Goal: Task Accomplishment & Management: Use online tool/utility

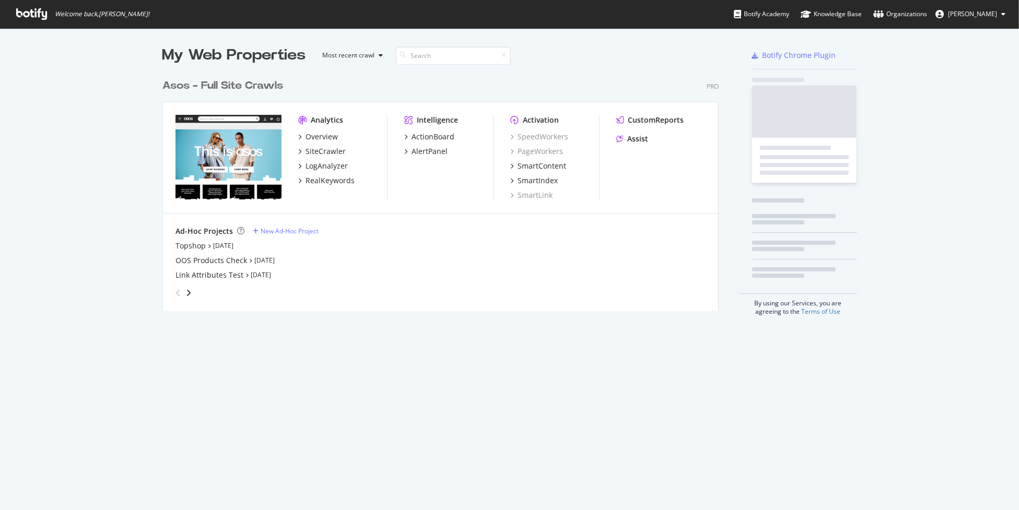
scroll to position [503, 1003]
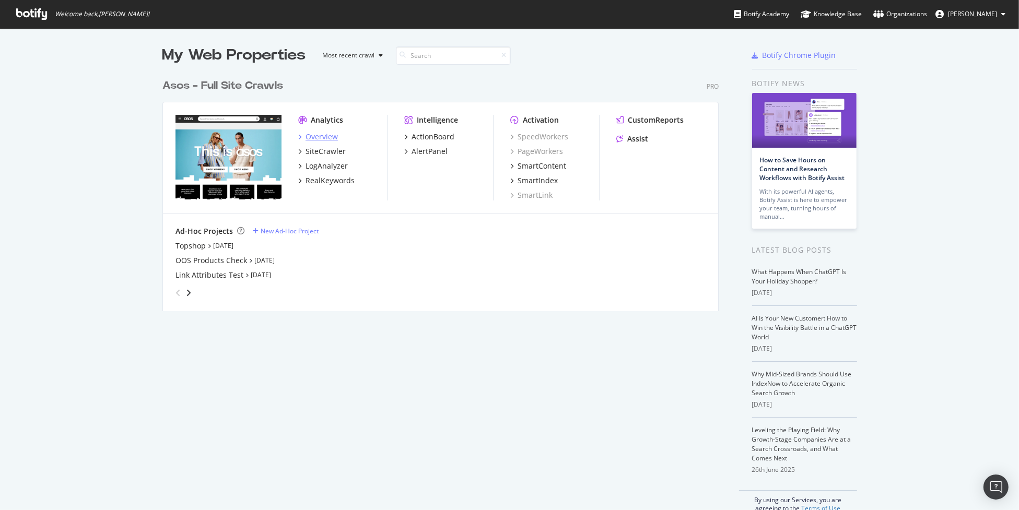
click at [323, 133] on div "Overview" at bounding box center [322, 137] width 32 height 10
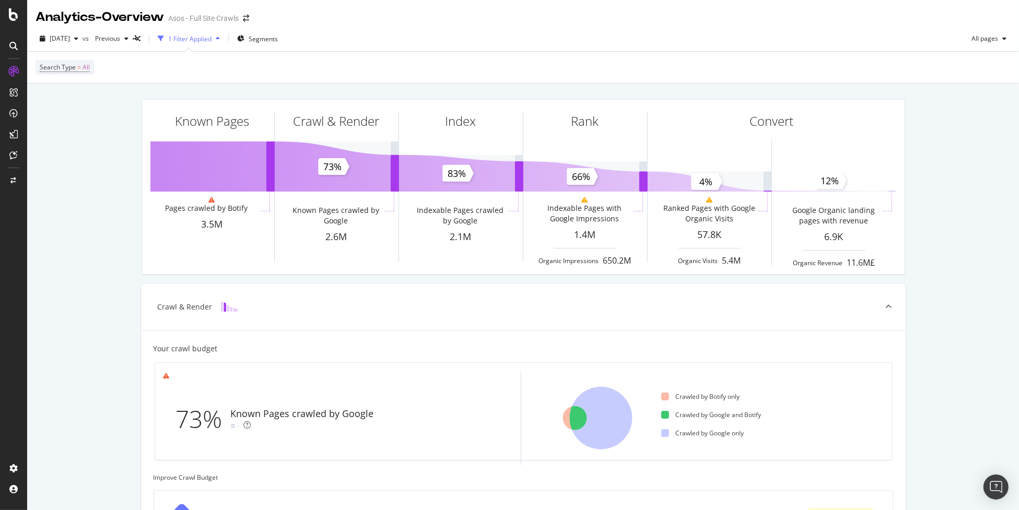
click at [421, 35] on div "2025 Aug. 26th vs Previous 1 Filter Applied Segments All pages" at bounding box center [523, 40] width 992 height 21
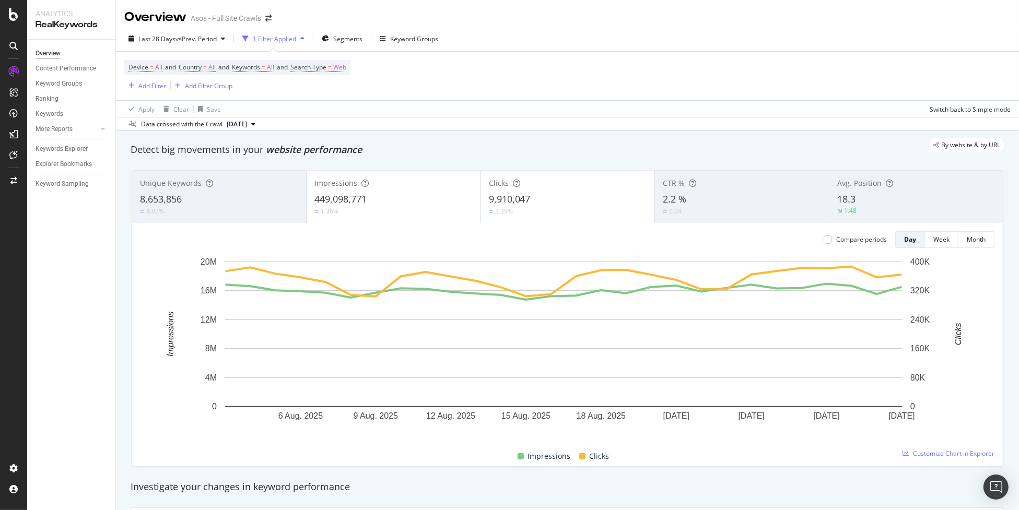
scroll to position [131, 0]
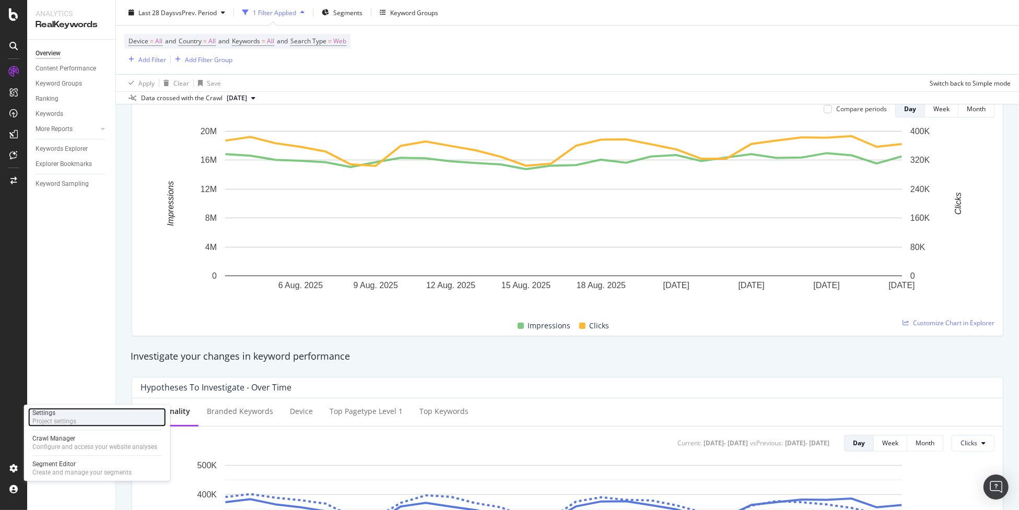
click at [100, 423] on div "Settings Project settings" at bounding box center [97, 417] width 138 height 19
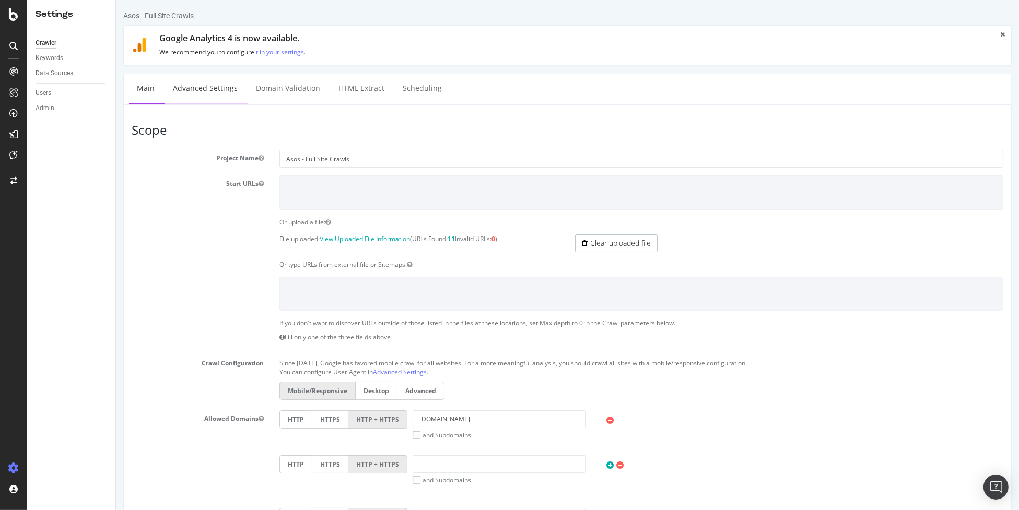
click at [208, 92] on link "Advanced Settings" at bounding box center [205, 88] width 80 height 29
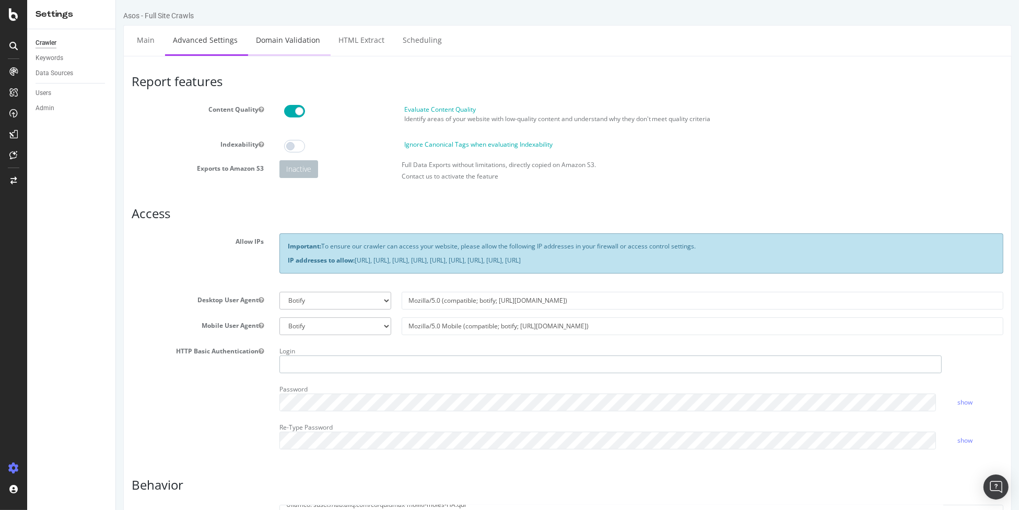
type input "richard.lawther"
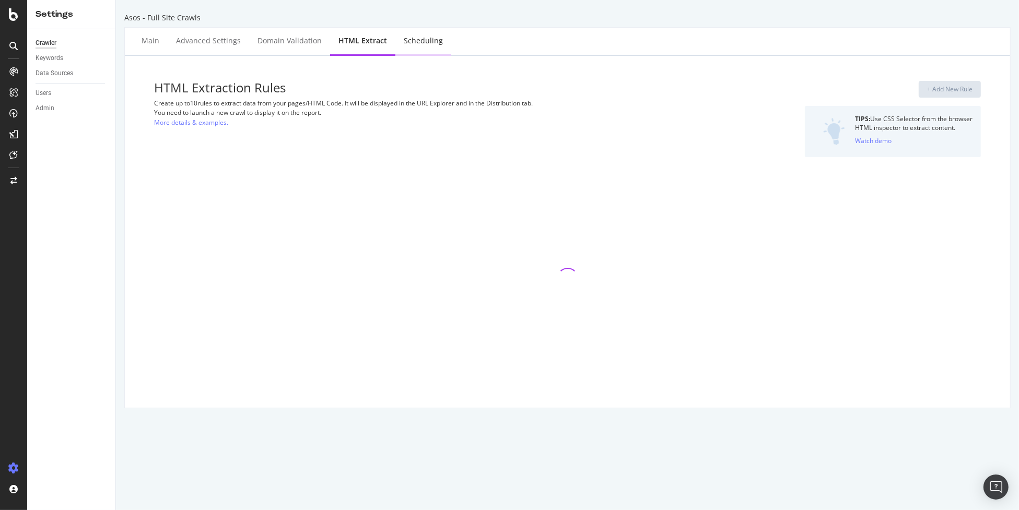
select select "i"
select select "html.length"
select select "count"
select select "exist"
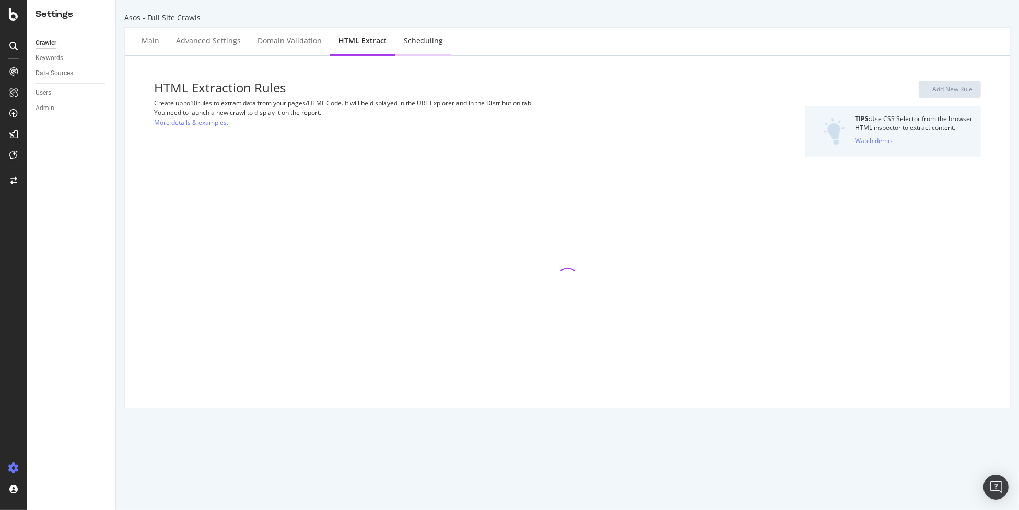
select select "html.length"
select select "exist"
select select "count"
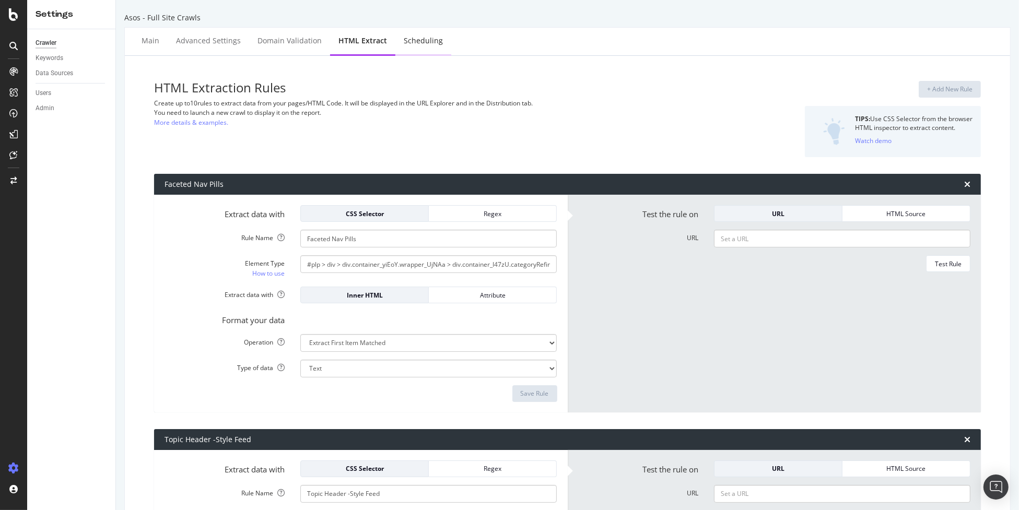
click at [423, 44] on div "Scheduling" at bounding box center [423, 41] width 39 height 10
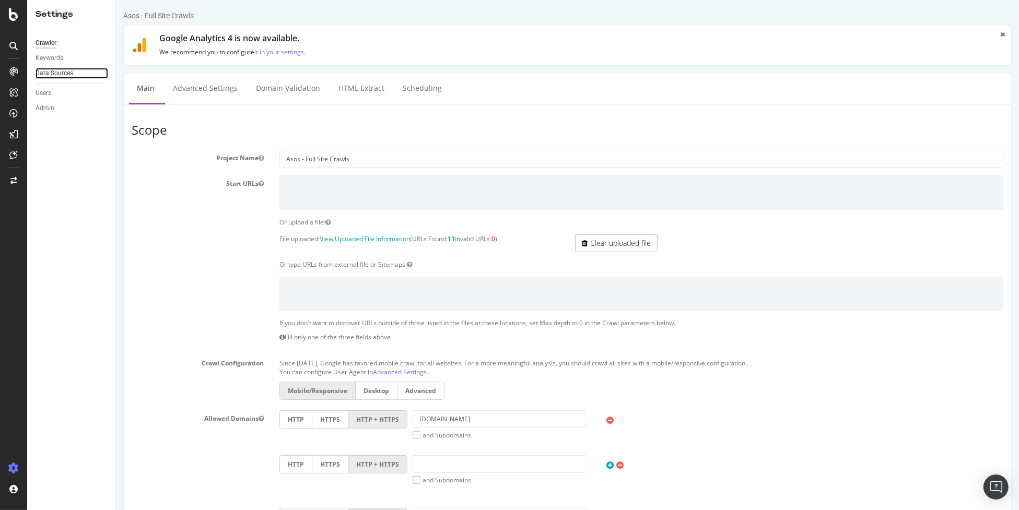
click at [41, 74] on div "Data Sources" at bounding box center [55, 73] width 38 height 11
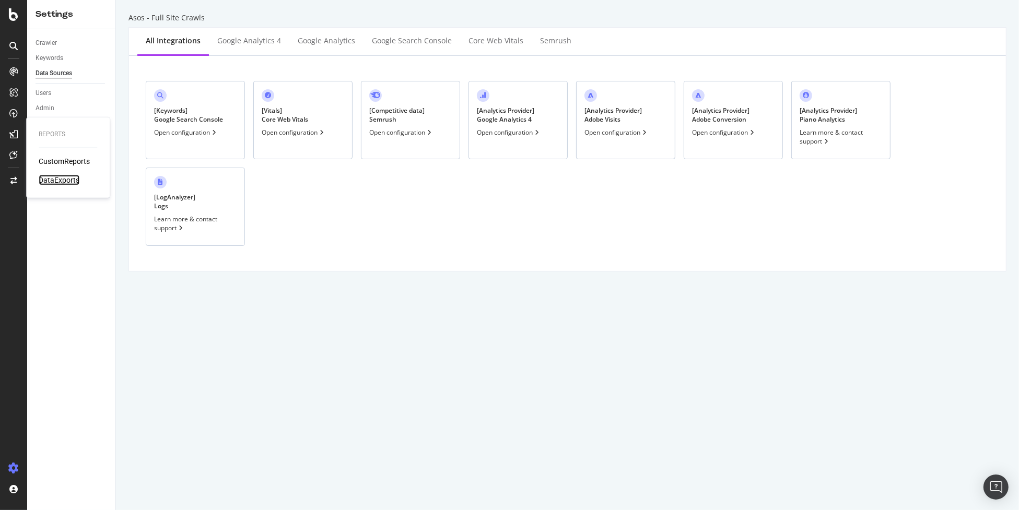
click at [54, 182] on div "DataExports" at bounding box center [59, 180] width 41 height 10
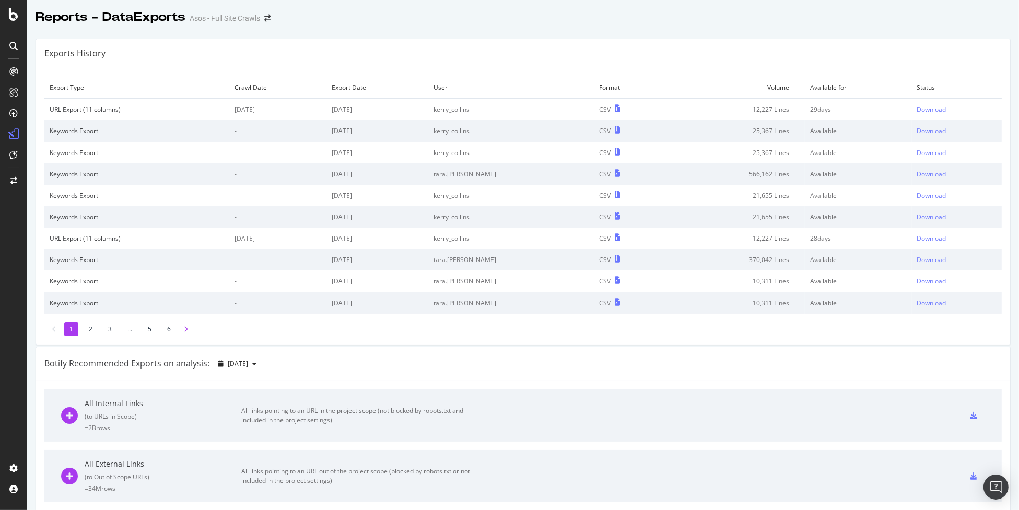
click at [185, 331] on icon at bounding box center [186, 330] width 4 height 6
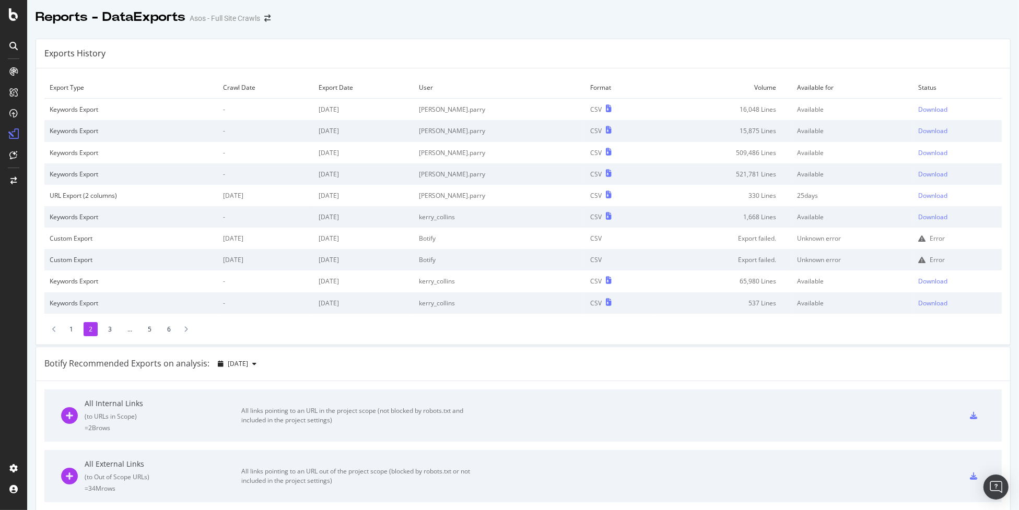
click at [918, 236] on icon at bounding box center [921, 238] width 7 height 7
click at [821, 238] on td "Unknown error" at bounding box center [853, 238] width 121 height 21
click at [754, 239] on td "Export failed." at bounding box center [724, 238] width 136 height 21
click at [181, 328] on div at bounding box center [185, 329] width 9 height 14
click at [129, 328] on li "4" at bounding box center [129, 329] width 14 height 14
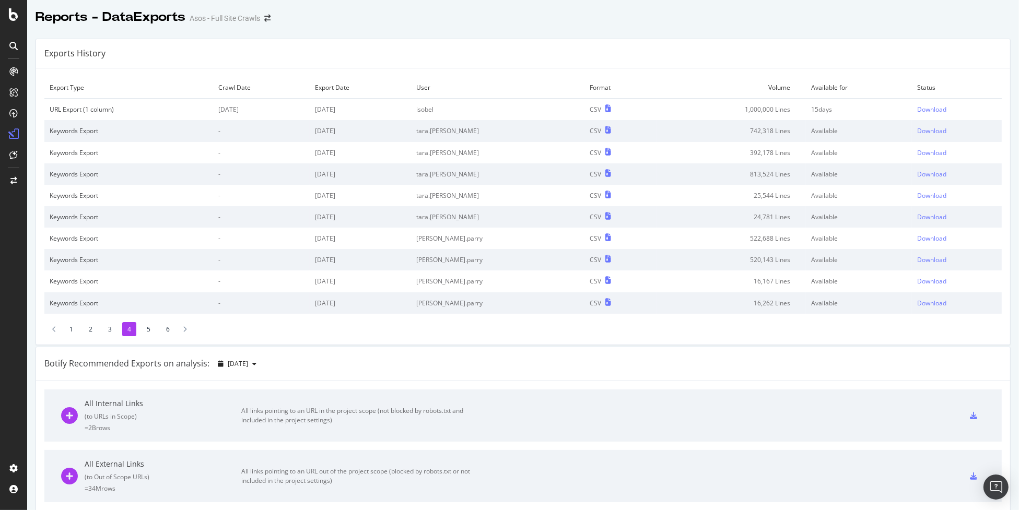
click at [76, 333] on li "1" at bounding box center [71, 329] width 14 height 14
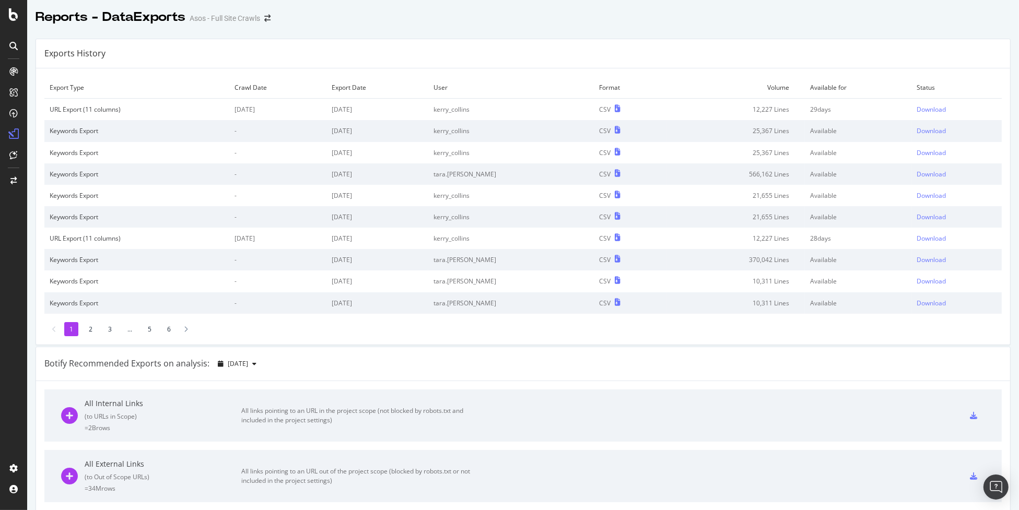
click at [109, 332] on li "3" at bounding box center [110, 329] width 14 height 14
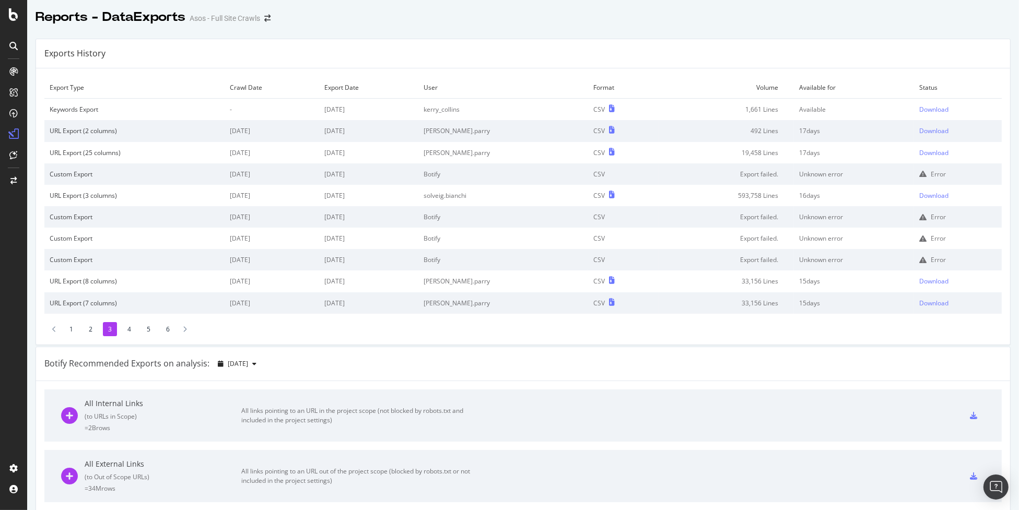
click at [123, 337] on div "Export Type Crawl Date Export Date User Format Volume Available for Status Keyw…" at bounding box center [523, 206] width 974 height 276
click at [124, 333] on li "4" at bounding box center [129, 329] width 14 height 14
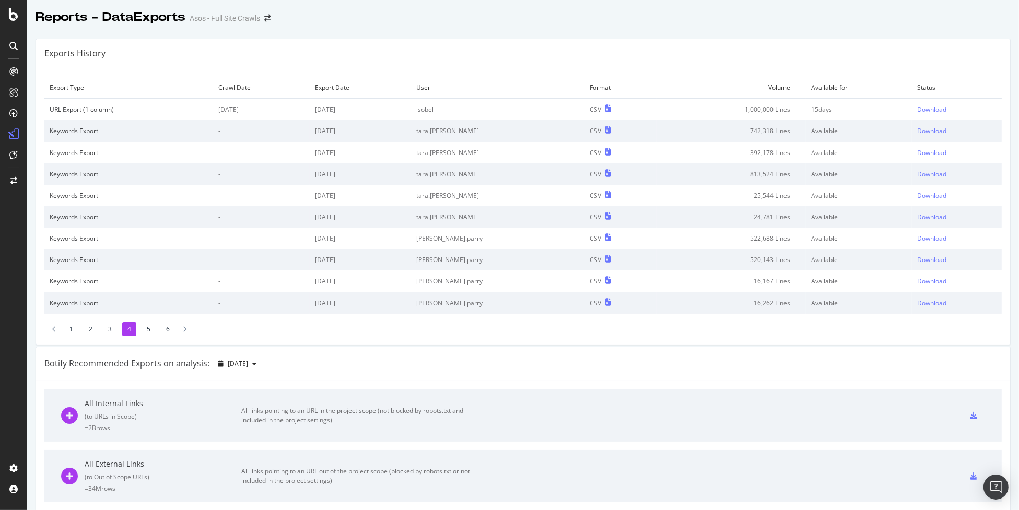
click at [73, 331] on li "1" at bounding box center [71, 329] width 14 height 14
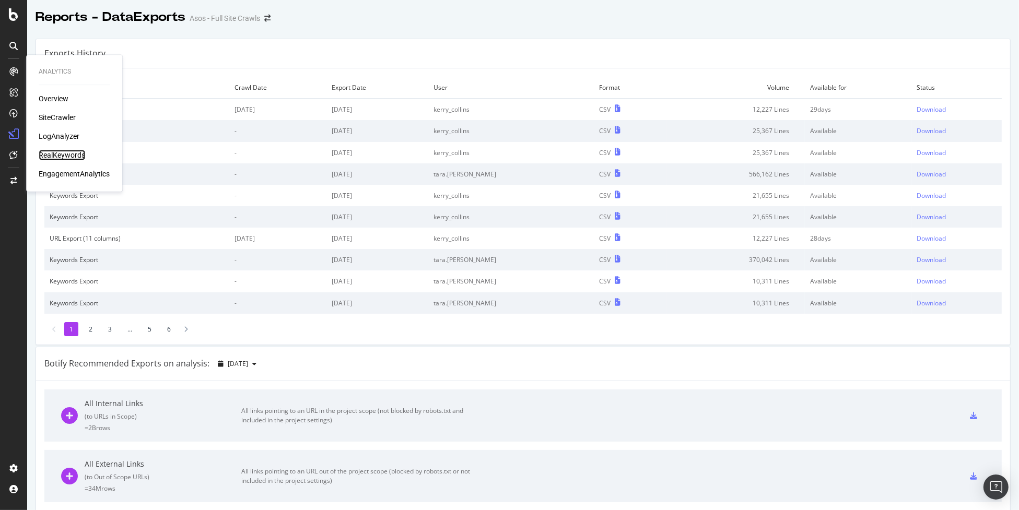
click at [62, 157] on div "RealKeywords" at bounding box center [62, 155] width 46 height 10
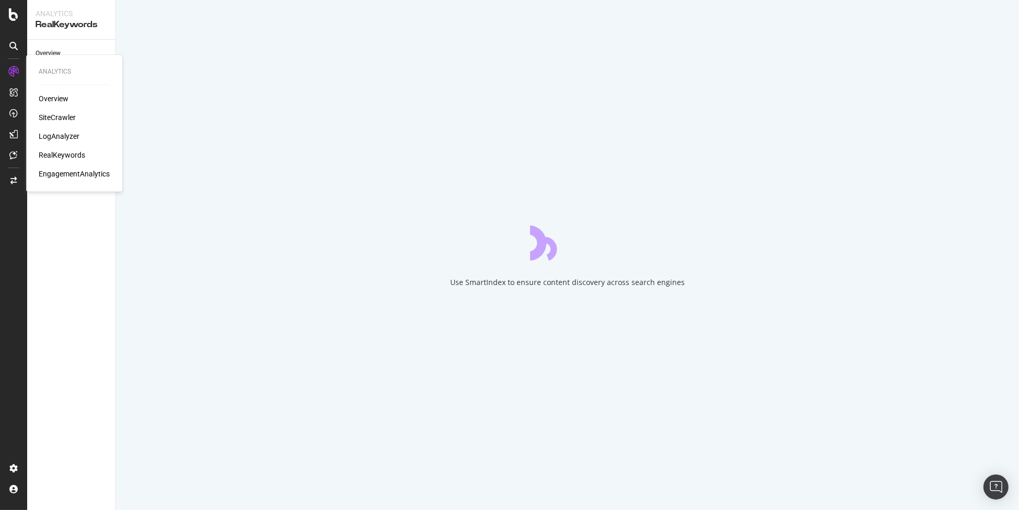
click at [83, 260] on div "Overview Content Performance Keyword Groups Ranking Keywords More Reports Count…" at bounding box center [71, 275] width 88 height 471
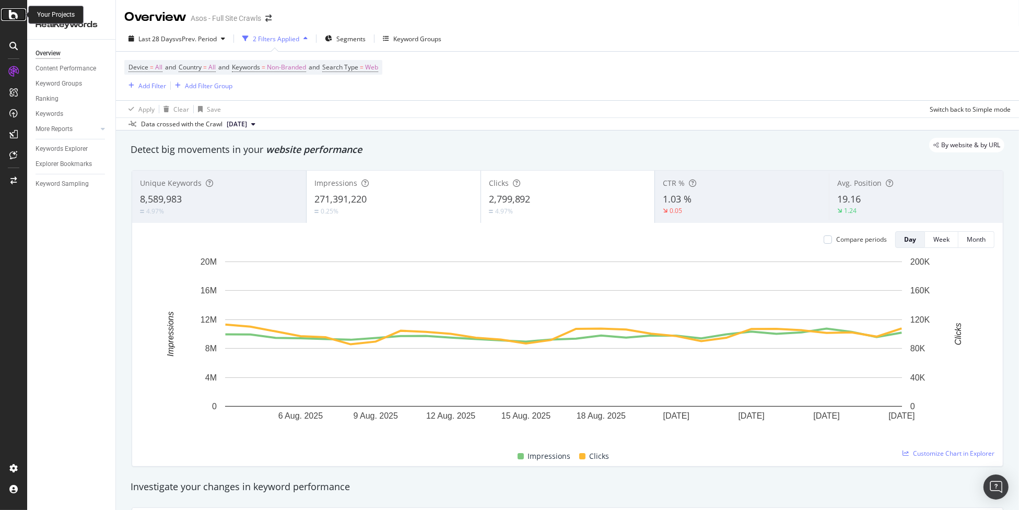
click at [17, 10] on icon at bounding box center [13, 14] width 9 height 13
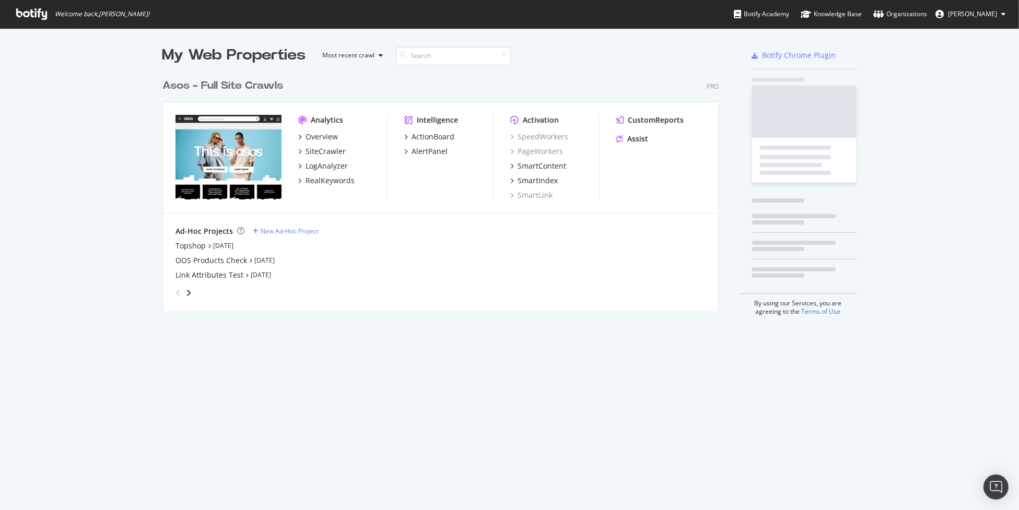
scroll to position [503, 1003]
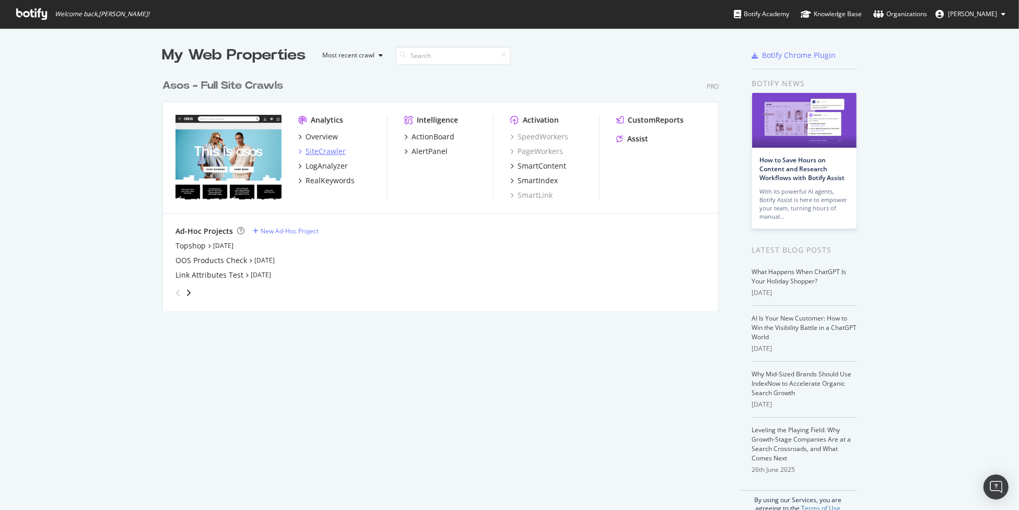
click at [326, 153] on div "SiteCrawler" at bounding box center [326, 151] width 40 height 10
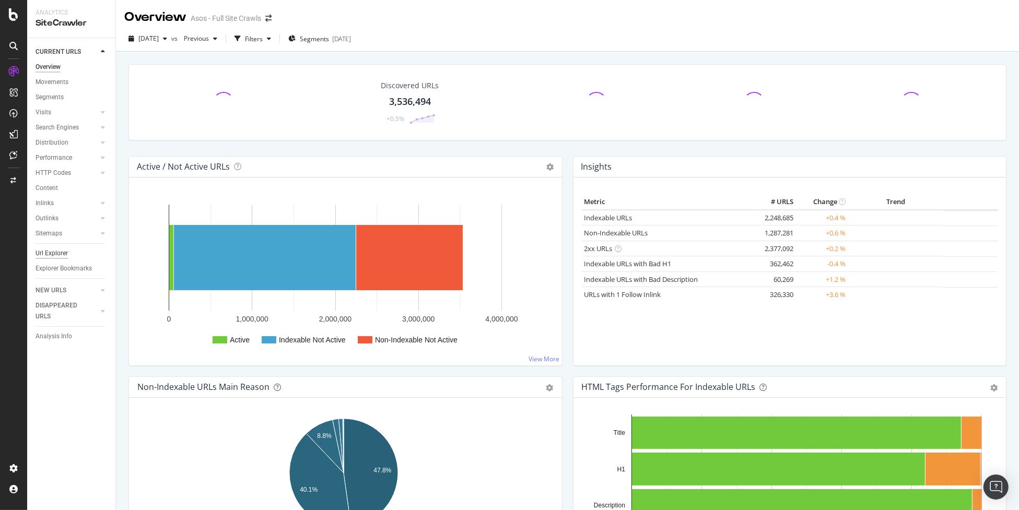
click at [54, 254] on div "Url Explorer" at bounding box center [52, 253] width 32 height 11
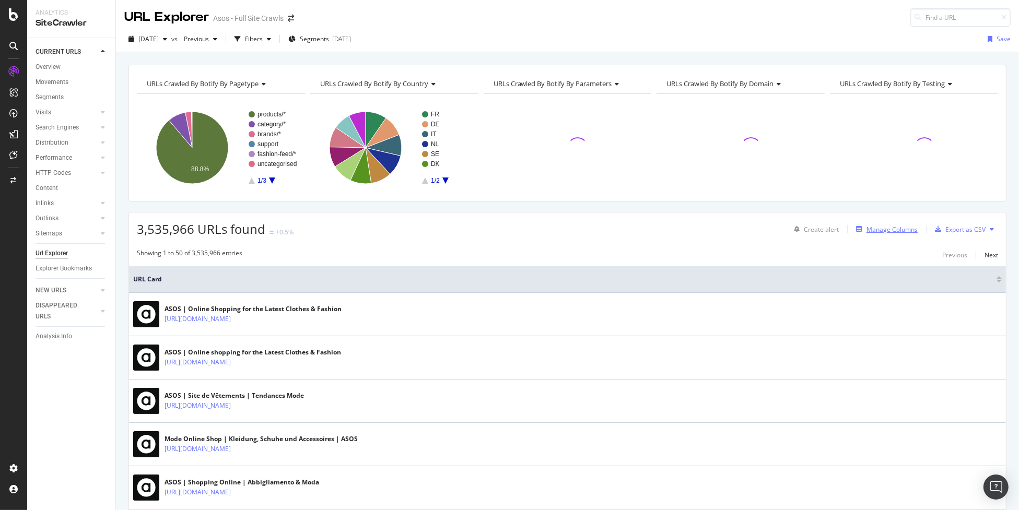
click at [882, 233] on div "Manage Columns" at bounding box center [885, 229] width 66 height 11
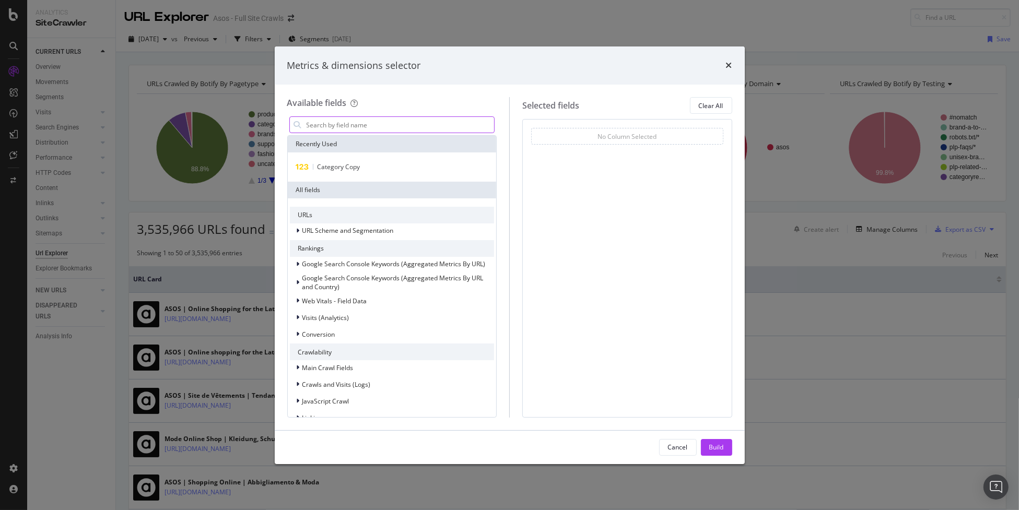
click at [362, 125] on input "modal" at bounding box center [400, 125] width 189 height 16
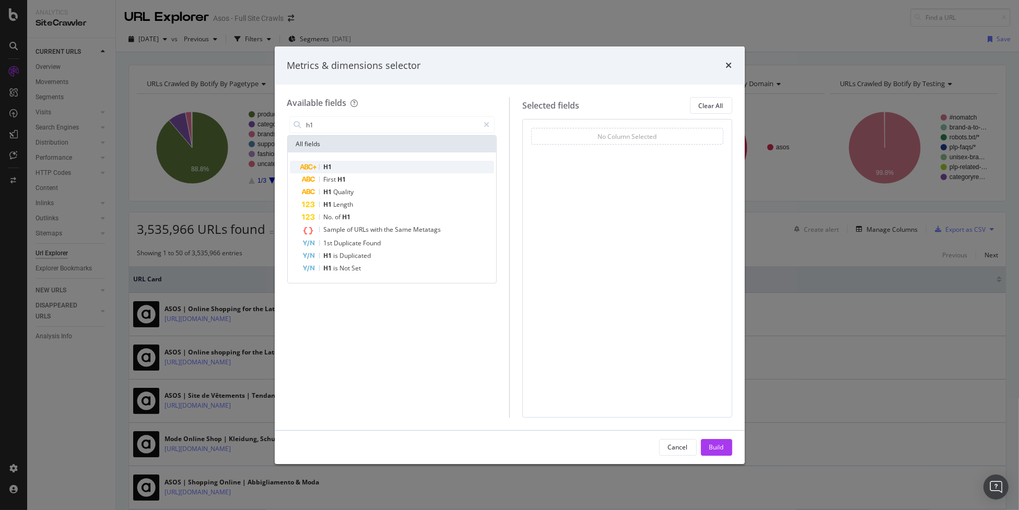
click at [353, 170] on div "H1" at bounding box center [398, 167] width 192 height 13
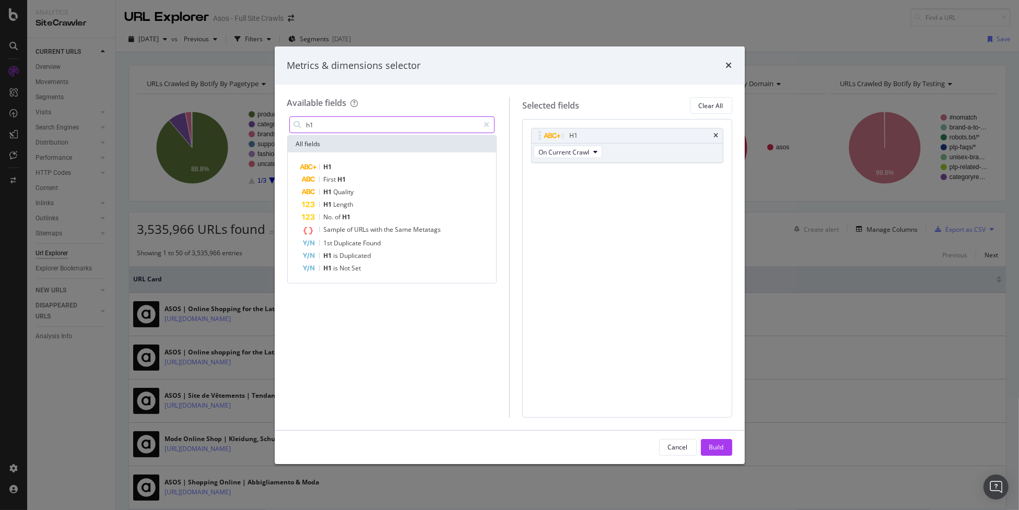
click at [388, 124] on input "h1" at bounding box center [393, 125] width 174 height 16
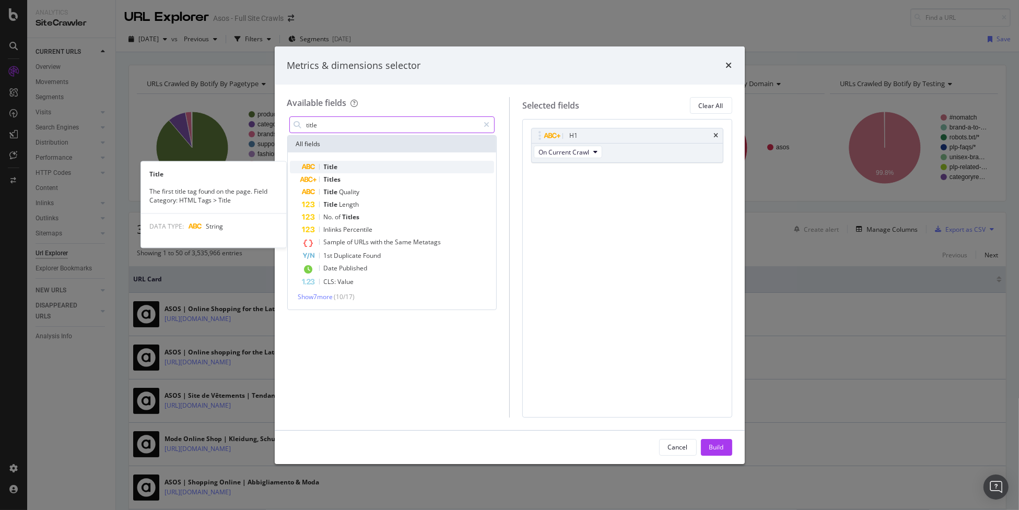
type input "title"
click at [374, 162] on div "Title" at bounding box center [398, 167] width 192 height 13
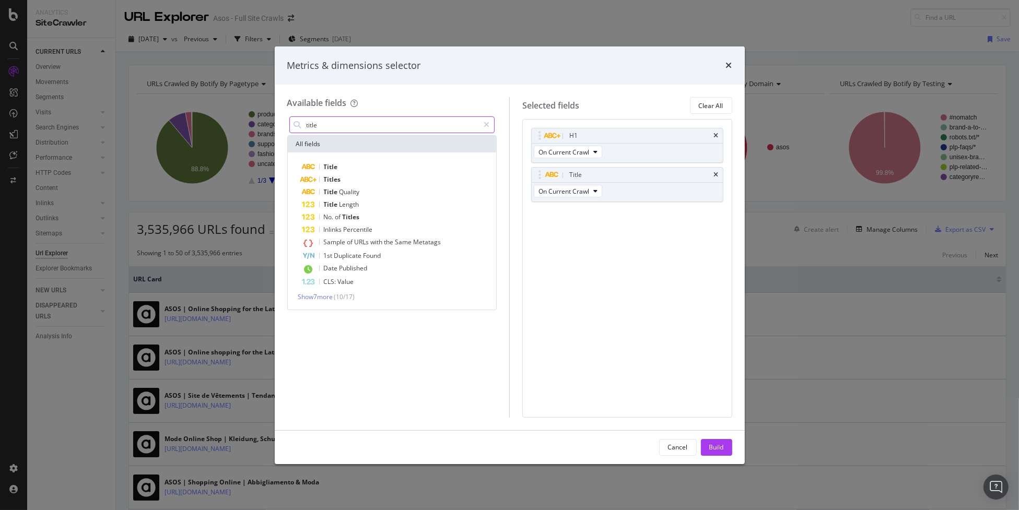
click at [416, 129] on input "title" at bounding box center [393, 125] width 174 height 16
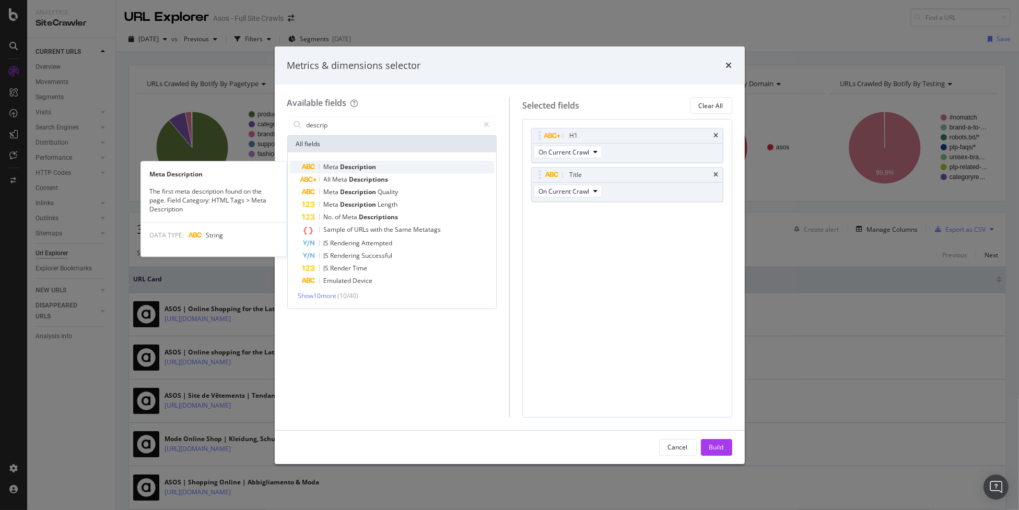
click at [397, 165] on div "Meta Description" at bounding box center [398, 167] width 192 height 13
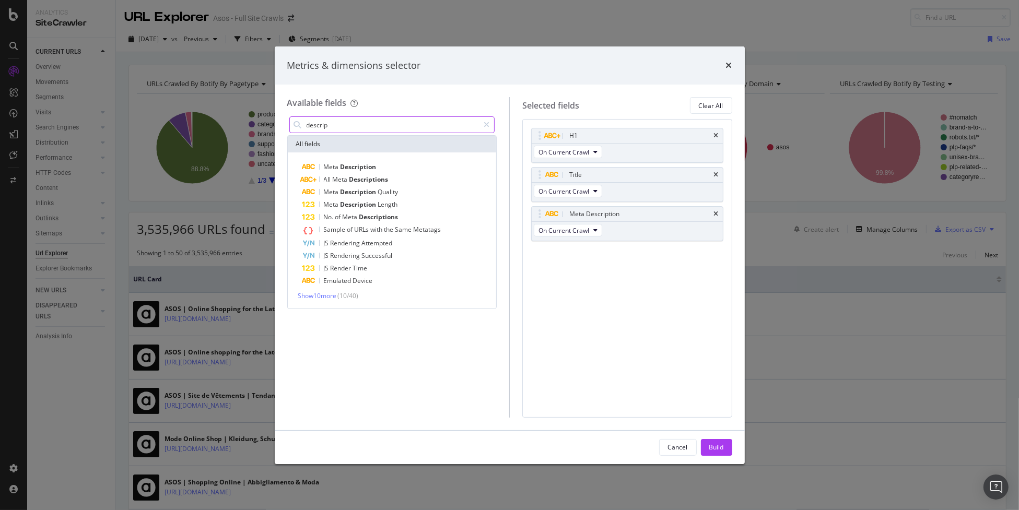
click at [386, 125] on input "descrip" at bounding box center [393, 125] width 174 height 16
type input "store"
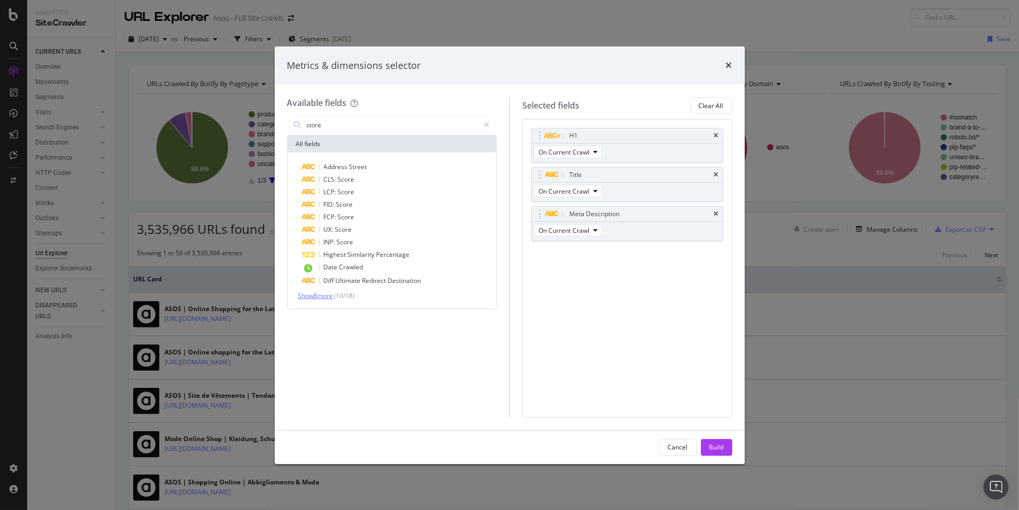
click at [325, 297] on span "Show 8 more" at bounding box center [315, 296] width 35 height 9
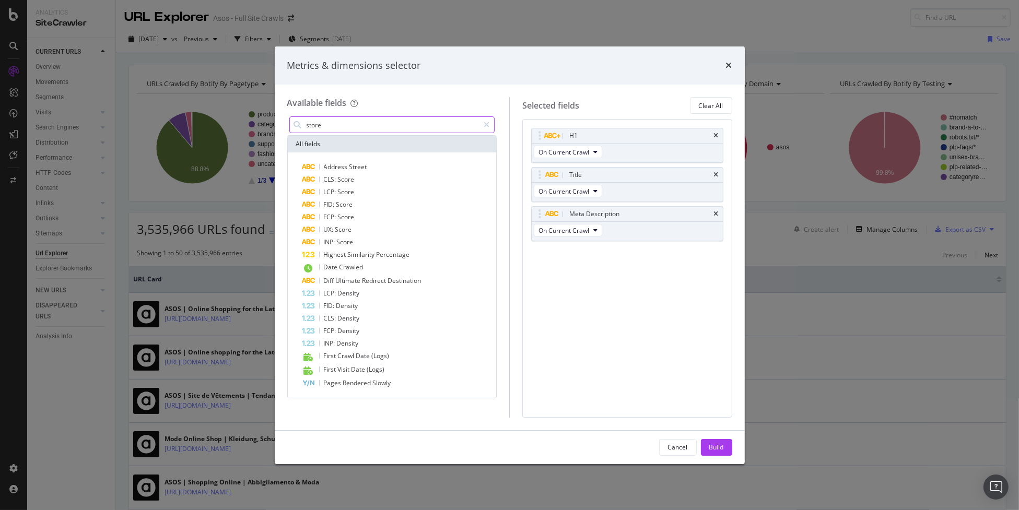
click at [381, 125] on input "store" at bounding box center [393, 125] width 174 height 16
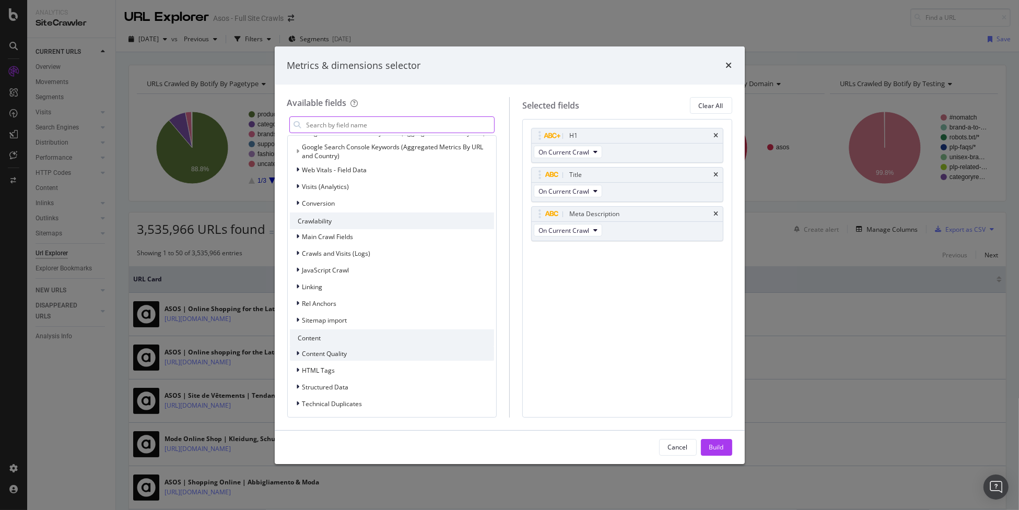
scroll to position [79, 0]
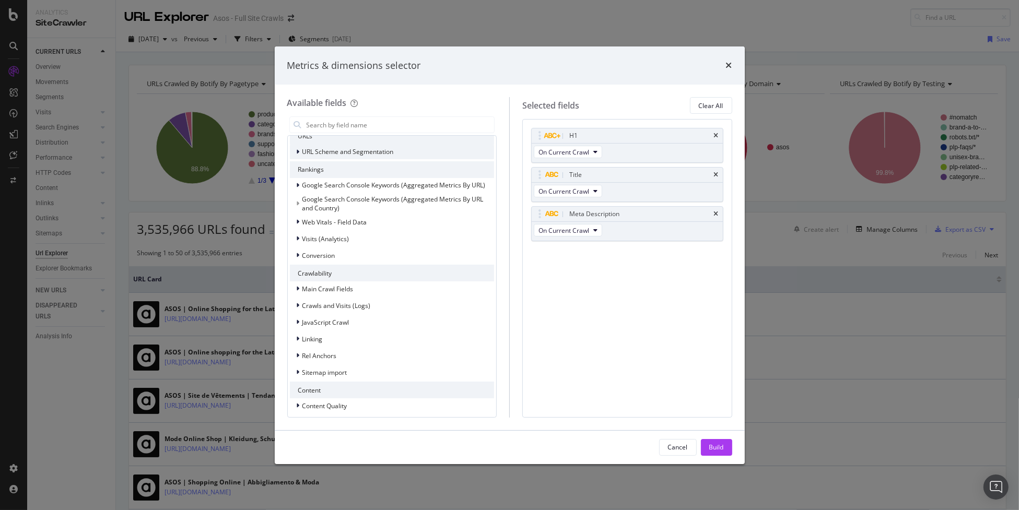
click at [392, 149] on span "URL Scheme and Segmentation" at bounding box center [347, 151] width 91 height 9
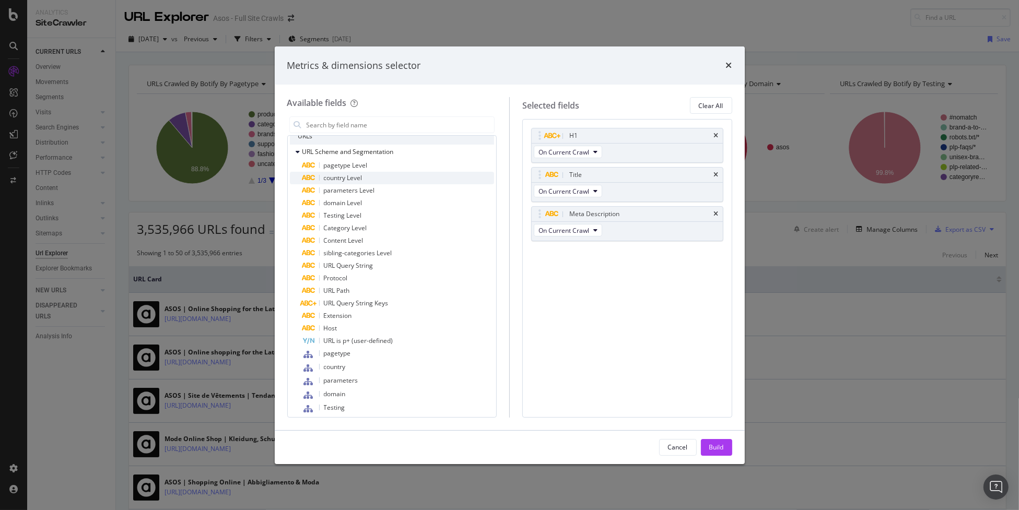
click at [387, 176] on div "country Level" at bounding box center [398, 178] width 192 height 13
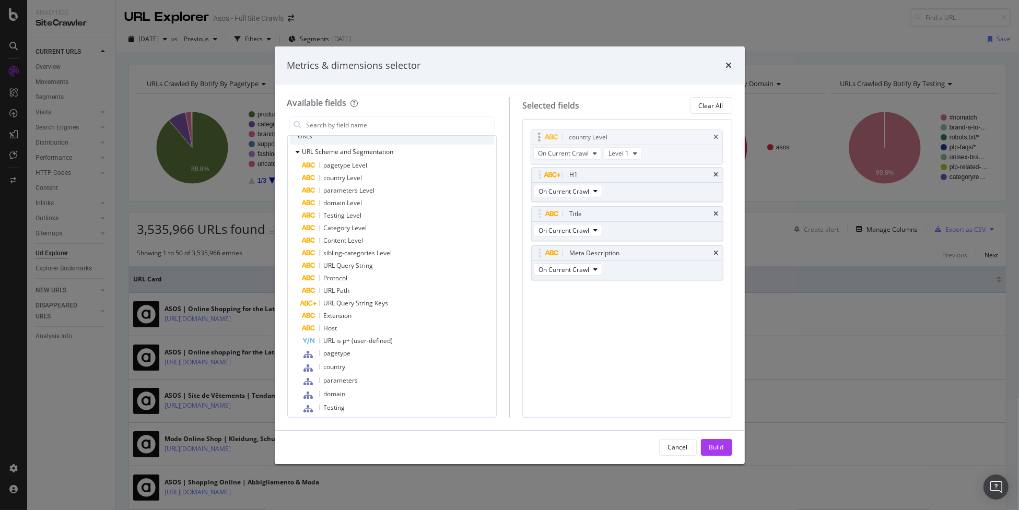
drag, startPoint x: 540, startPoint y: 253, endPoint x: 539, endPoint y: 137, distance: 115.5
click at [539, 137] on body "Analytics SiteCrawler CURRENT URLS Overview Movements Segments Visits Analysis …" at bounding box center [509, 255] width 1019 height 510
click at [719, 444] on div "Build" at bounding box center [716, 447] width 15 height 9
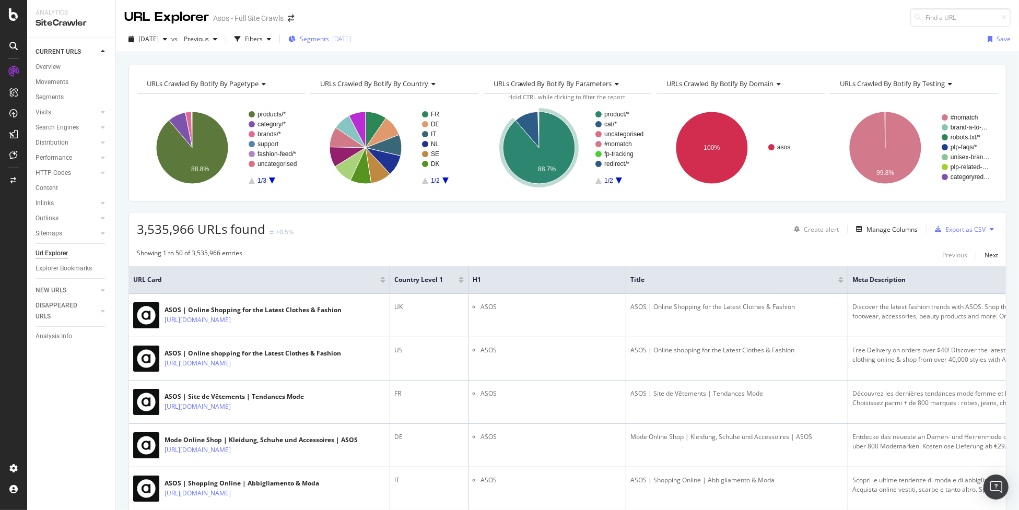
click at [329, 41] on span "Segments" at bounding box center [314, 38] width 29 height 9
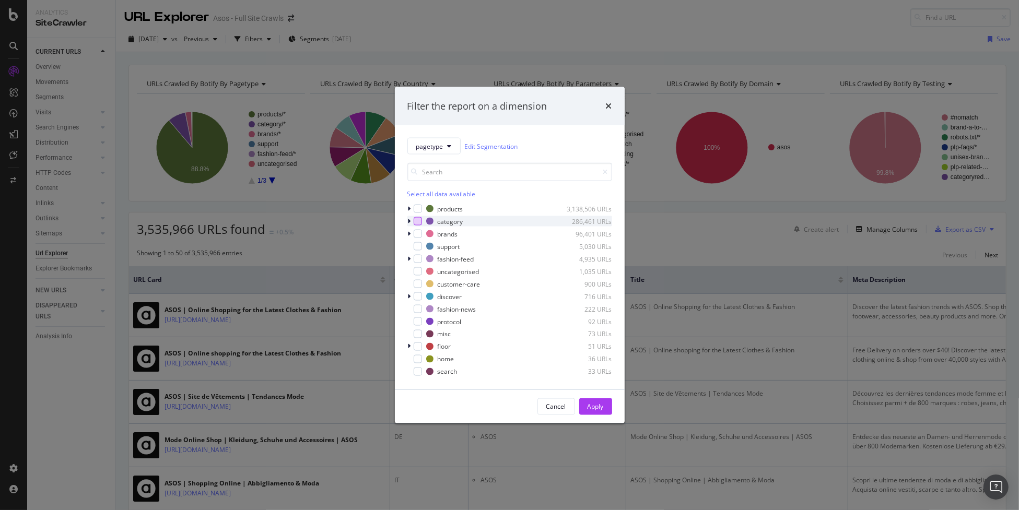
click at [415, 224] on div "modal" at bounding box center [418, 221] width 8 height 8
click at [408, 222] on icon "modal" at bounding box center [409, 221] width 3 height 6
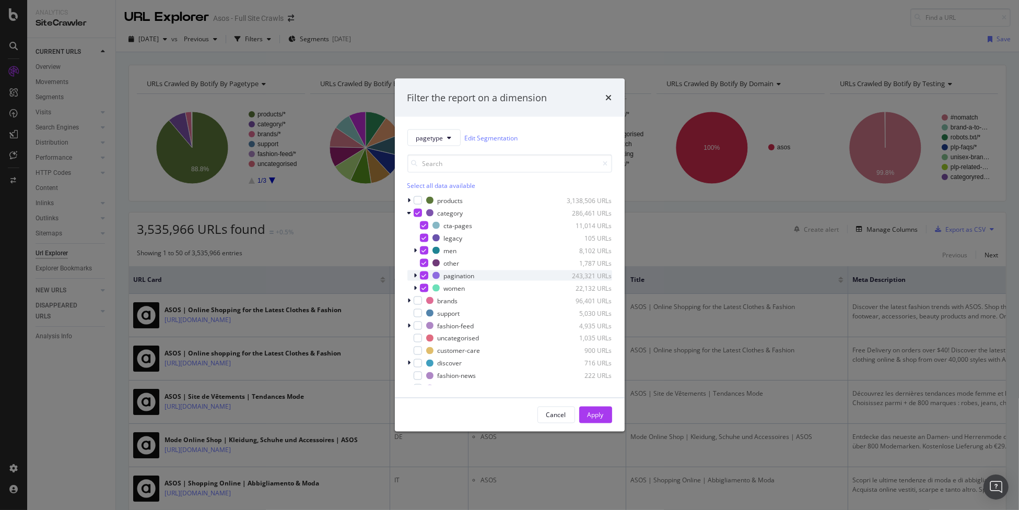
click at [421, 272] on div "modal" at bounding box center [424, 276] width 8 height 8
click at [422, 239] on icon "modal" at bounding box center [424, 238] width 5 height 5
click at [592, 410] on div "Apply" at bounding box center [596, 416] width 16 height 16
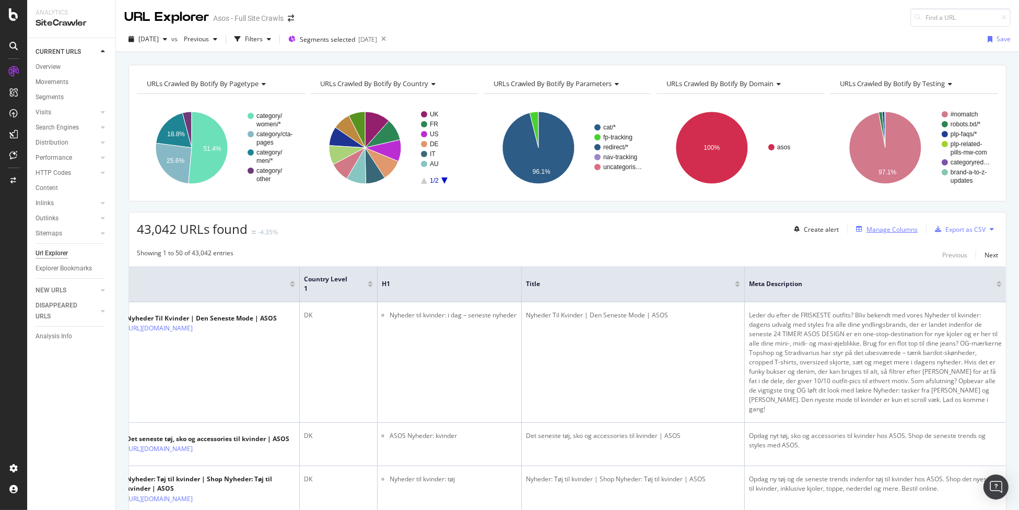
click at [892, 229] on div "Manage Columns" at bounding box center [892, 229] width 51 height 9
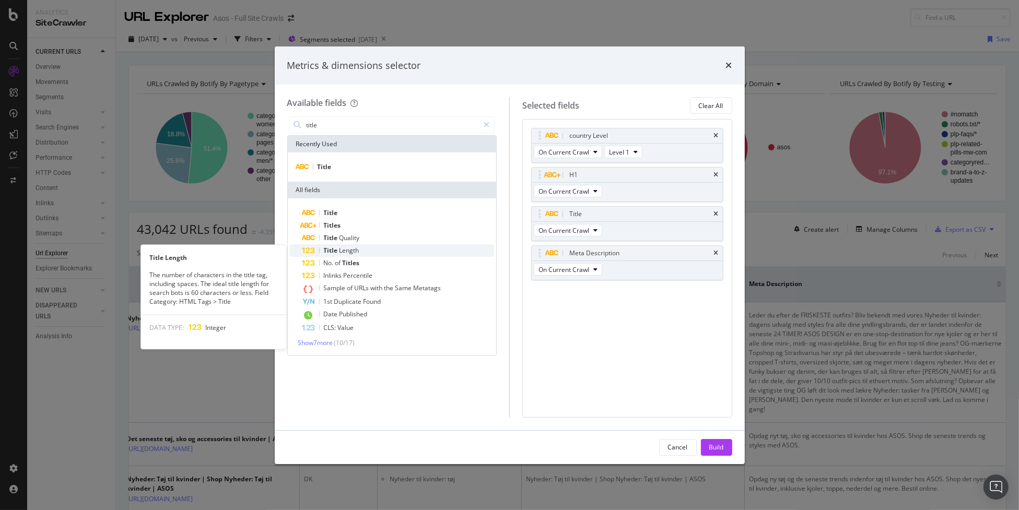
click at [391, 250] on div "Title Length" at bounding box center [398, 251] width 192 height 13
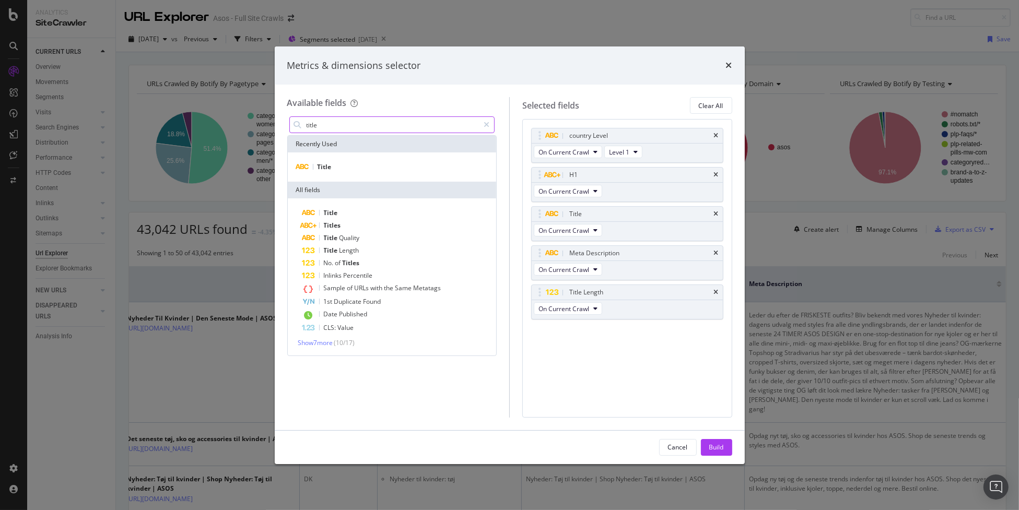
click at [378, 124] on input "title" at bounding box center [393, 125] width 174 height 16
drag, startPoint x: 540, startPoint y: 291, endPoint x: 544, endPoint y: 250, distance: 41.0
click at [544, 250] on body "Analytics SiteCrawler CURRENT URLS Overview Movements Segments Visits Analysis …" at bounding box center [509, 255] width 1019 height 510
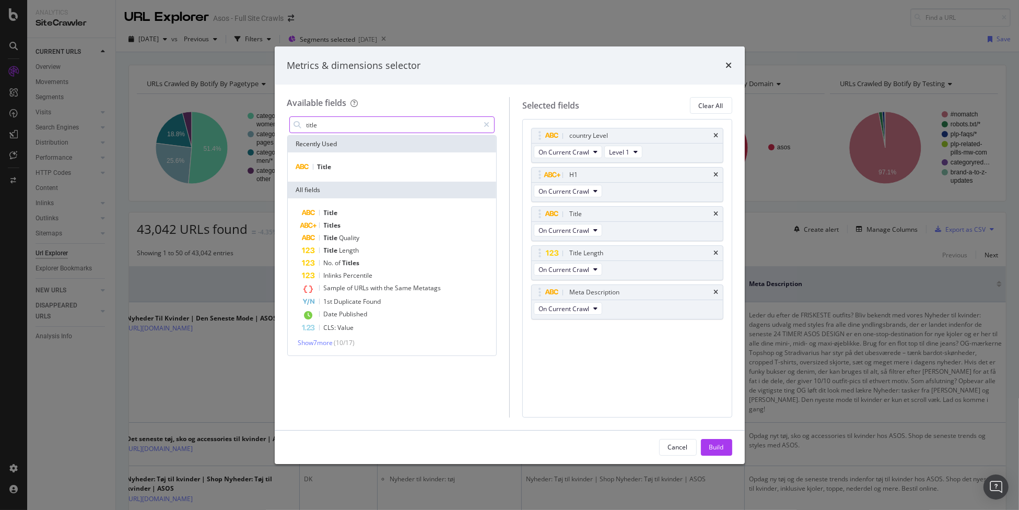
click at [368, 117] on input "title" at bounding box center [393, 125] width 174 height 16
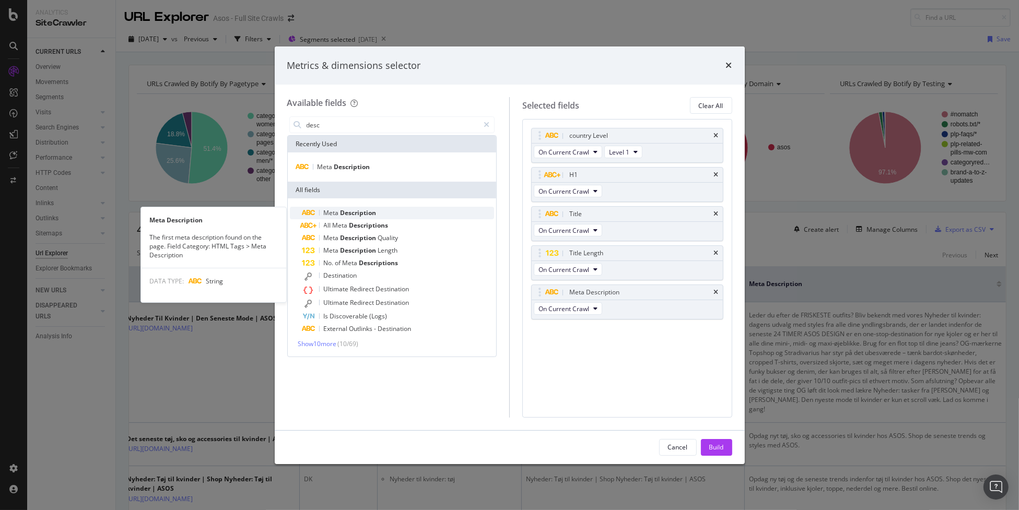
click at [382, 216] on div "Meta Description" at bounding box center [398, 213] width 192 height 13
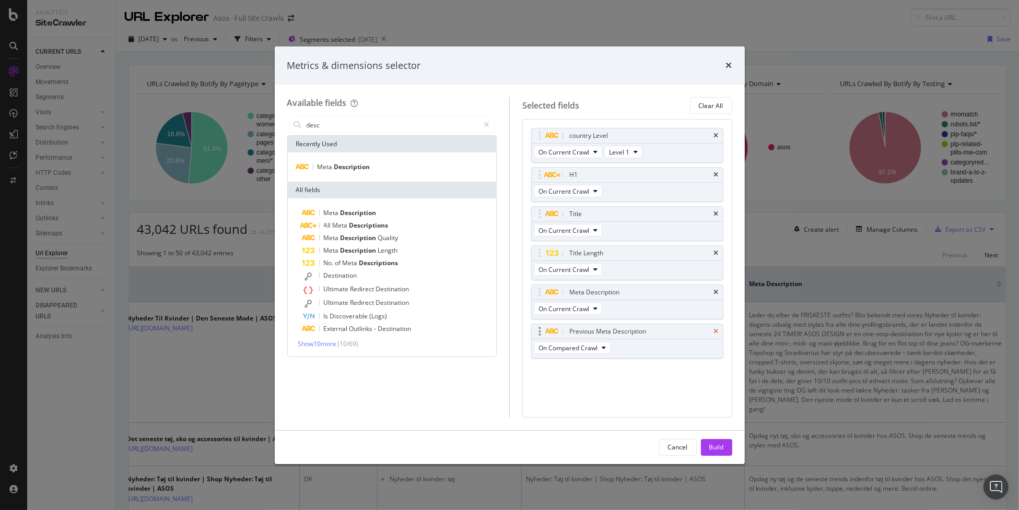
click at [714, 330] on icon "times" at bounding box center [716, 332] width 5 height 6
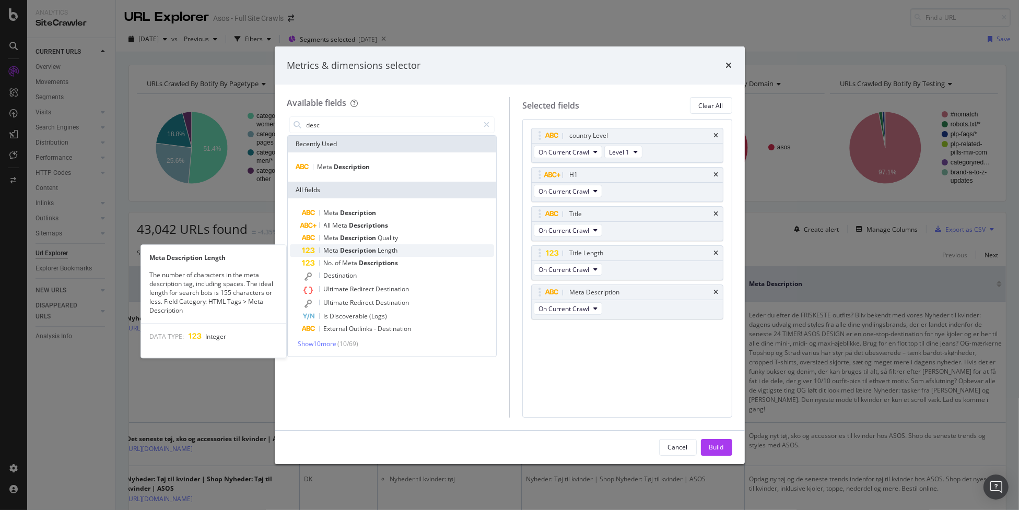
click at [411, 253] on div "Meta Description Length" at bounding box center [398, 251] width 192 height 13
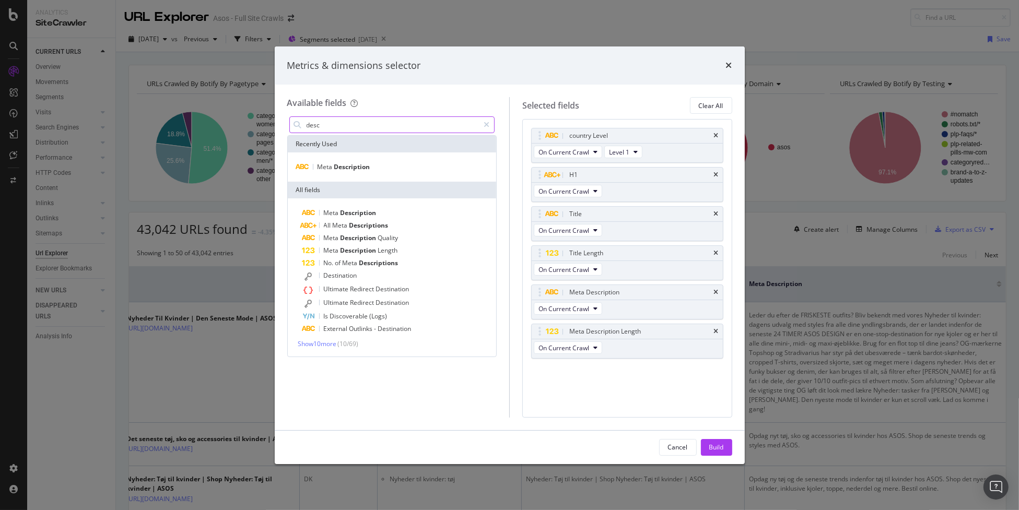
click at [402, 127] on input "desc" at bounding box center [393, 125] width 174 height 16
click at [401, 127] on input "desc" at bounding box center [393, 125] width 174 height 16
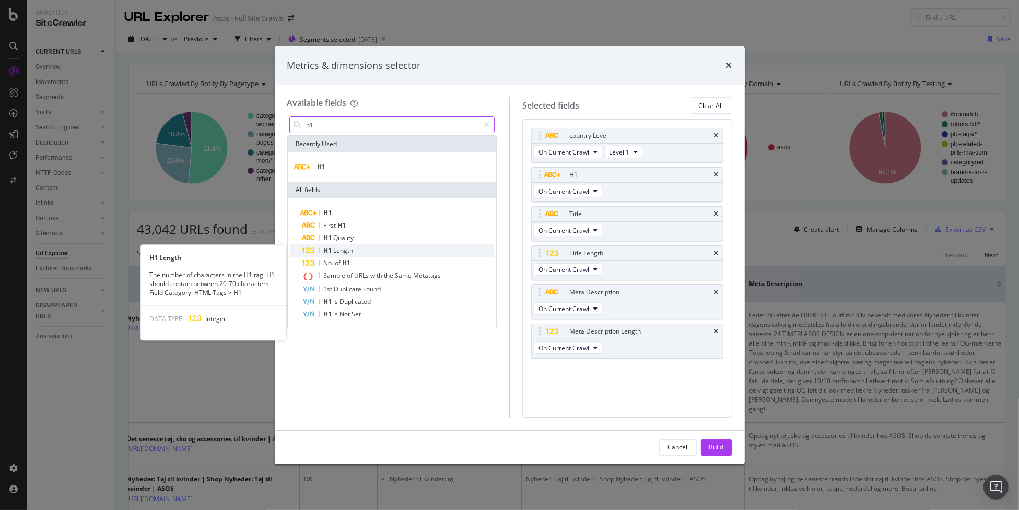
type input "h1"
click at [391, 249] on div "H1 Length" at bounding box center [398, 251] width 192 height 13
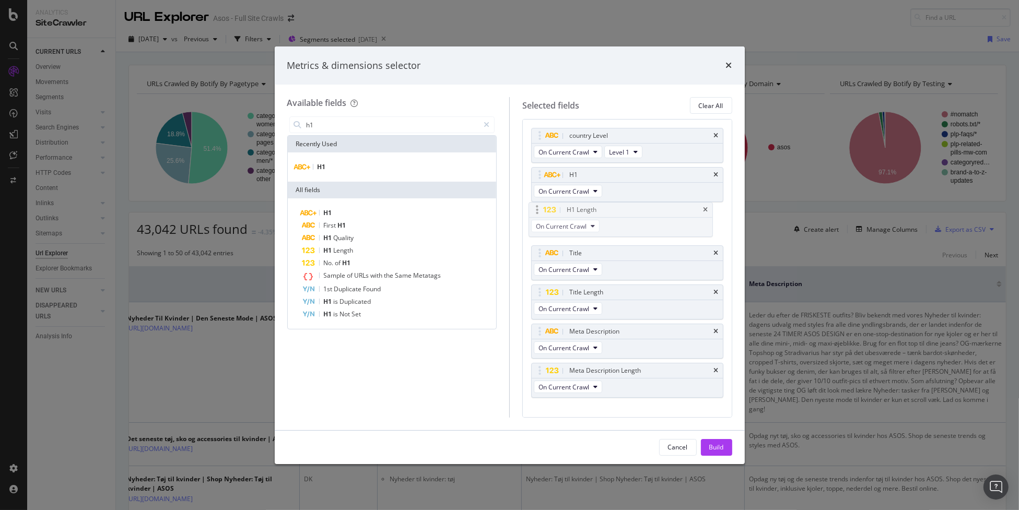
drag, startPoint x: 539, startPoint y: 371, endPoint x: 536, endPoint y: 212, distance: 159.9
click at [536, 212] on body "Analytics SiteCrawler CURRENT URLS Overview Movements Segments Visits Analysis …" at bounding box center [509, 255] width 1019 height 510
click at [714, 445] on div "Build" at bounding box center [716, 447] width 15 height 9
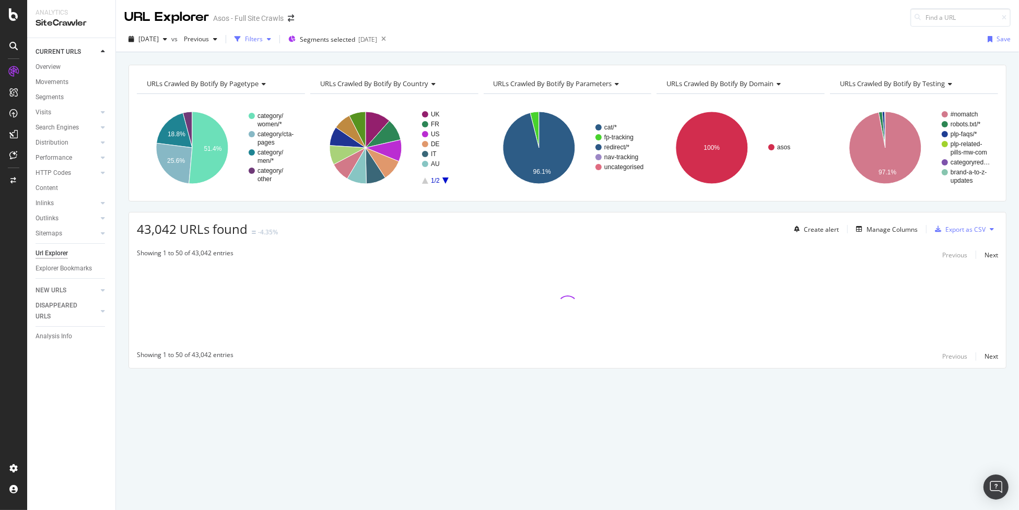
click at [263, 41] on div "Filters" at bounding box center [254, 38] width 18 height 9
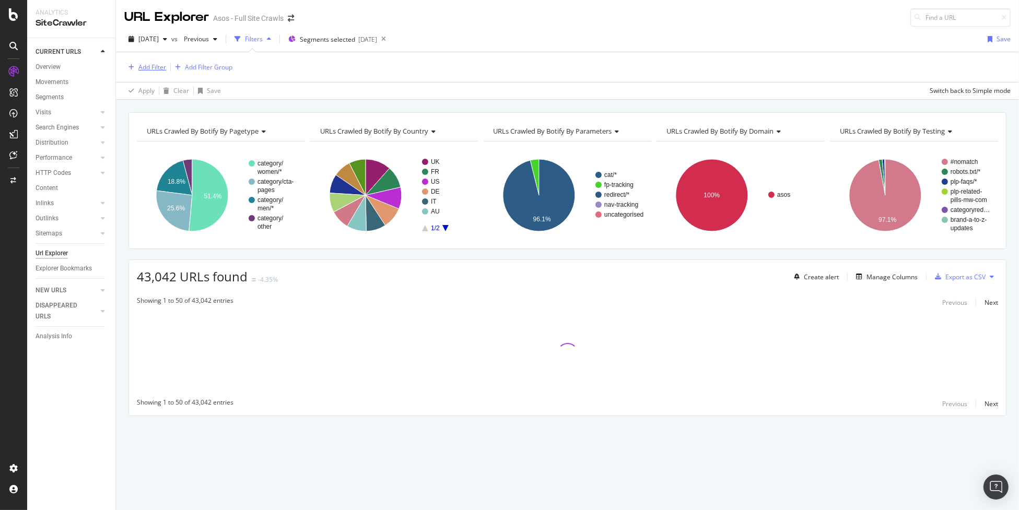
click at [157, 64] on div "Add Filter" at bounding box center [152, 67] width 28 height 9
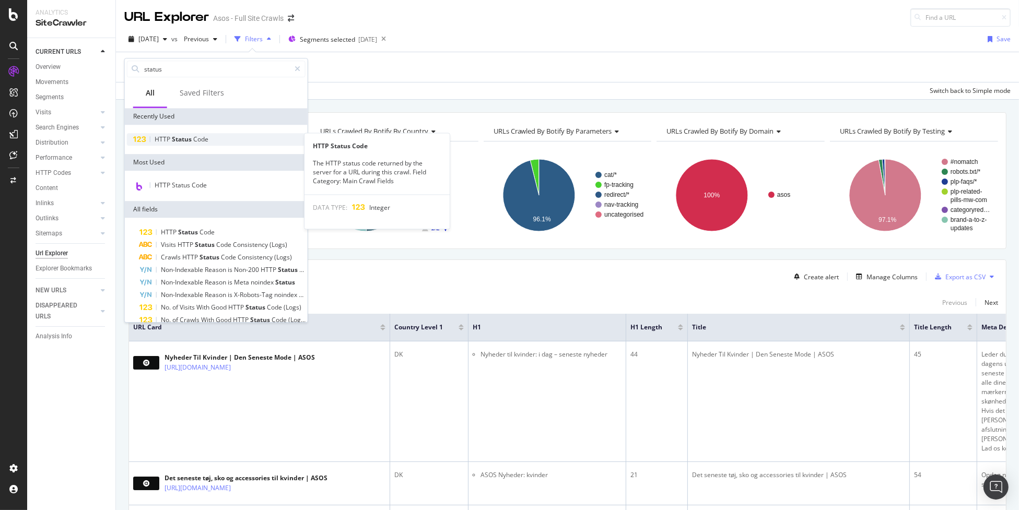
type input "status"
click at [205, 138] on span "Code" at bounding box center [200, 139] width 15 height 9
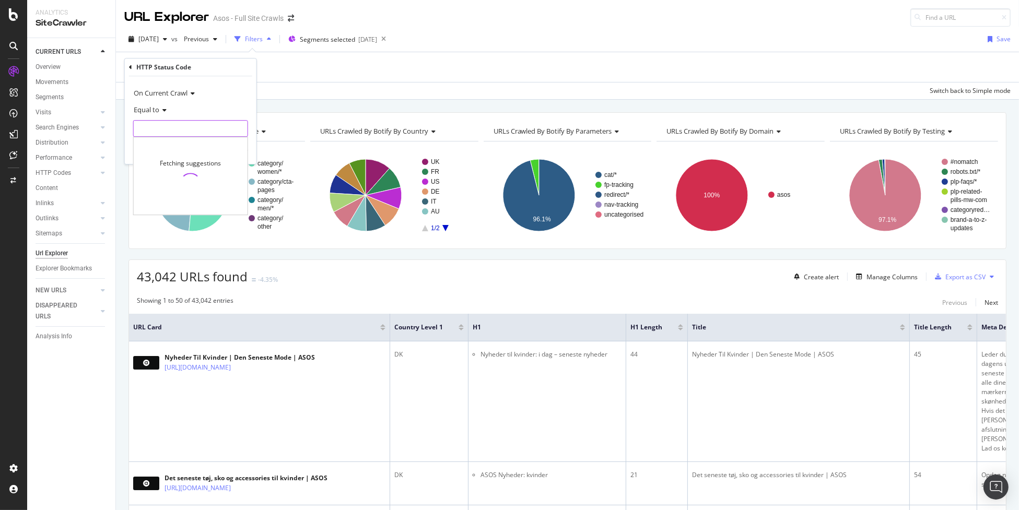
click at [164, 130] on input "number" at bounding box center [190, 128] width 115 height 17
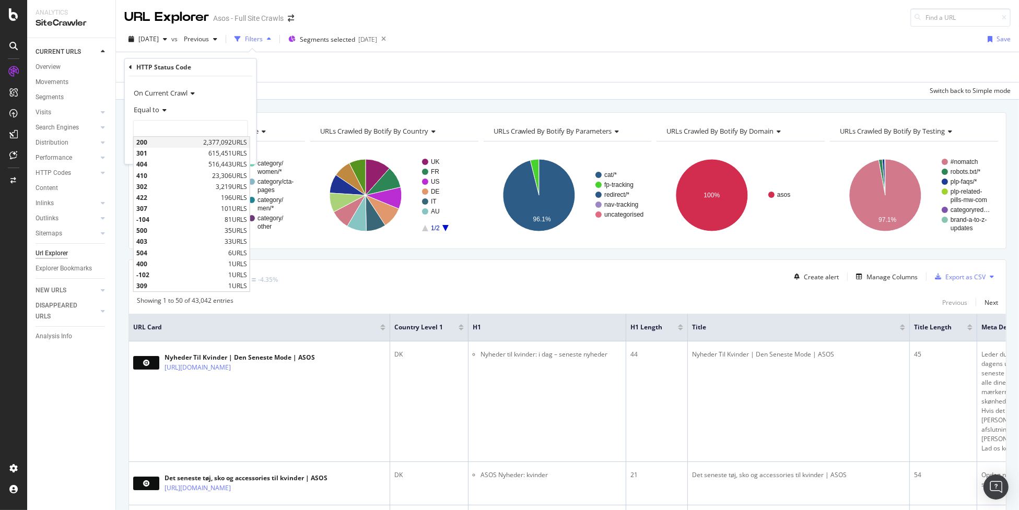
click at [170, 142] on span "200" at bounding box center [168, 142] width 64 height 9
type input "200"
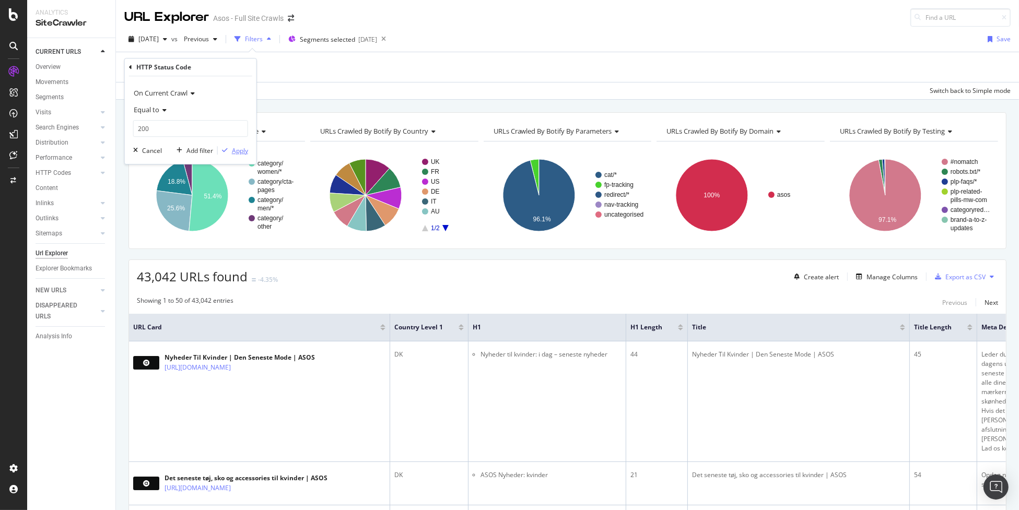
click at [244, 150] on div "Apply" at bounding box center [240, 150] width 16 height 9
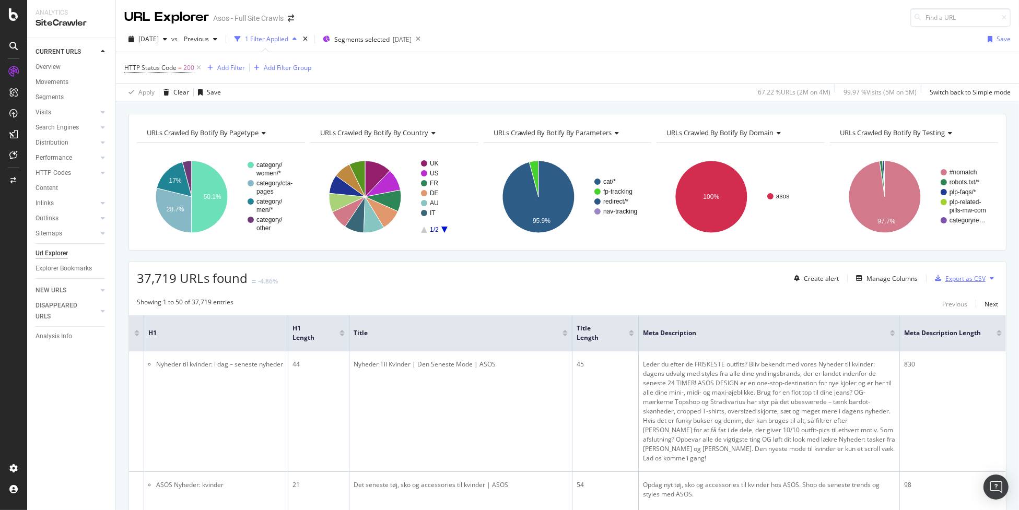
click at [955, 274] on div "Export as CSV" at bounding box center [966, 278] width 40 height 9
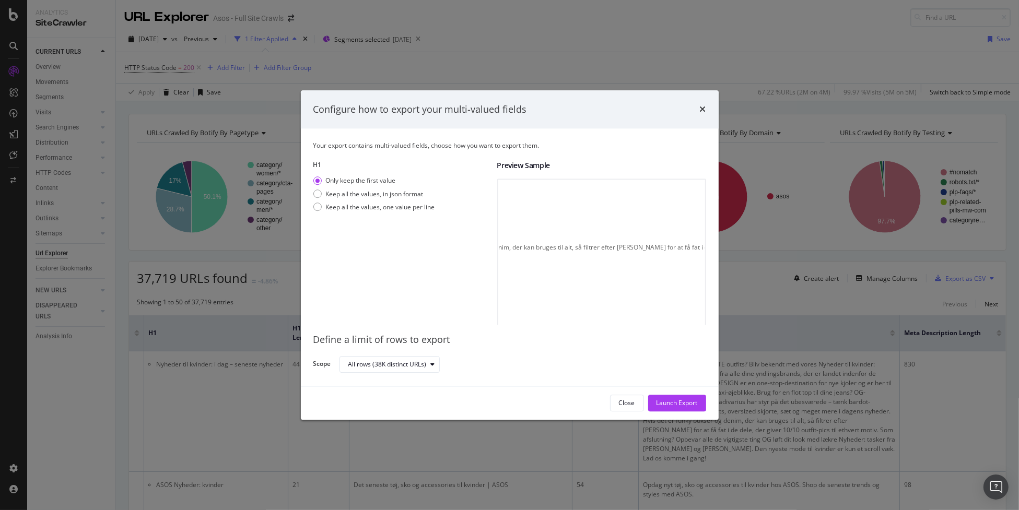
scroll to position [0, 2191]
click at [679, 399] on div "Launch Export" at bounding box center [677, 403] width 41 height 9
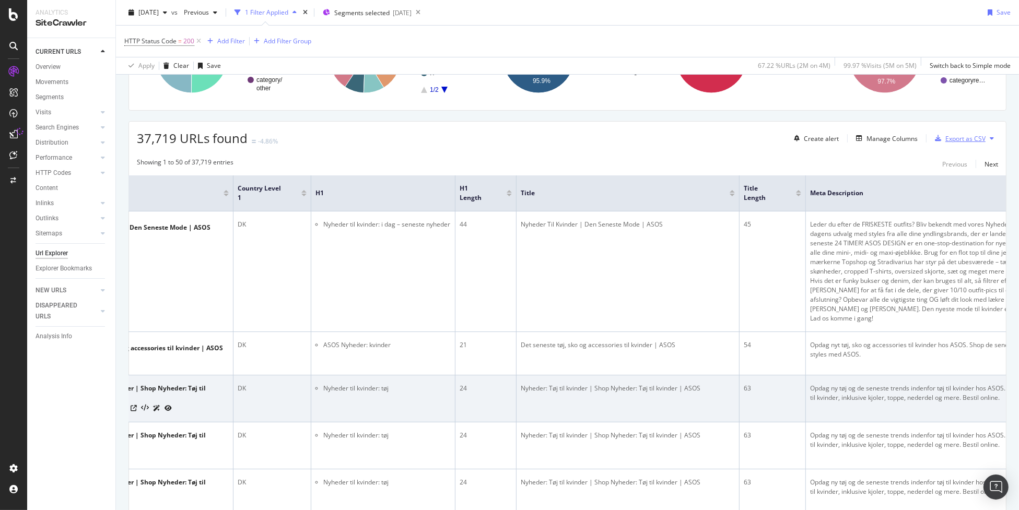
scroll to position [0, 0]
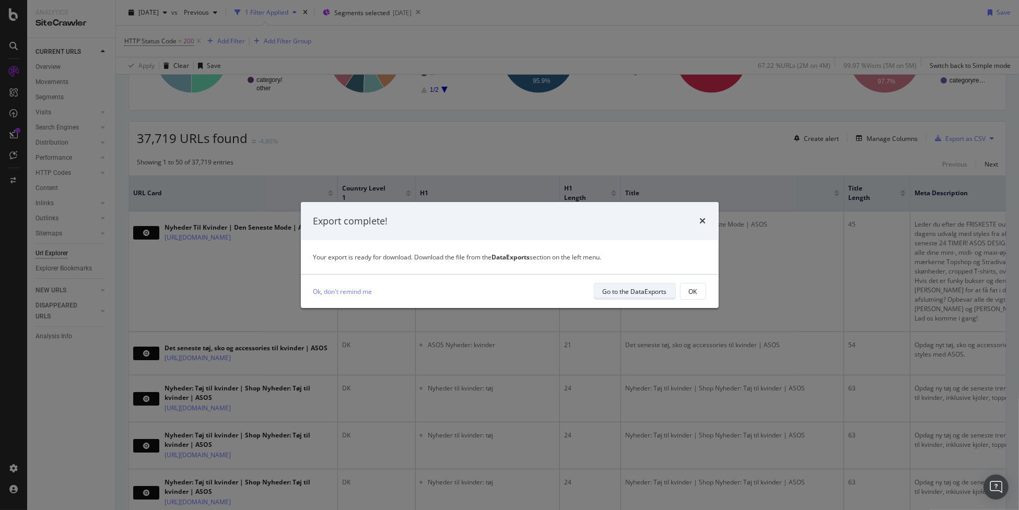
drag, startPoint x: 650, startPoint y: 290, endPoint x: 636, endPoint y: 292, distance: 13.7
click at [620, 313] on div "Export complete! Your export is ready for download. Download the file from the …" at bounding box center [509, 255] width 1019 height 510
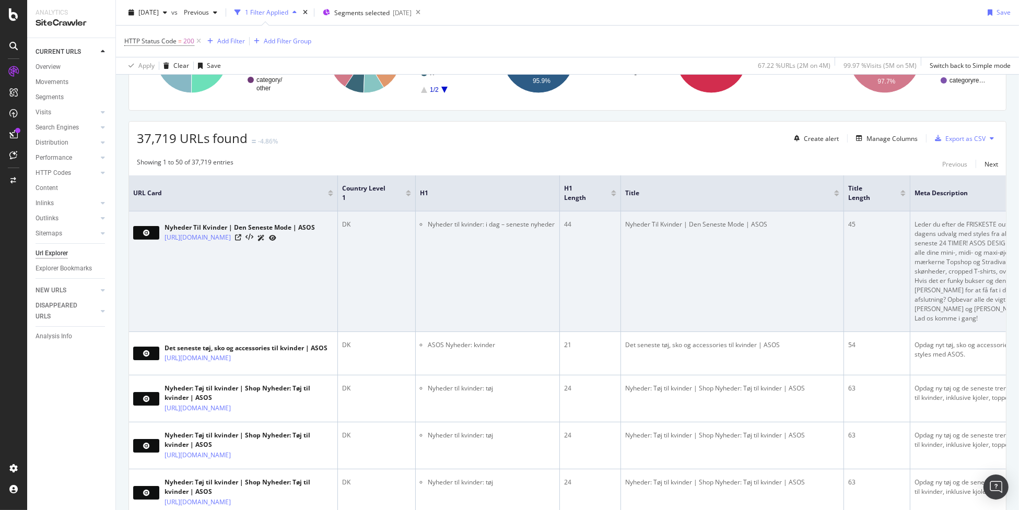
click at [636, 292] on td "Nyheder Til Kvinder | Den Seneste Mode | ASOS" at bounding box center [732, 272] width 223 height 121
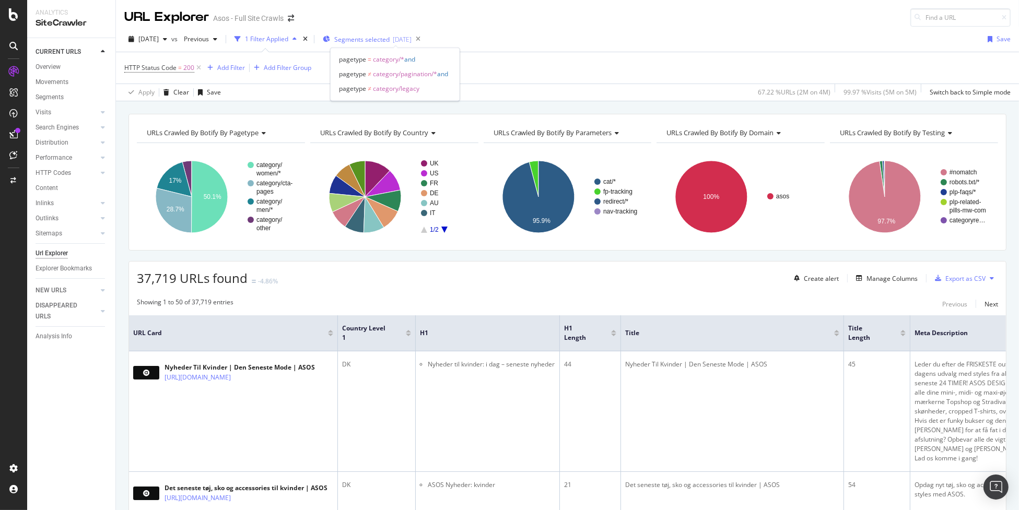
click at [390, 43] on span "Segments selected" at bounding box center [361, 39] width 55 height 9
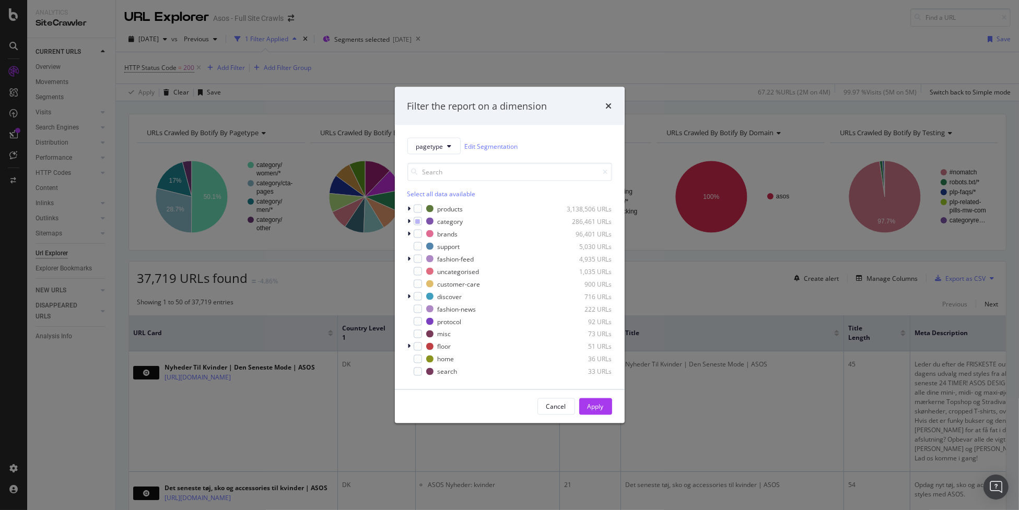
click at [406, 222] on div "pagetype Edit Segmentation Select all data available products 3,138,506 URLs ca…" at bounding box center [510, 257] width 230 height 264
click at [400, 219] on div "pagetype Edit Segmentation Select all data available products 3,138,506 URLs ca…" at bounding box center [510, 257] width 230 height 264
click at [407, 219] on div "pagetype Edit Segmentation Select all data available products 3,138,506 URLs ca…" at bounding box center [510, 257] width 230 height 264
click at [410, 220] on icon "modal" at bounding box center [409, 221] width 3 height 6
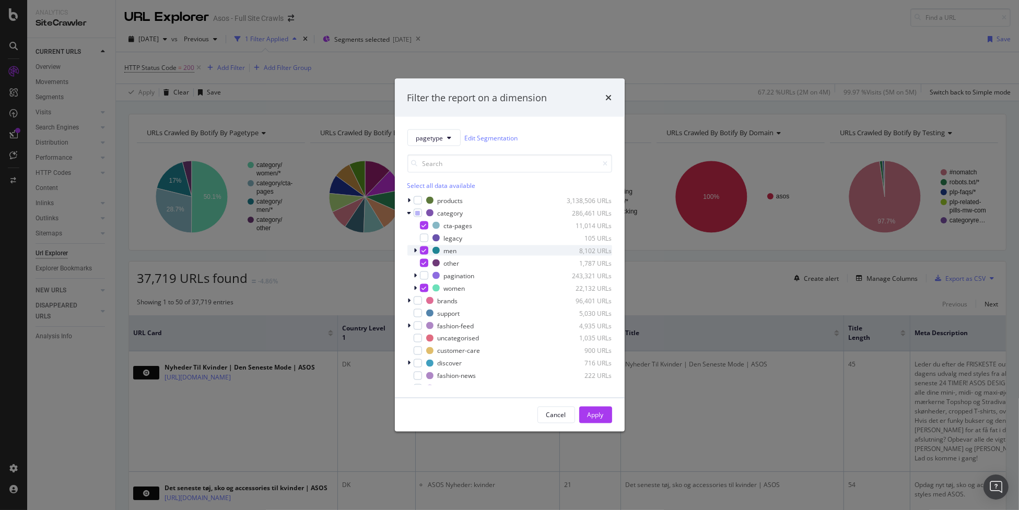
click at [415, 250] on icon "modal" at bounding box center [415, 251] width 3 height 6
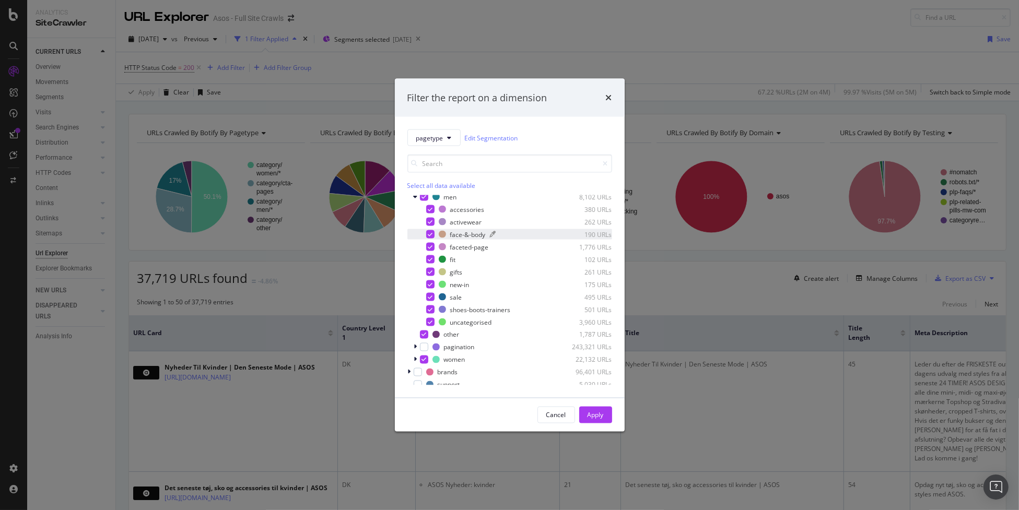
scroll to position [104, 0]
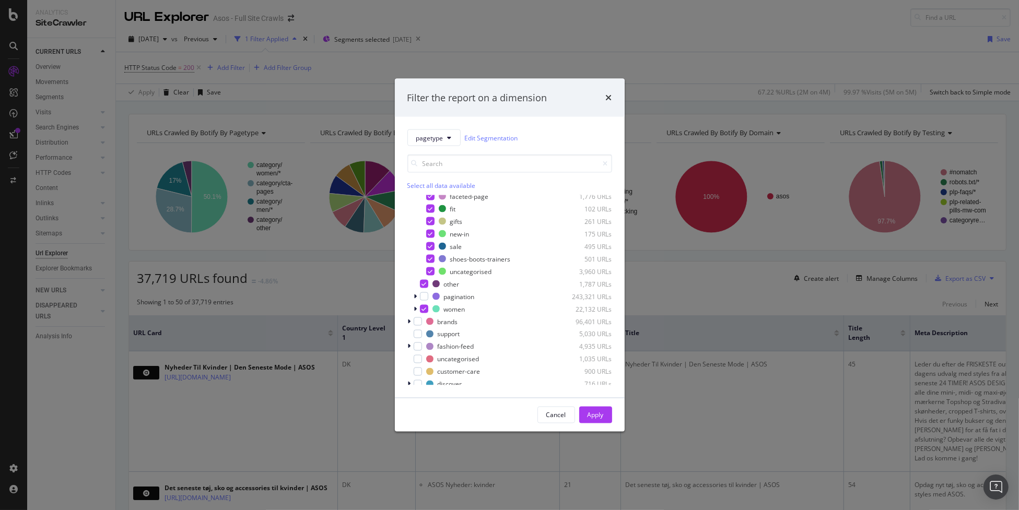
click at [356, 240] on div "Filter the report on a dimension pagetype Edit Segmentation Select all data ava…" at bounding box center [509, 255] width 1019 height 510
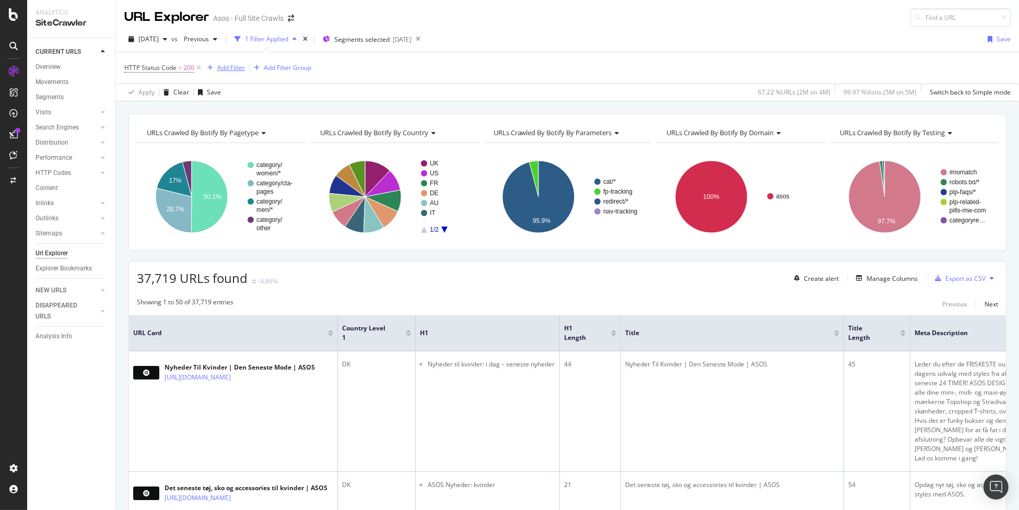
click at [227, 67] on div "Add Filter" at bounding box center [231, 67] width 28 height 9
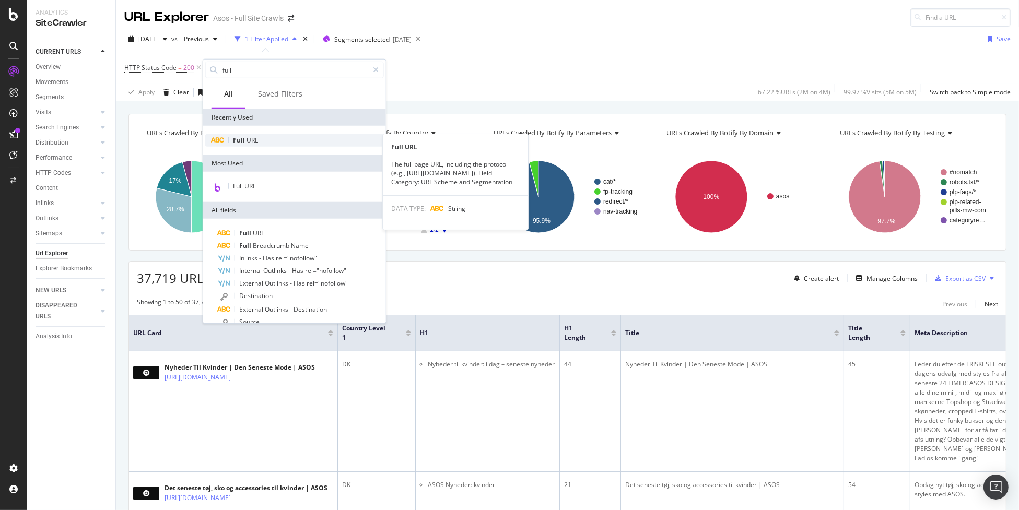
type input "full"
click at [285, 141] on div "Full URL" at bounding box center [294, 140] width 179 height 13
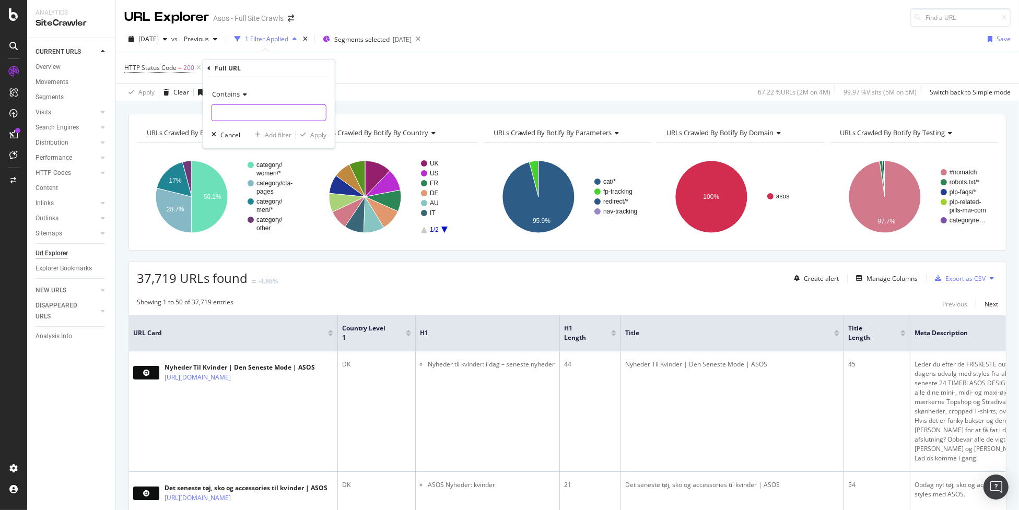
click at [262, 106] on input "text" at bounding box center [269, 112] width 114 height 17
type input "a-to-z"
click at [318, 133] on div "Apply" at bounding box center [318, 134] width 16 height 9
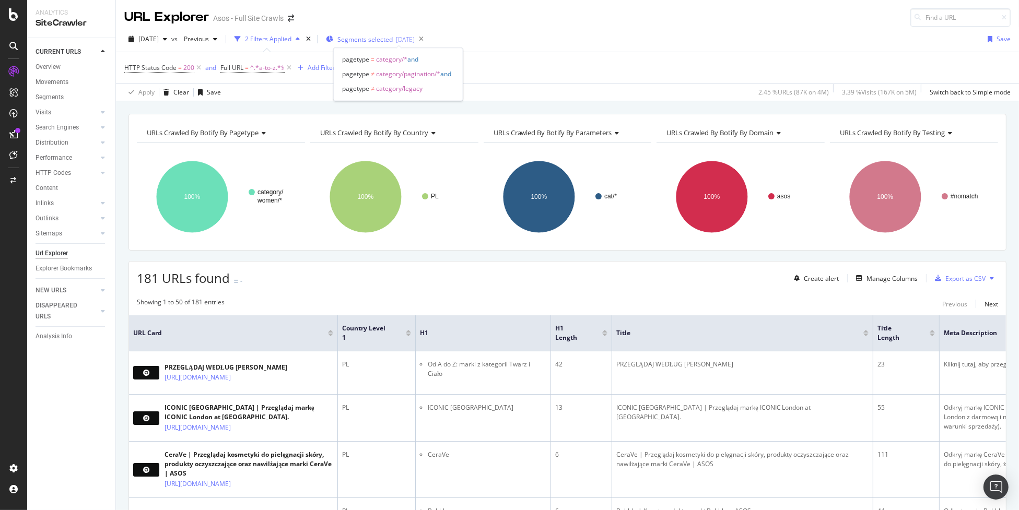
click at [383, 43] on div "Segments selected 2025-08-27" at bounding box center [370, 39] width 89 height 16
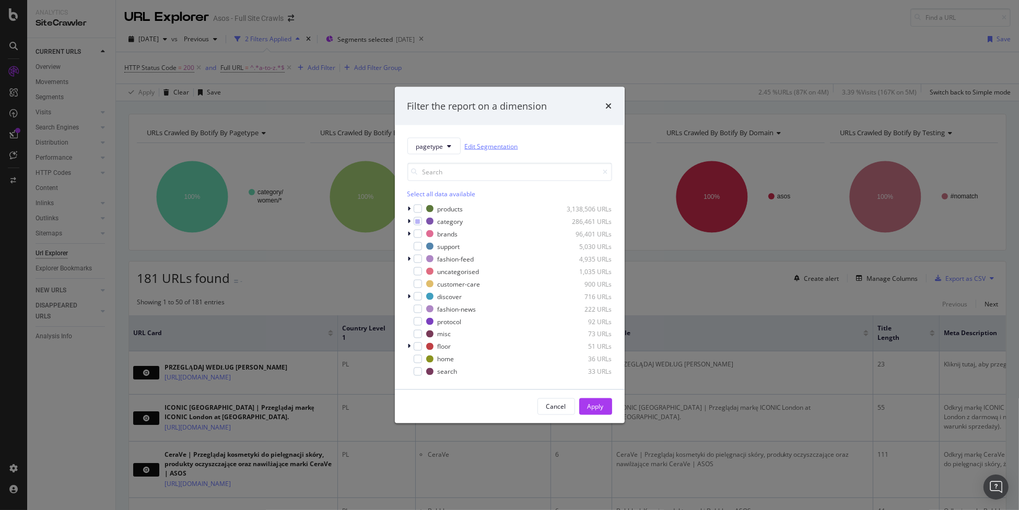
click at [493, 142] on link "Edit Segmentation" at bounding box center [491, 146] width 53 height 11
click at [614, 110] on div "Filter the report on a dimension" at bounding box center [510, 106] width 230 height 39
click at [612, 109] on div "Filter the report on a dimension" at bounding box center [510, 106] width 230 height 39
click at [609, 106] on icon "times" at bounding box center [609, 106] width 6 height 8
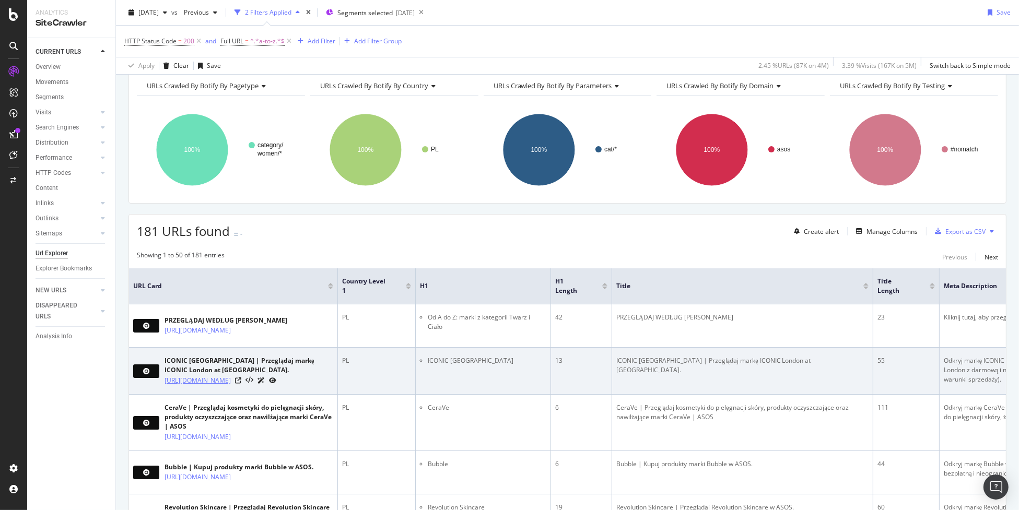
scroll to position [52, 0]
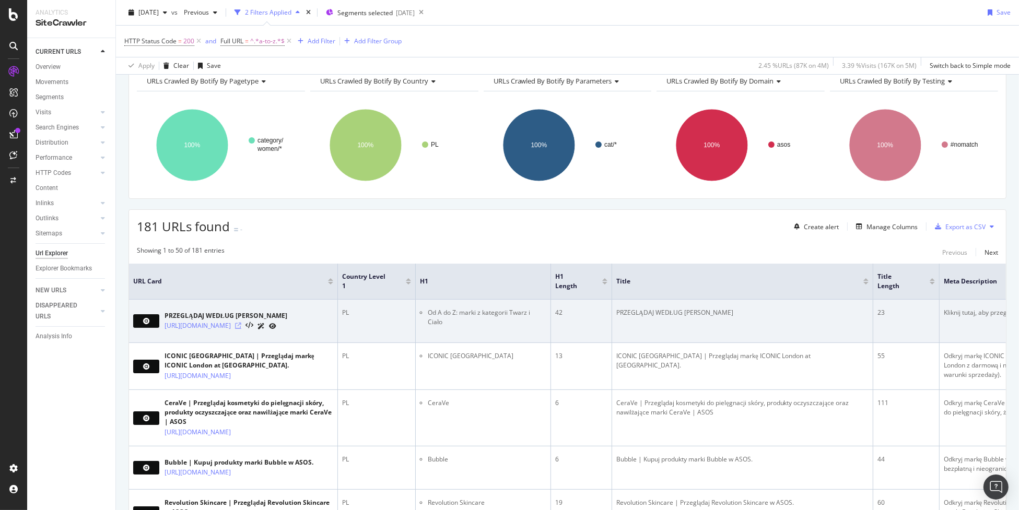
click at [241, 328] on icon at bounding box center [238, 326] width 6 height 6
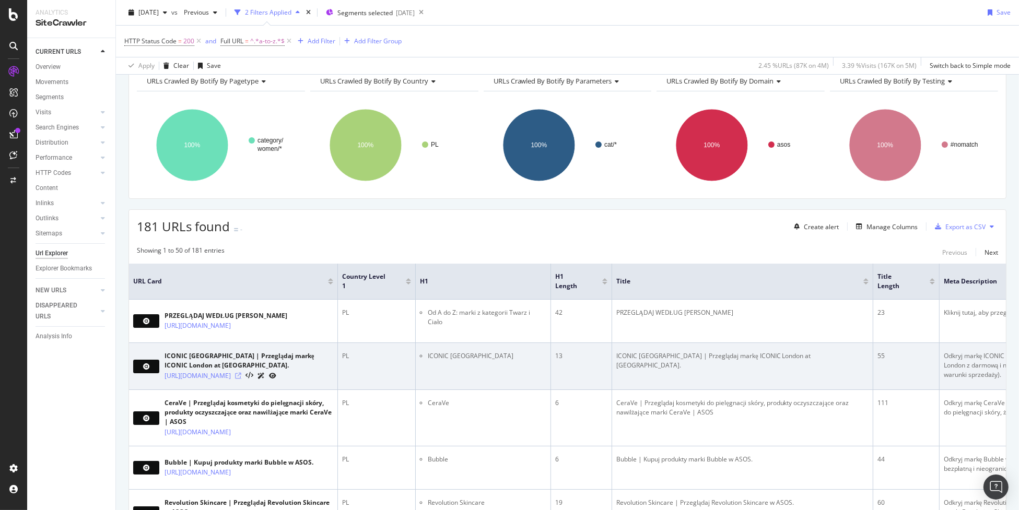
click at [241, 379] on icon at bounding box center [238, 376] width 6 height 6
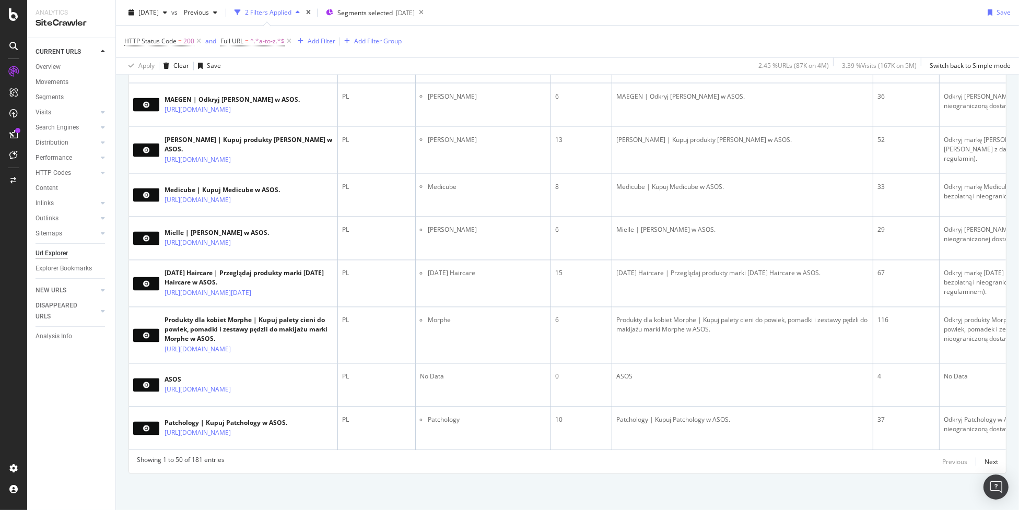
scroll to position [2968, 0]
click at [985, 462] on div "Next" at bounding box center [992, 462] width 14 height 9
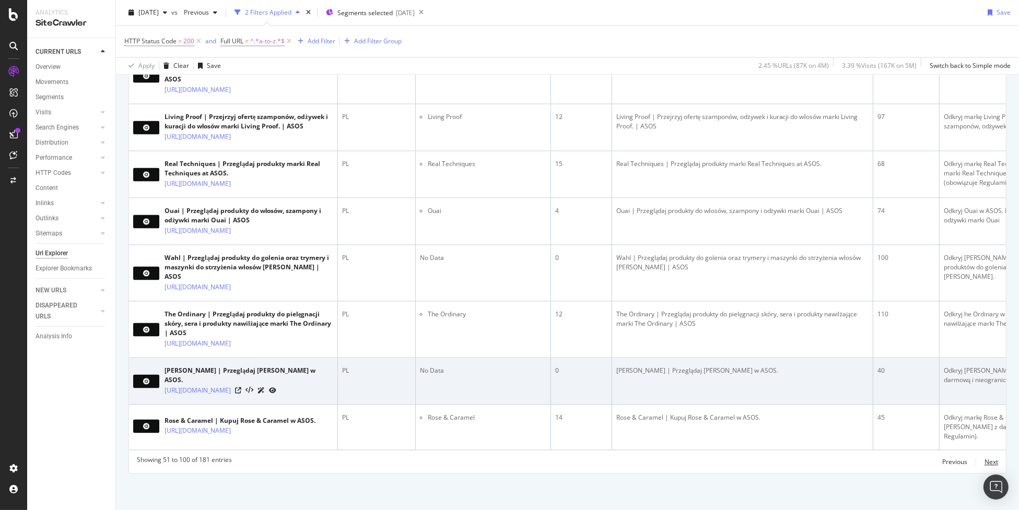
scroll to position [3243, 0]
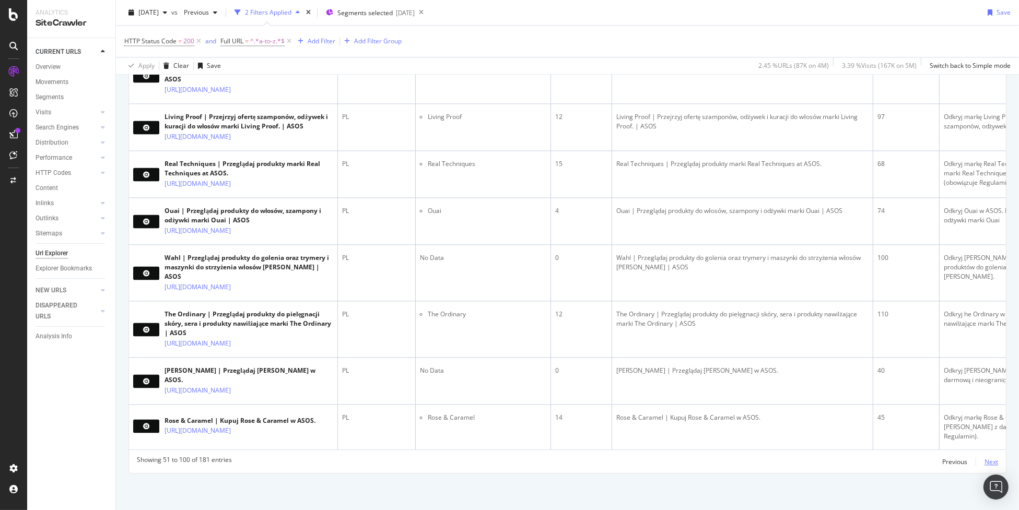
click at [985, 460] on div "Next" at bounding box center [992, 462] width 14 height 9
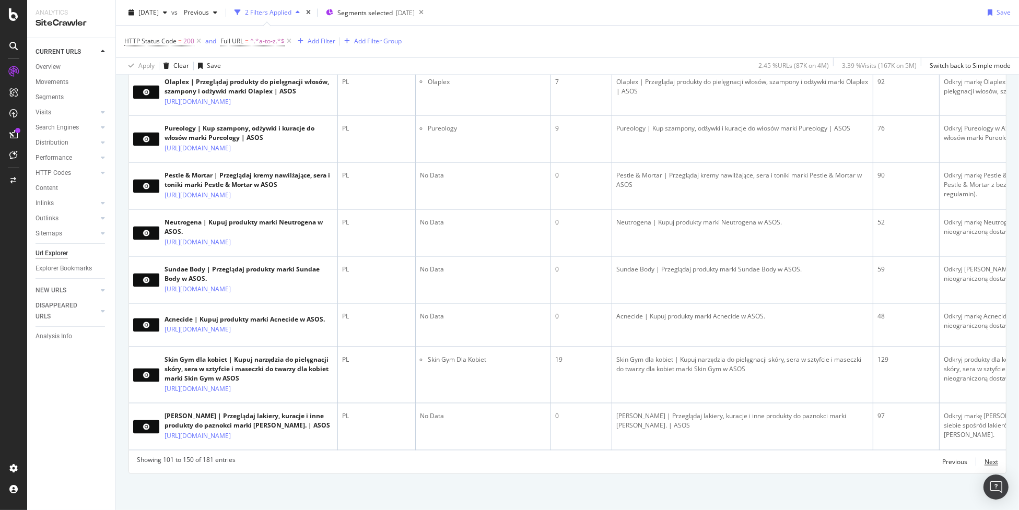
scroll to position [3204, 0]
click at [985, 460] on div "Next" at bounding box center [992, 462] width 14 height 9
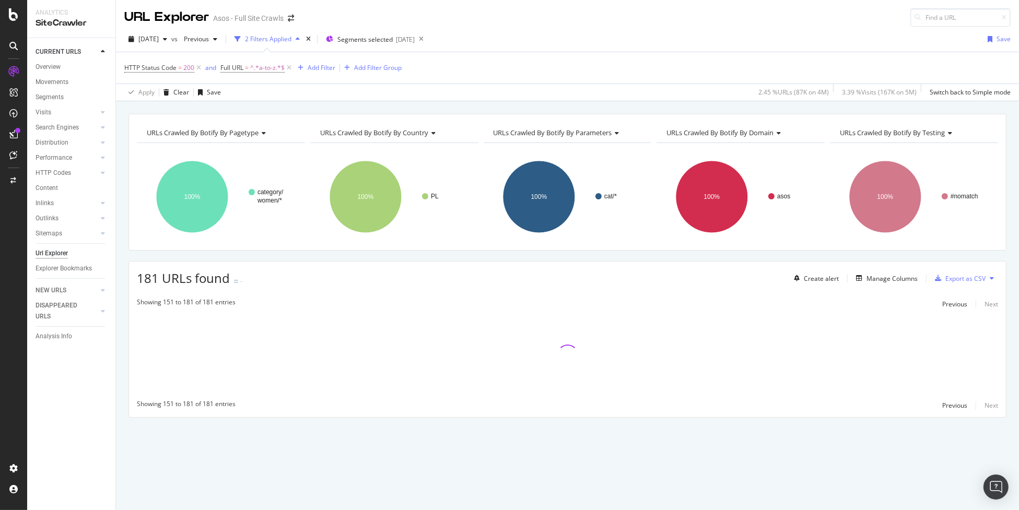
scroll to position [0, 0]
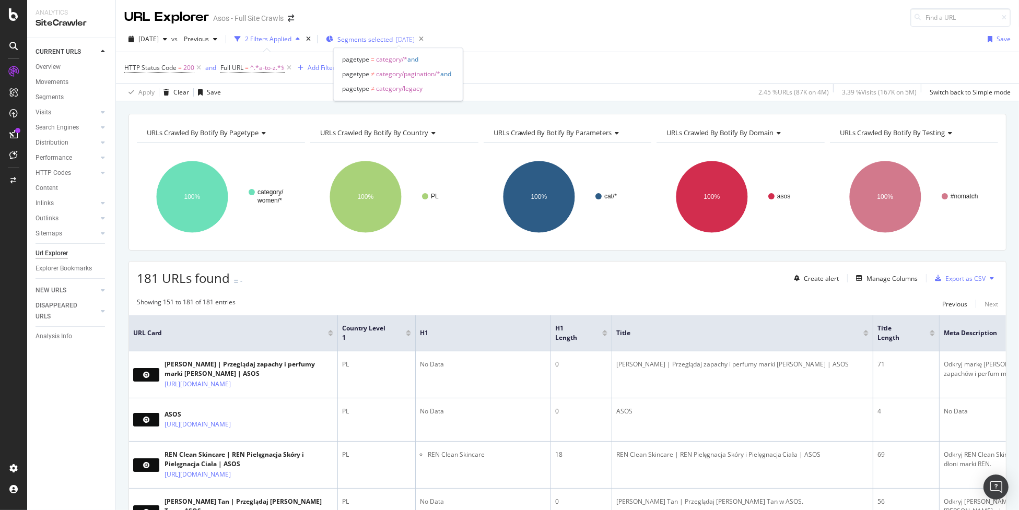
click at [393, 35] on span "Segments selected" at bounding box center [365, 39] width 55 height 9
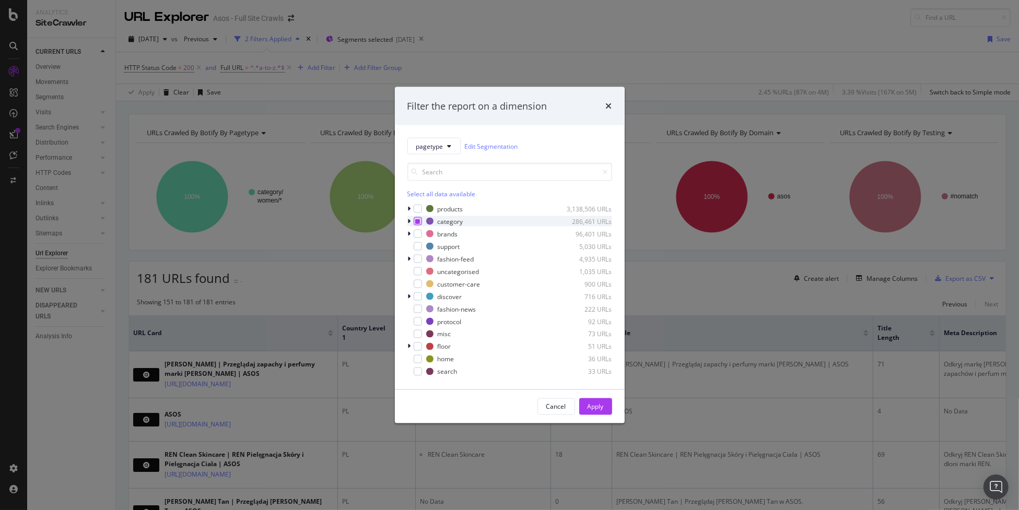
click at [416, 222] on icon "modal" at bounding box center [417, 221] width 5 height 5
click at [421, 271] on div "modal" at bounding box center [418, 271] width 8 height 8
click at [584, 406] on button "Apply" at bounding box center [595, 407] width 33 height 17
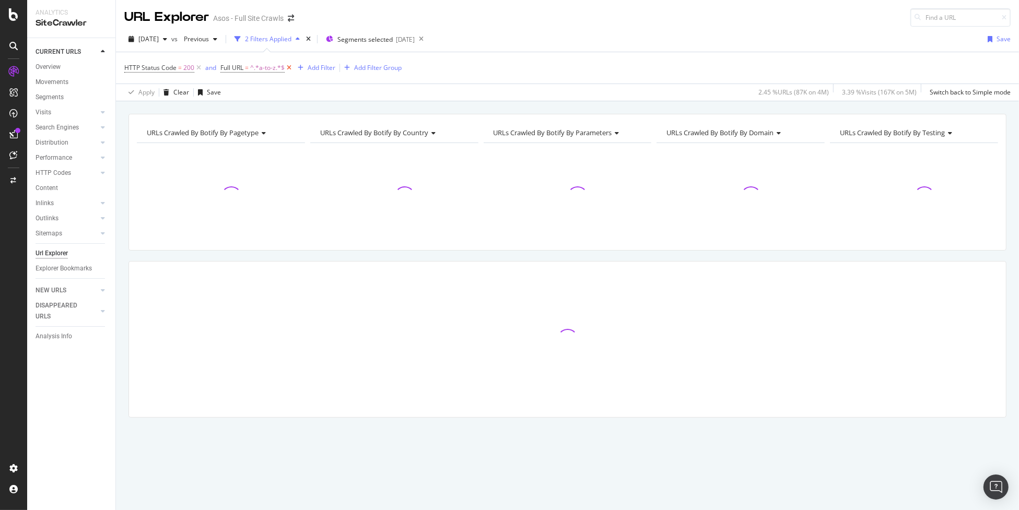
click at [290, 68] on icon at bounding box center [289, 68] width 9 height 10
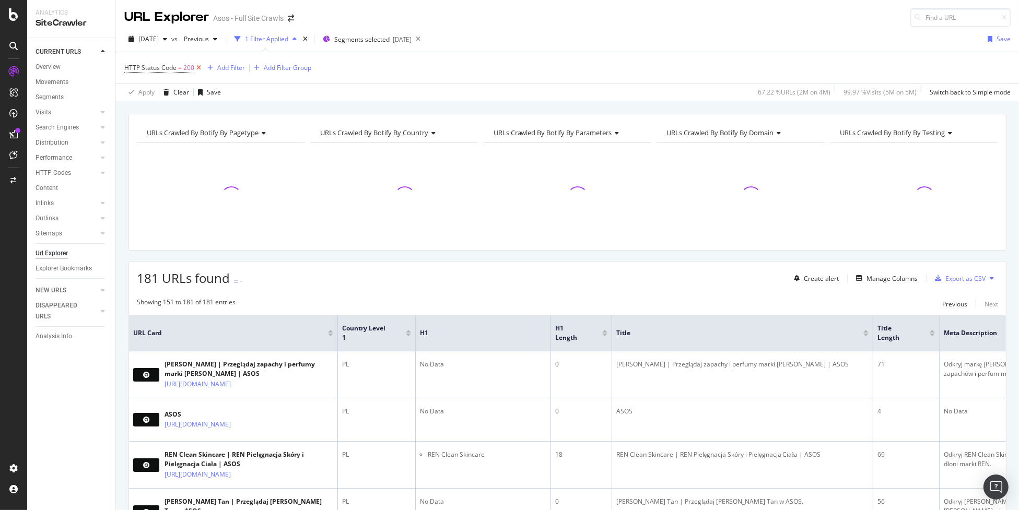
click at [197, 68] on icon at bounding box center [198, 68] width 9 height 10
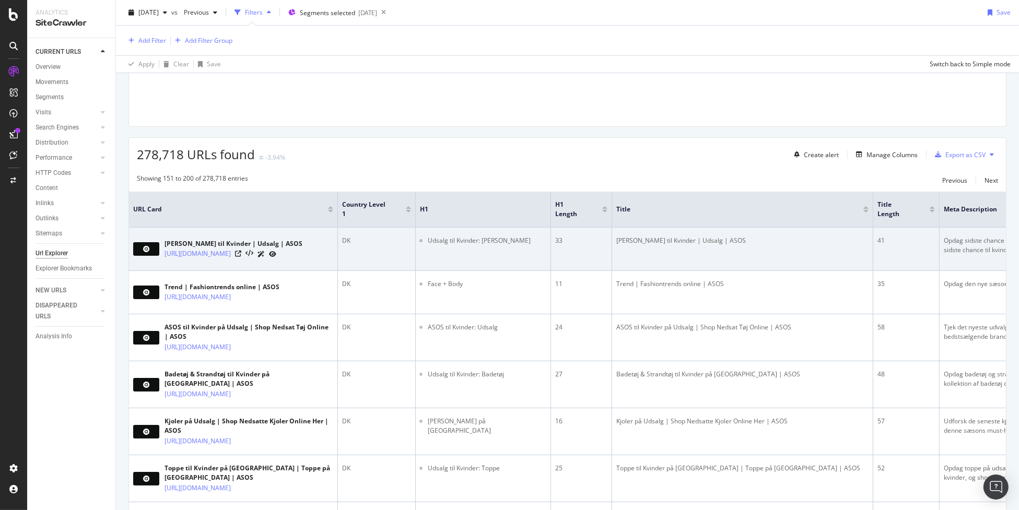
scroll to position [157, 0]
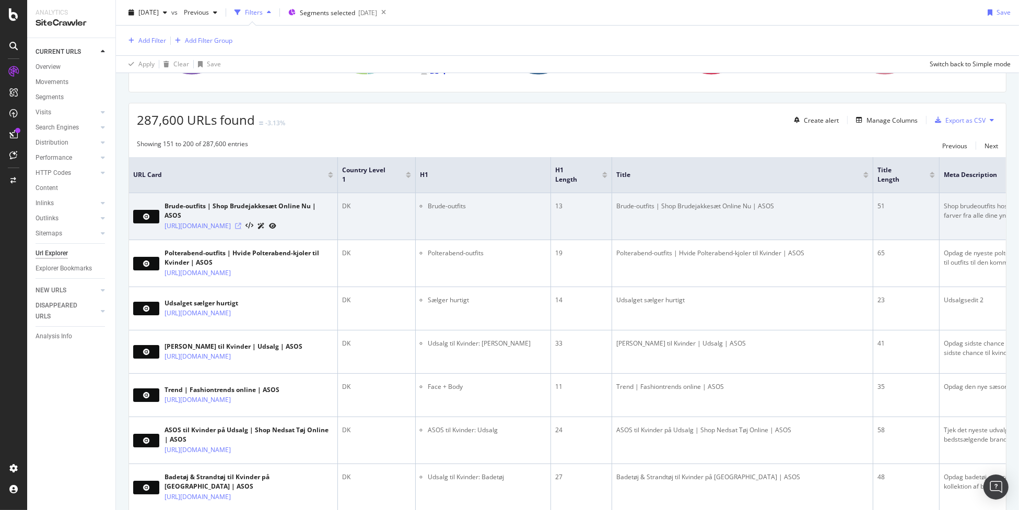
click at [241, 229] on icon at bounding box center [238, 226] width 6 height 6
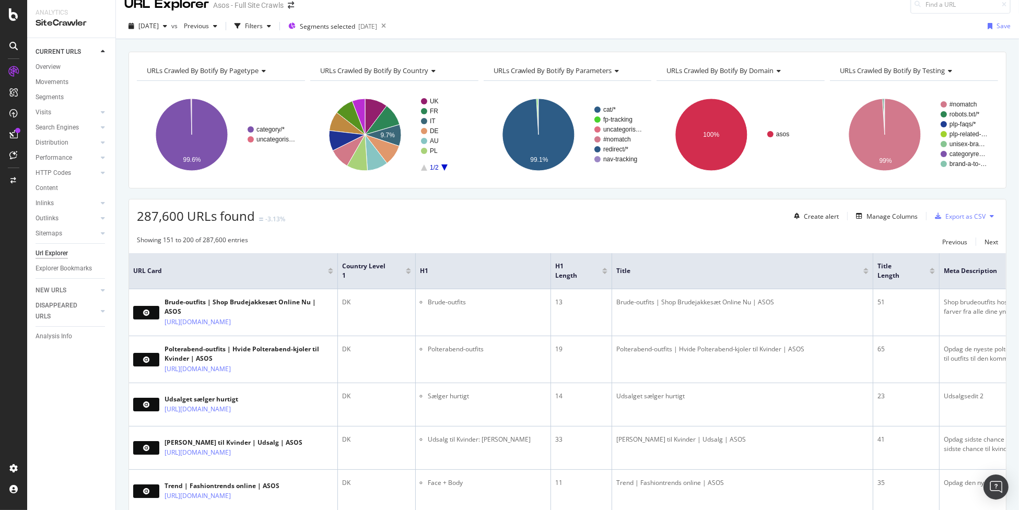
scroll to position [0, 0]
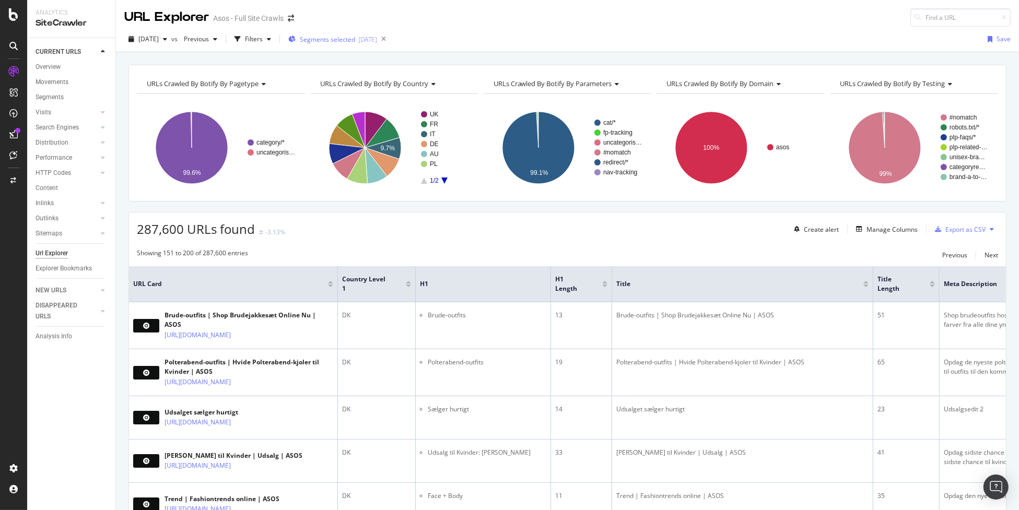
click at [369, 44] on div "Segments selected 2025-08-27" at bounding box center [332, 39] width 89 height 16
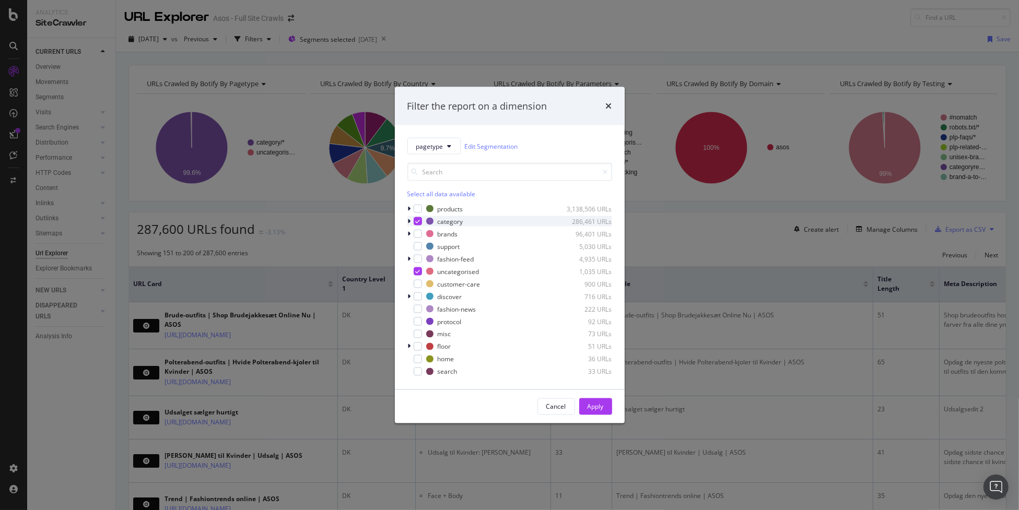
click at [414, 222] on div "modal" at bounding box center [418, 221] width 8 height 8
click at [608, 400] on button "Apply" at bounding box center [595, 407] width 33 height 17
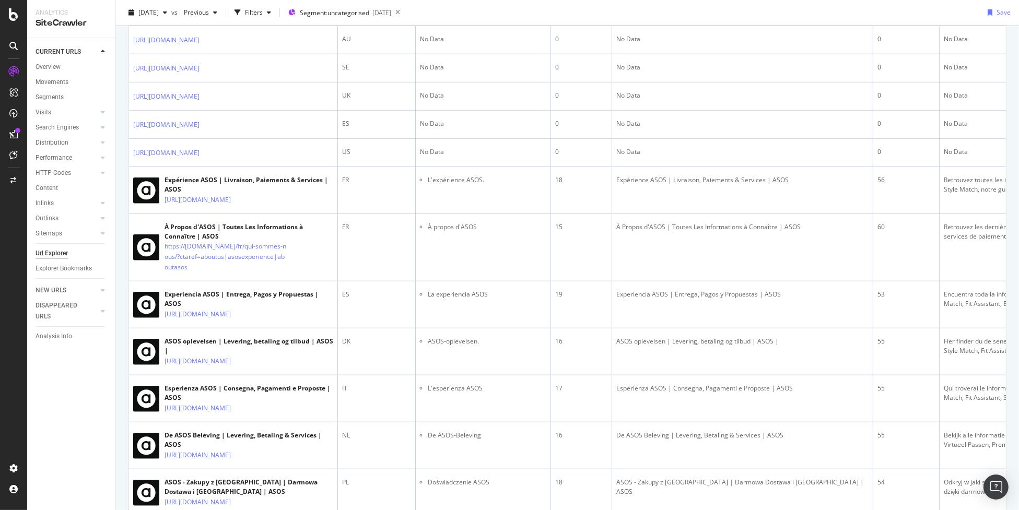
scroll to position [890, 0]
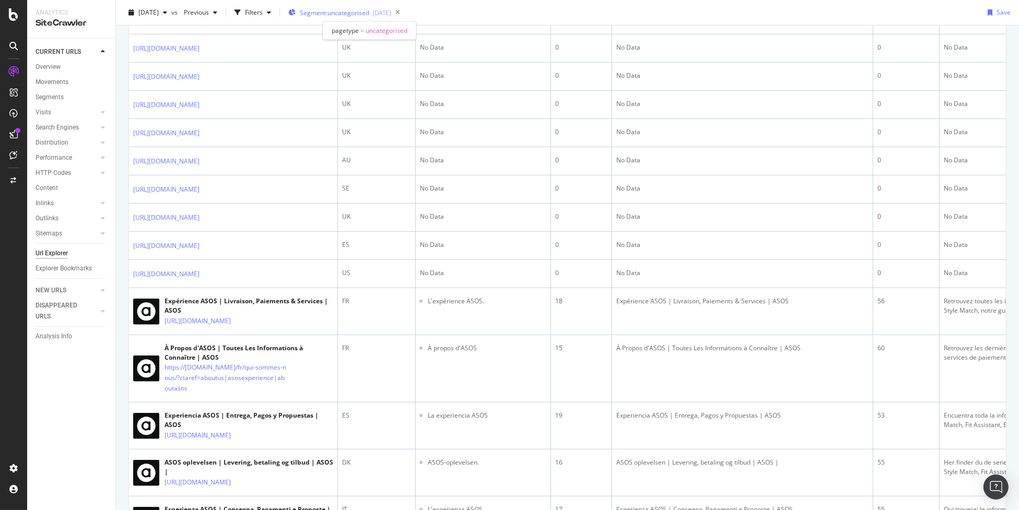
click at [347, 16] on span "Segment: uncategorised" at bounding box center [334, 12] width 69 height 9
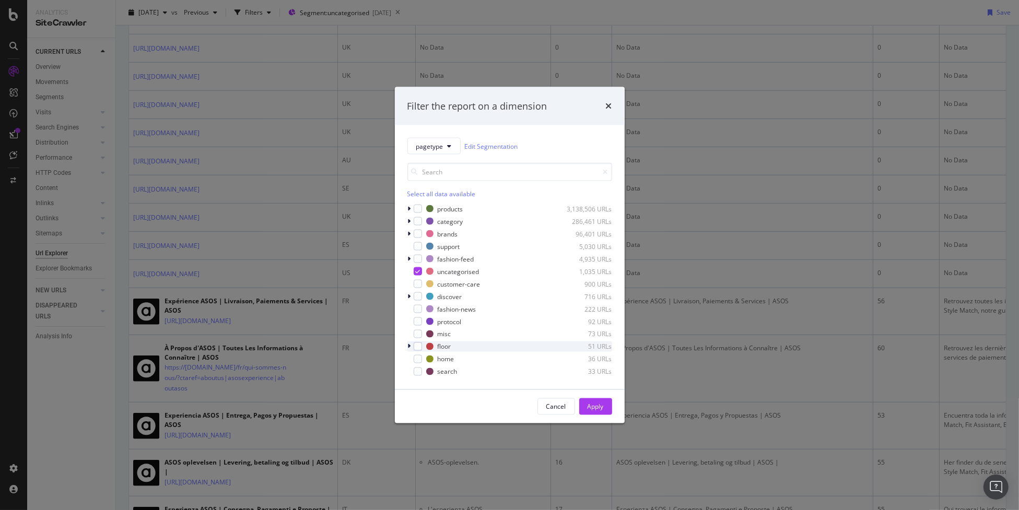
click at [408, 348] on div "modal" at bounding box center [411, 347] width 6 height 10
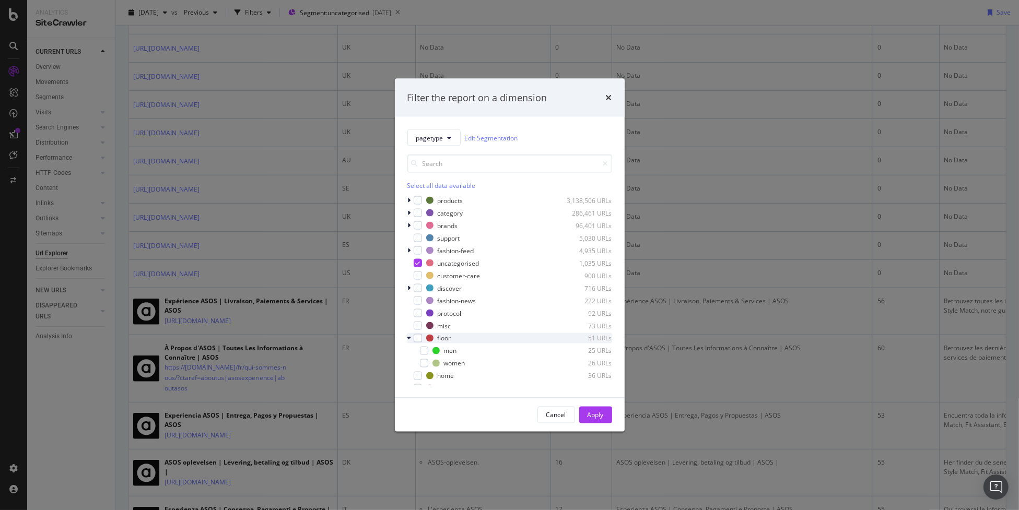
click at [409, 338] on icon "modal" at bounding box center [410, 338] width 4 height 6
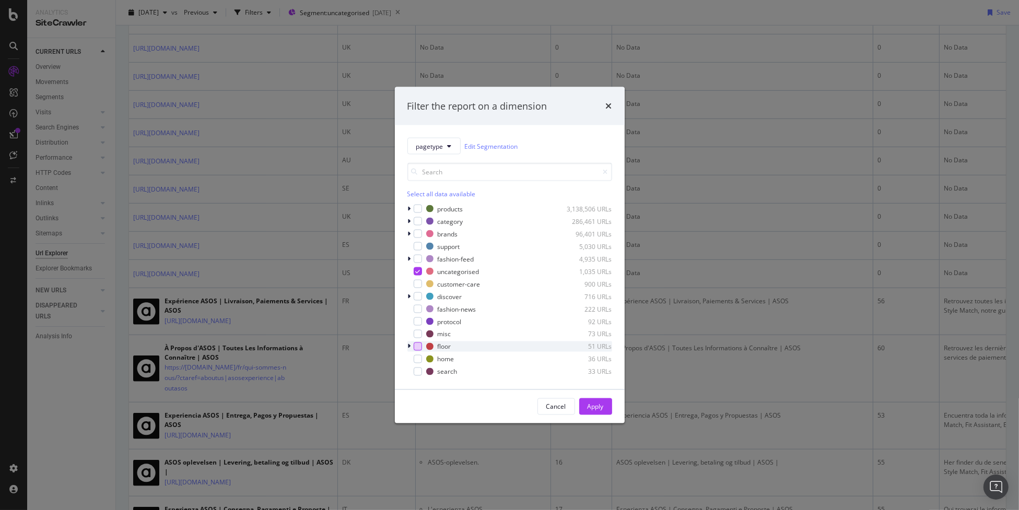
click at [420, 348] on div "modal" at bounding box center [418, 347] width 8 height 8
click at [418, 272] on icon "modal" at bounding box center [417, 271] width 5 height 5
click at [596, 405] on div "Apply" at bounding box center [596, 406] width 16 height 9
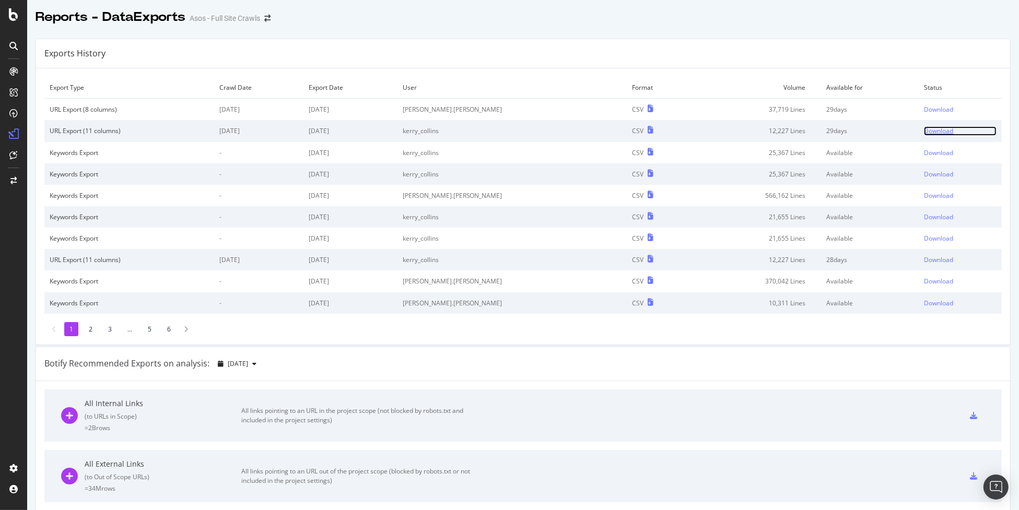
click at [924, 130] on div "Download" at bounding box center [938, 130] width 29 height 9
click at [924, 109] on div "Download" at bounding box center [938, 109] width 29 height 9
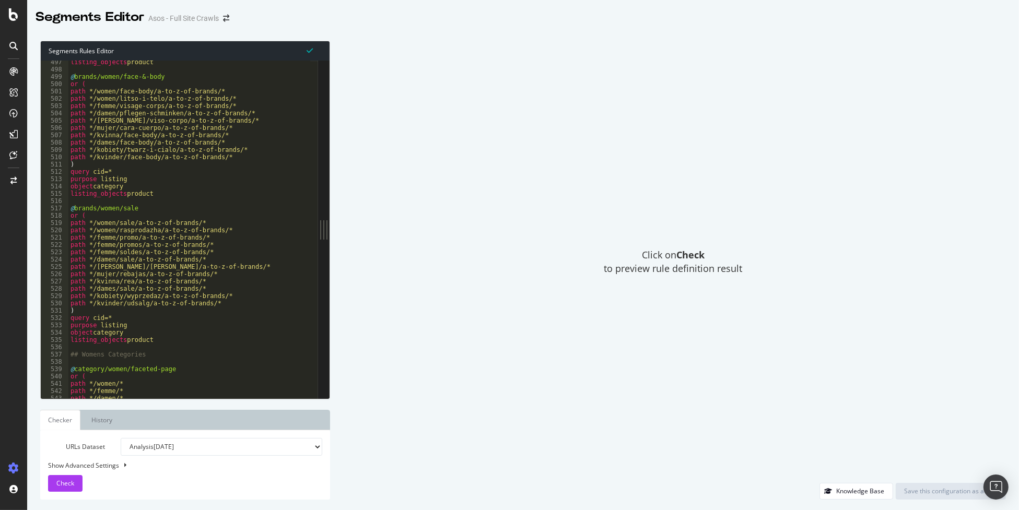
scroll to position [2948, 0]
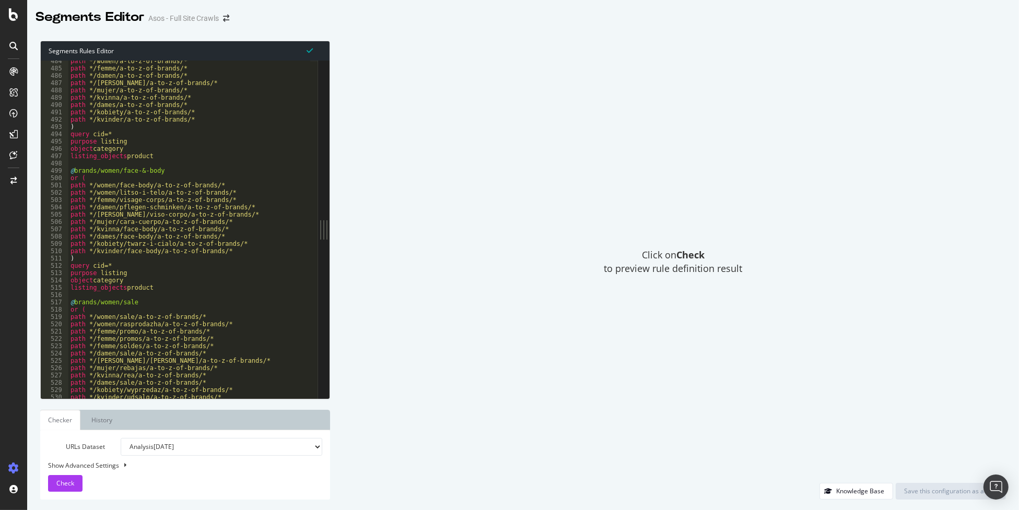
click at [236, 232] on div "path */women/a-to-z-of-brands/* path */femme/a-to-z-of-brands/* path */damen/a-…" at bounding box center [275, 230] width 414 height 346
click at [252, 238] on div "path */women/a-to-z-of-brands/* path */femme/a-to-z-of-brands/* path */damen/a-…" at bounding box center [275, 230] width 414 height 346
type textarea "path */kobiety/twarz-i-cialo/a-to-z-of-brands/*"
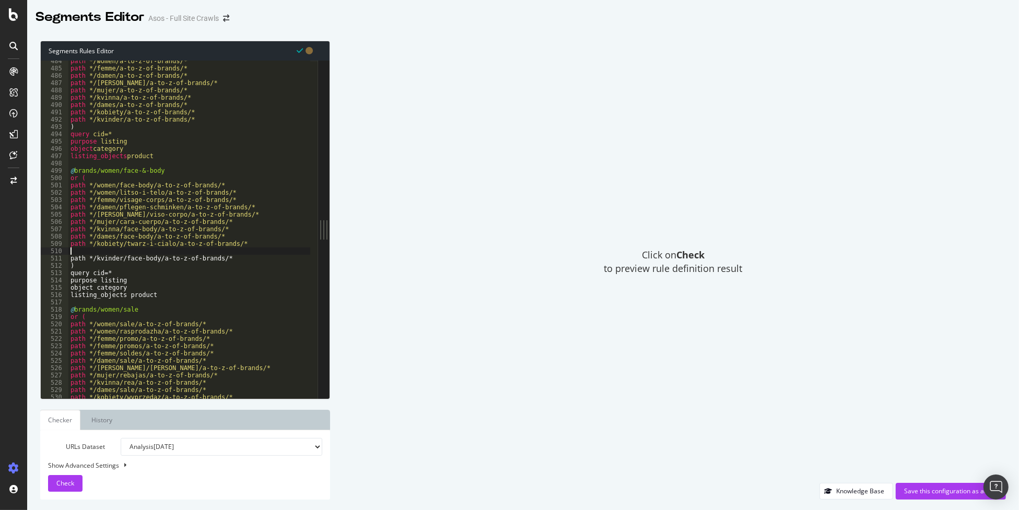
type textarea "path */kobiety/twarz-i-cialo/a-to-z-of-brands/*"
paste textarea "/kobiety/twarz-cialo/a-to-z-of-brands/"
click at [97, 253] on div "path */women/a-to-z-of-brands/* path */femme/a-to-z-of-brands/* path */damen/a-…" at bounding box center [275, 230] width 414 height 346
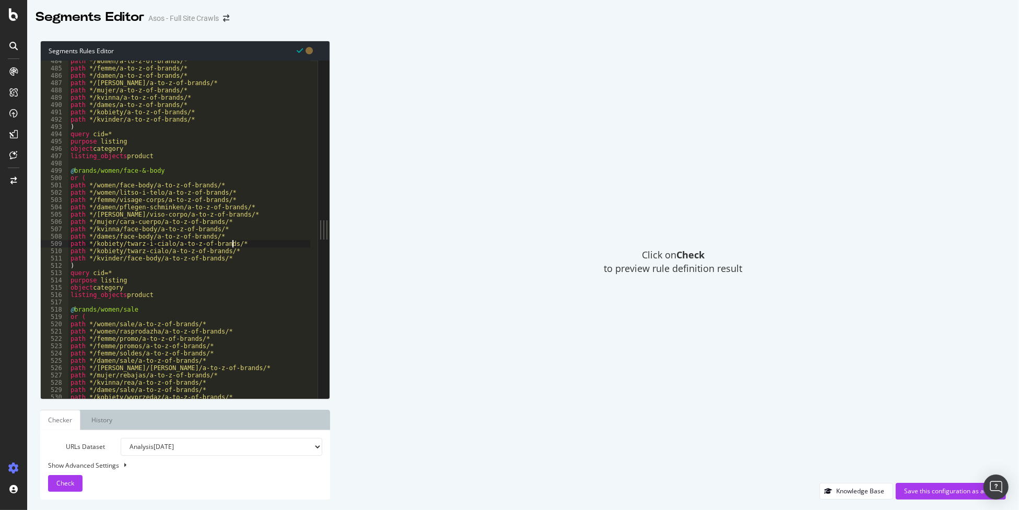
click at [251, 248] on div "path */women/a-to-z-of-brands/* path */femme/a-to-z-of-brands/* path */damen/a-…" at bounding box center [275, 230] width 414 height 346
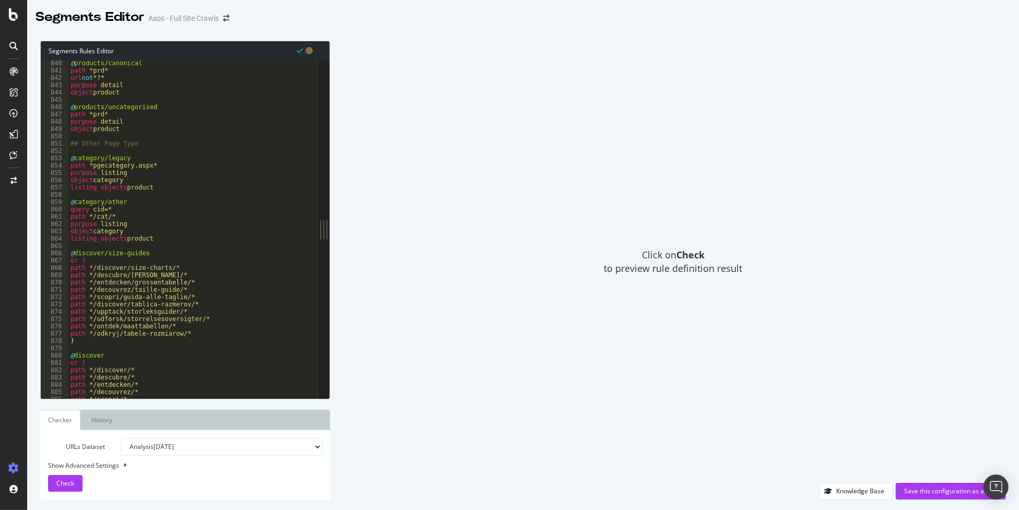
scroll to position [5011, 0]
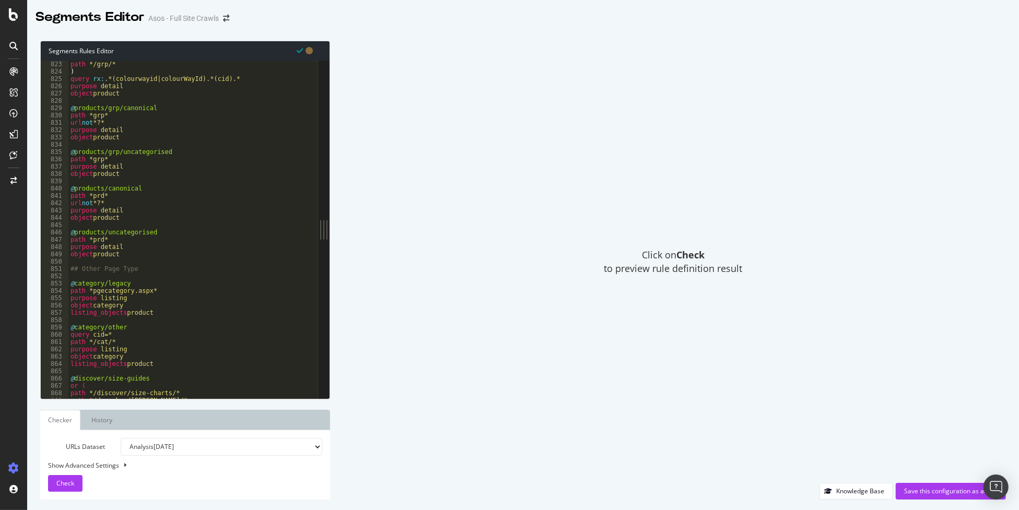
click at [167, 254] on div "path */grp/* ) query rx : .*(colourwayid|colourWayId).*(cid).* purpose detail o…" at bounding box center [275, 234] width 414 height 346
type textarea "object product"
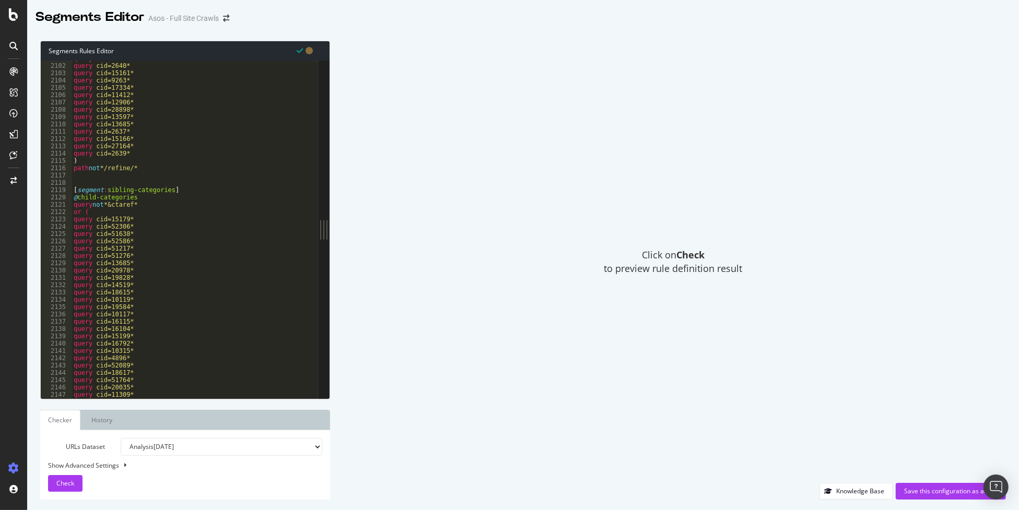
scroll to position [12766, 0]
click at [63, 483] on span "Check" at bounding box center [65, 483] width 18 height 9
click at [937, 491] on div "Save this configuration as active" at bounding box center [951, 491] width 94 height 9
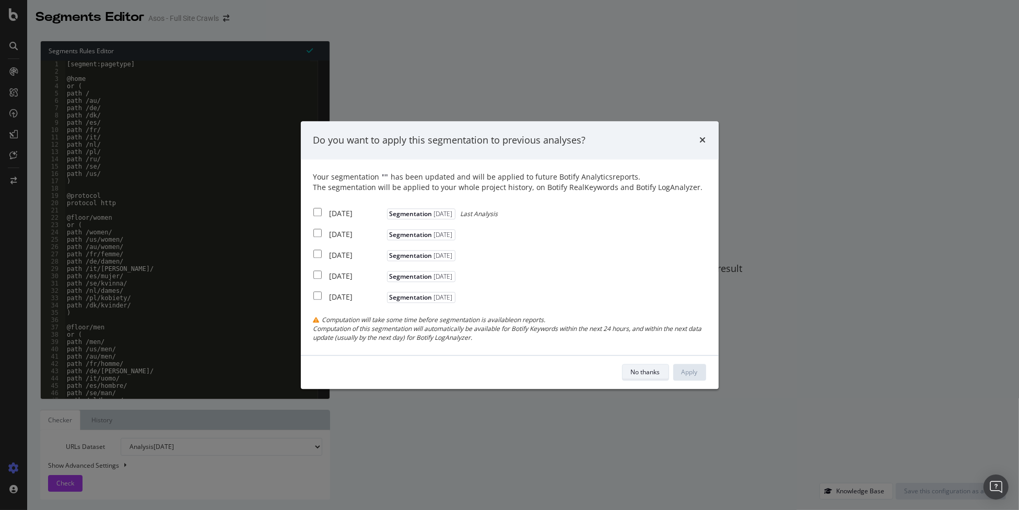
click at [644, 373] on div "No thanks" at bounding box center [645, 372] width 29 height 9
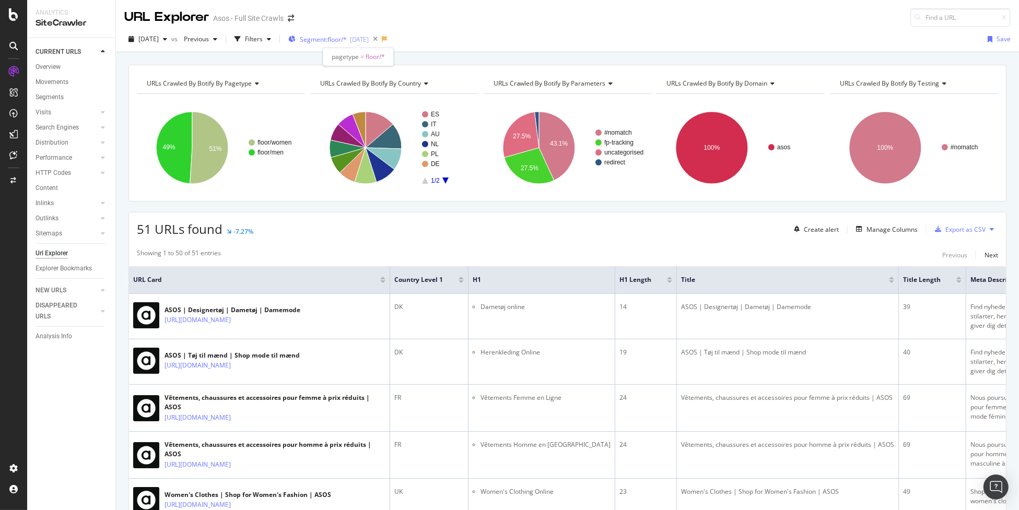
click at [347, 43] on span "Segment: floor/*" at bounding box center [323, 39] width 47 height 9
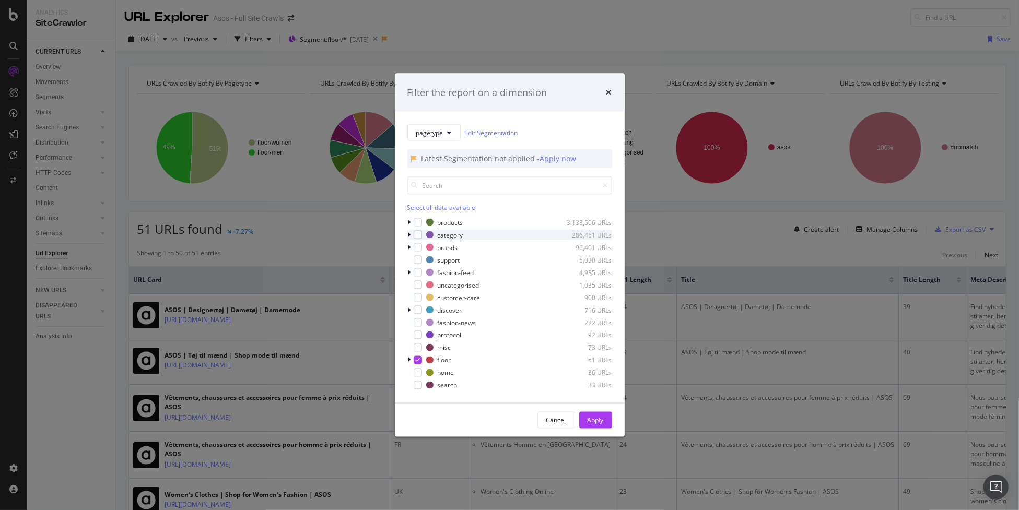
click at [410, 236] on icon "modal" at bounding box center [409, 235] width 3 height 6
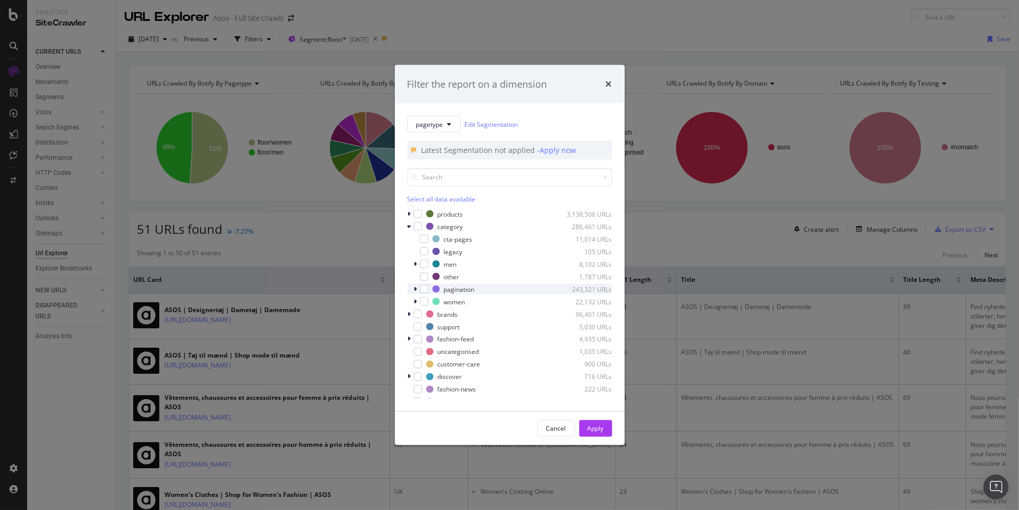
click at [415, 289] on icon "modal" at bounding box center [415, 289] width 3 height 6
click at [415, 289] on icon "modal" at bounding box center [416, 289] width 4 height 6
click at [414, 264] on icon "modal" at bounding box center [415, 264] width 3 height 6
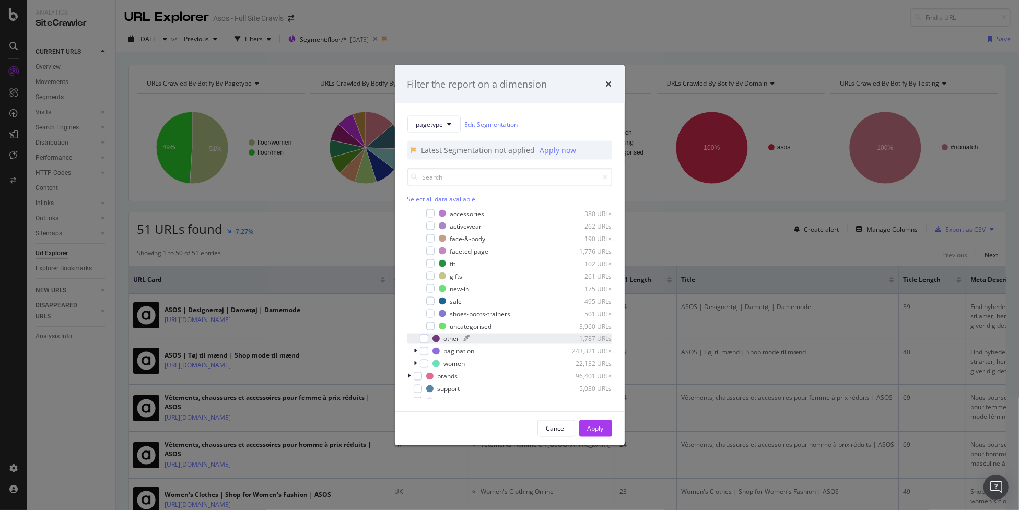
scroll to position [104, 0]
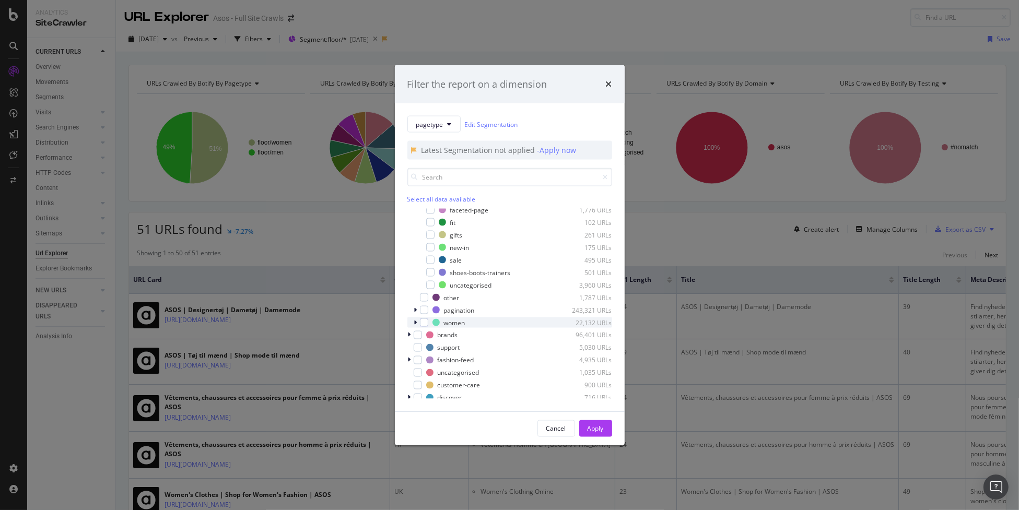
click at [417, 321] on div "modal" at bounding box center [417, 323] width 6 height 10
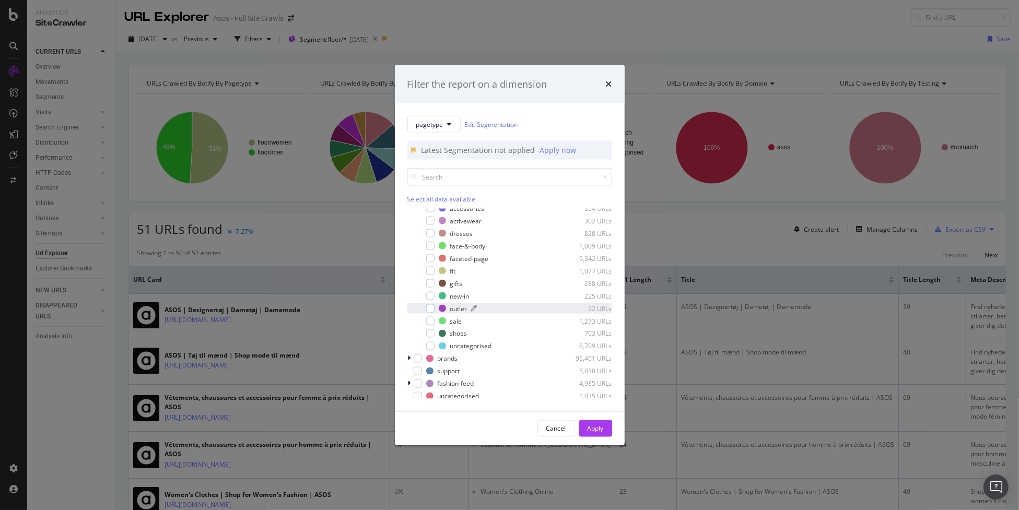
scroll to position [209, 0]
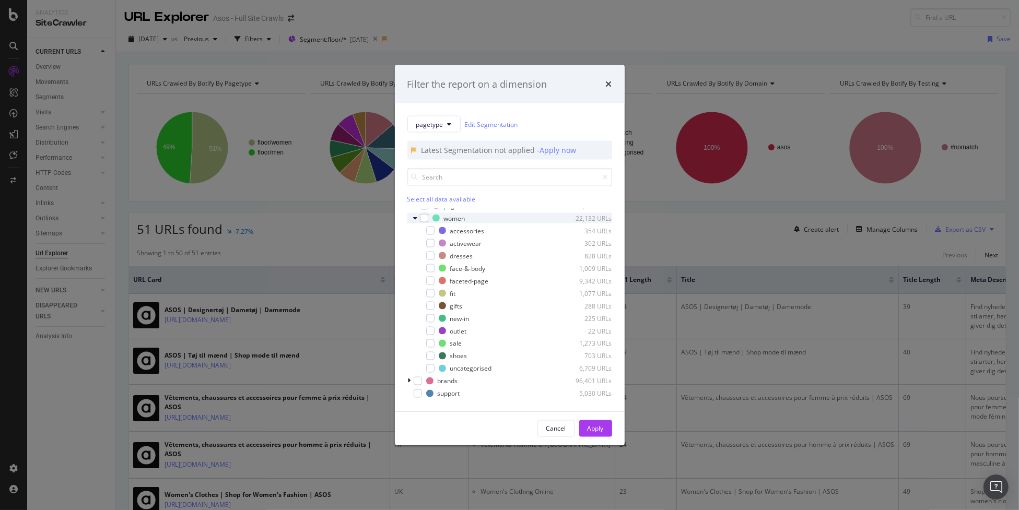
click at [412, 215] on div "women 22,132 URLs" at bounding box center [510, 218] width 205 height 10
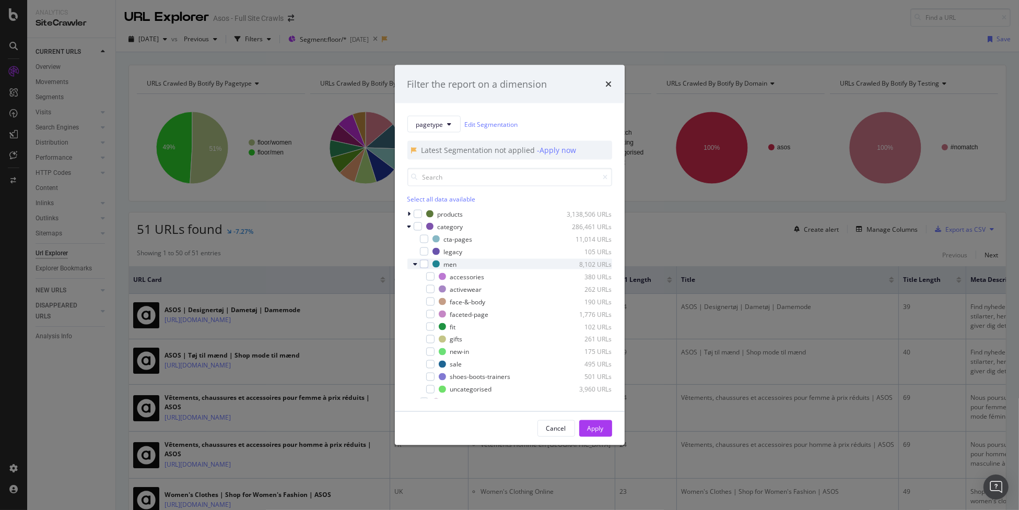
click at [414, 265] on icon "modal" at bounding box center [416, 264] width 4 height 6
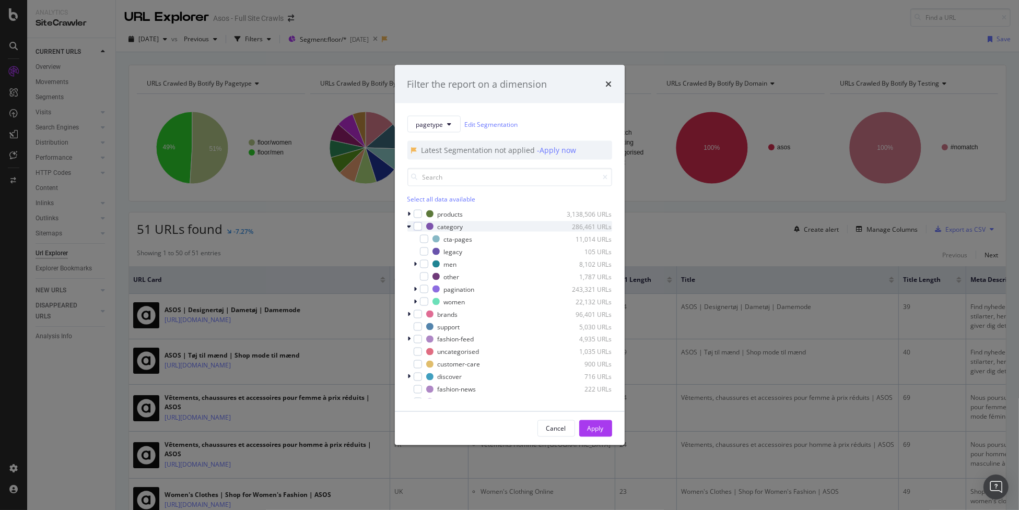
click at [408, 225] on icon "modal" at bounding box center [410, 227] width 4 height 6
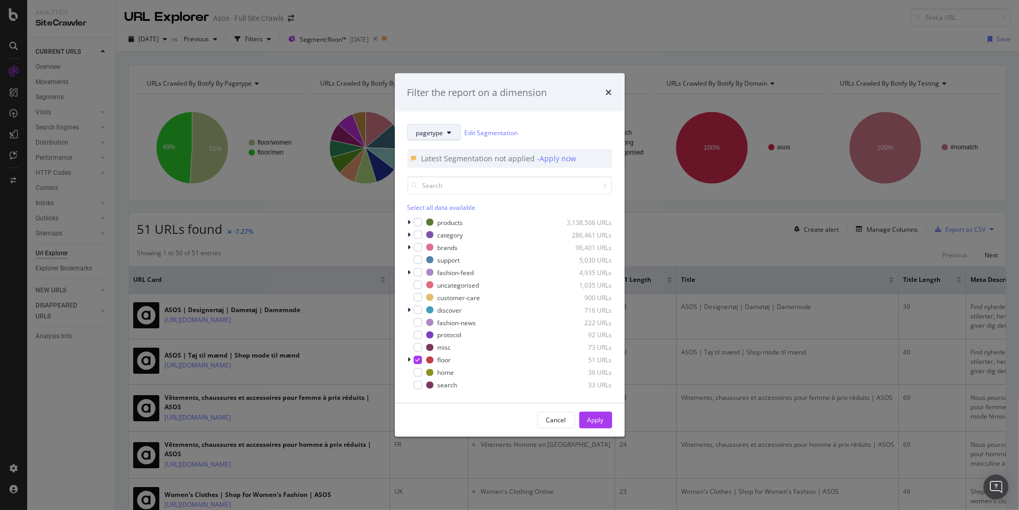
click at [449, 133] on icon "modal" at bounding box center [450, 133] width 4 height 6
click at [449, 267] on span "Category" at bounding box center [449, 266] width 67 height 9
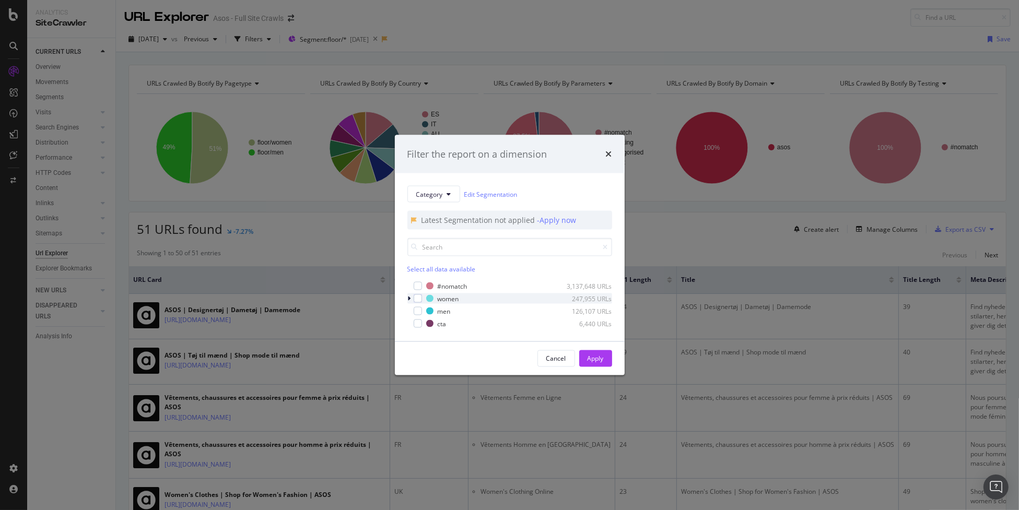
click at [410, 298] on icon "modal" at bounding box center [409, 299] width 3 height 6
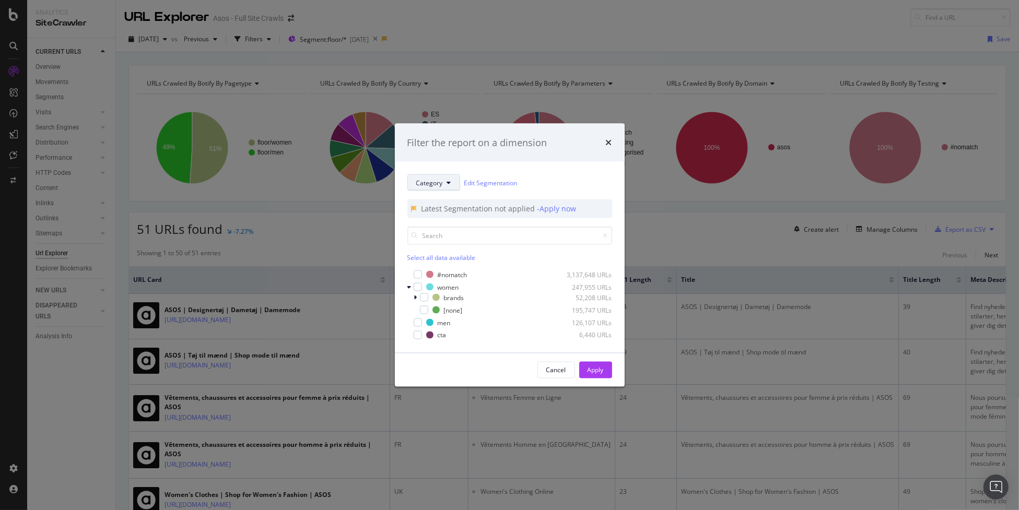
click at [449, 185] on icon "modal" at bounding box center [449, 183] width 4 height 6
click at [466, 366] on span "Breadcrumb Tree" at bounding box center [449, 365] width 67 height 9
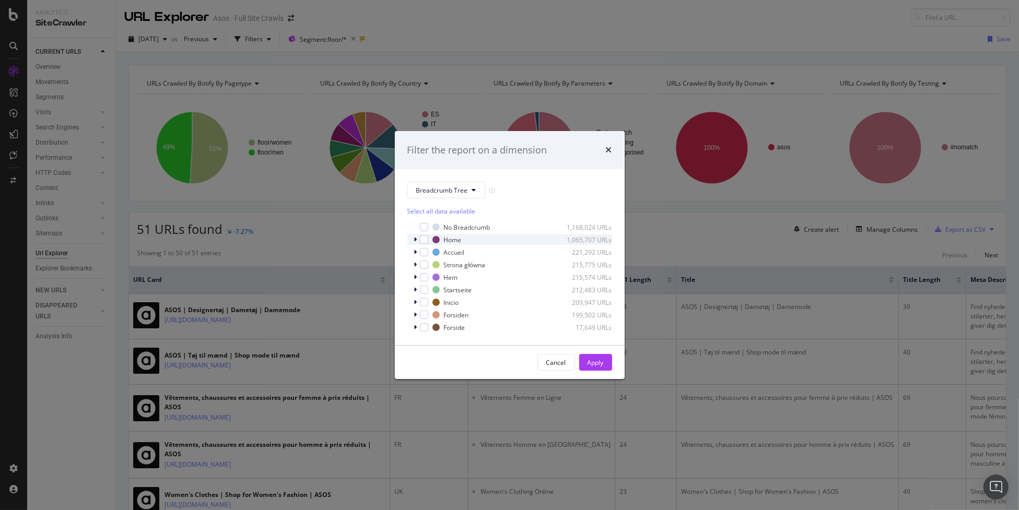
click at [410, 238] on div "Home 1,065,707 URLs" at bounding box center [510, 240] width 205 height 10
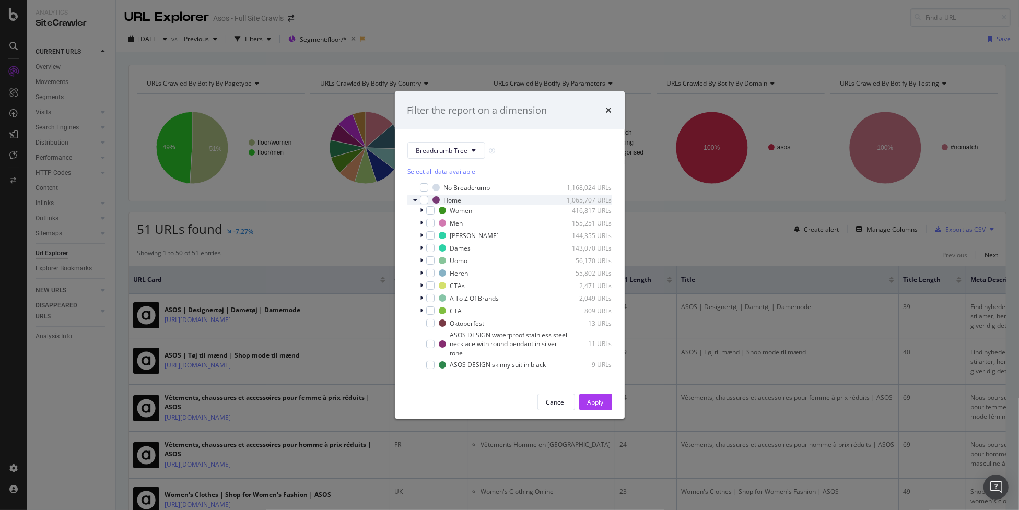
click at [416, 201] on icon "modal" at bounding box center [416, 200] width 4 height 6
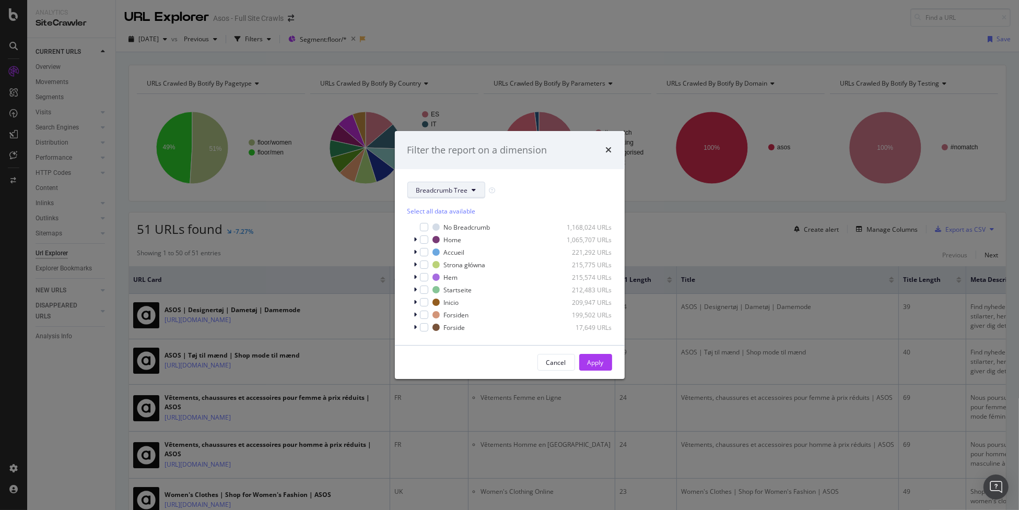
click at [463, 194] on span "Breadcrumb Tree" at bounding box center [442, 190] width 52 height 9
click at [449, 263] on span "parameters" at bounding box center [449, 266] width 67 height 9
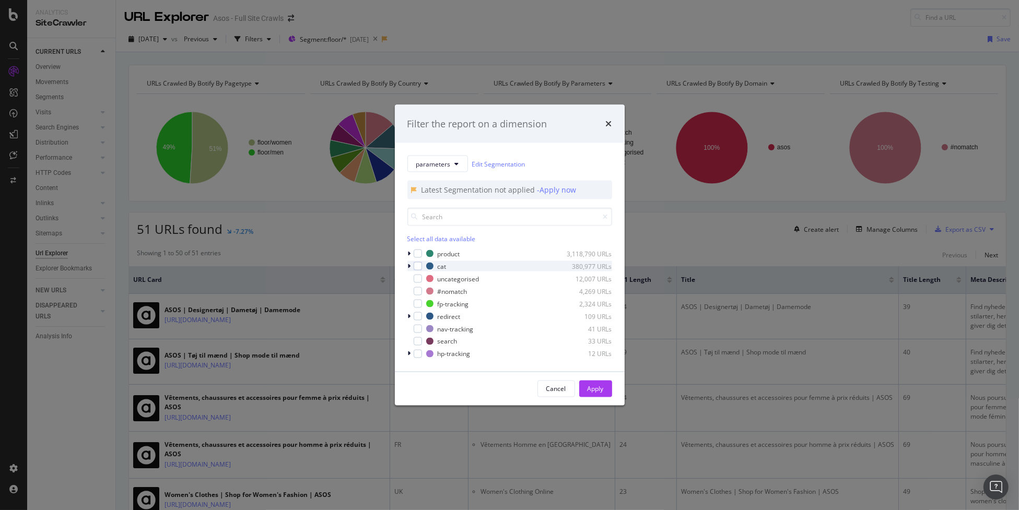
click at [410, 268] on icon "modal" at bounding box center [409, 266] width 3 height 6
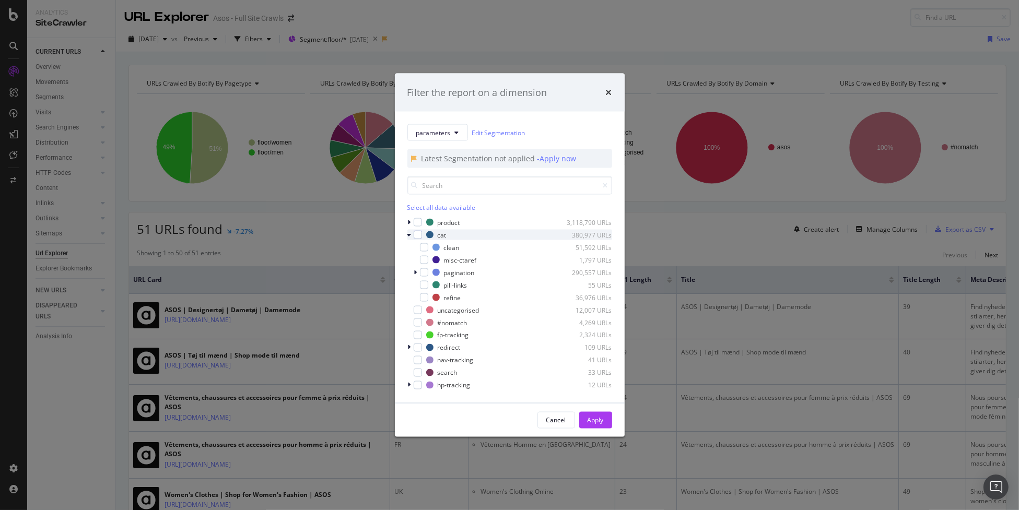
click at [411, 234] on icon "modal" at bounding box center [410, 235] width 4 height 6
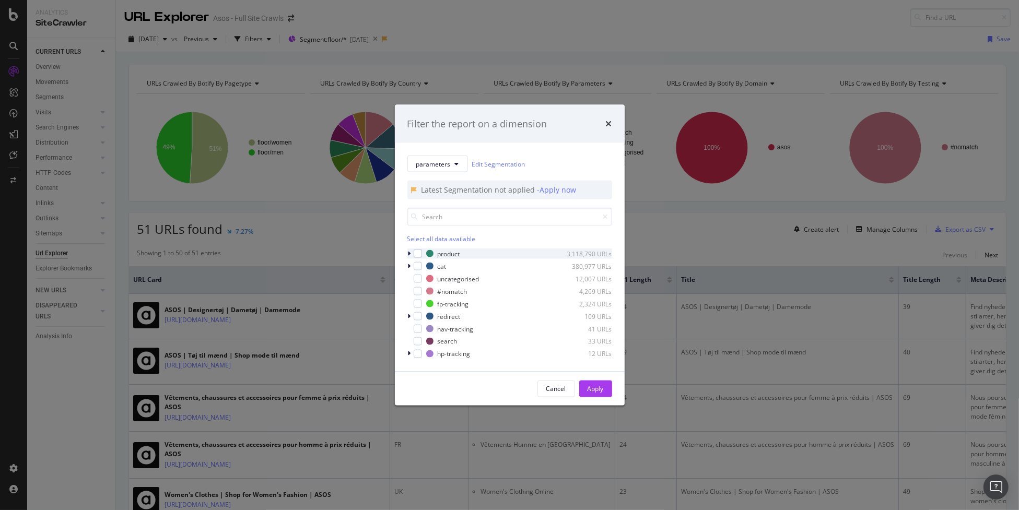
click at [408, 252] on icon "modal" at bounding box center [409, 254] width 3 height 6
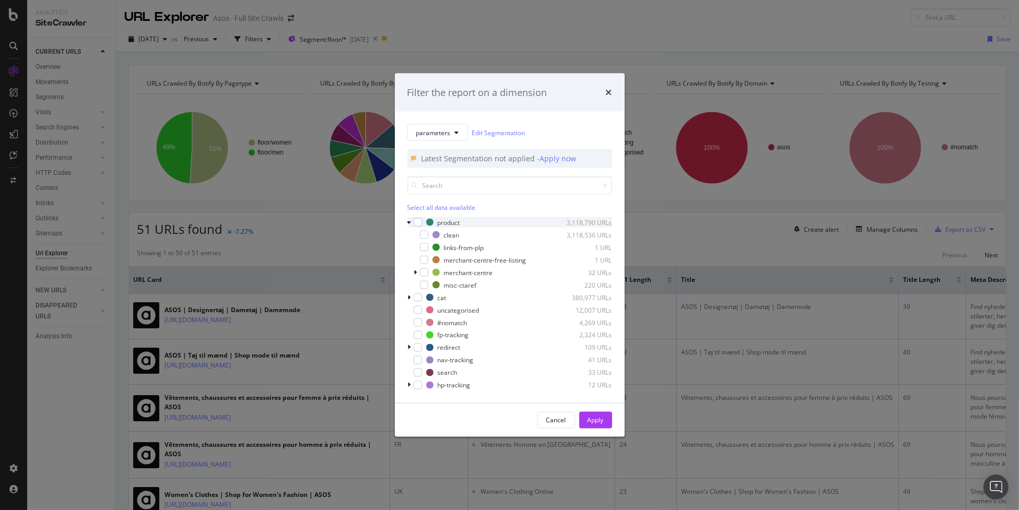
click at [410, 224] on icon "modal" at bounding box center [410, 222] width 4 height 6
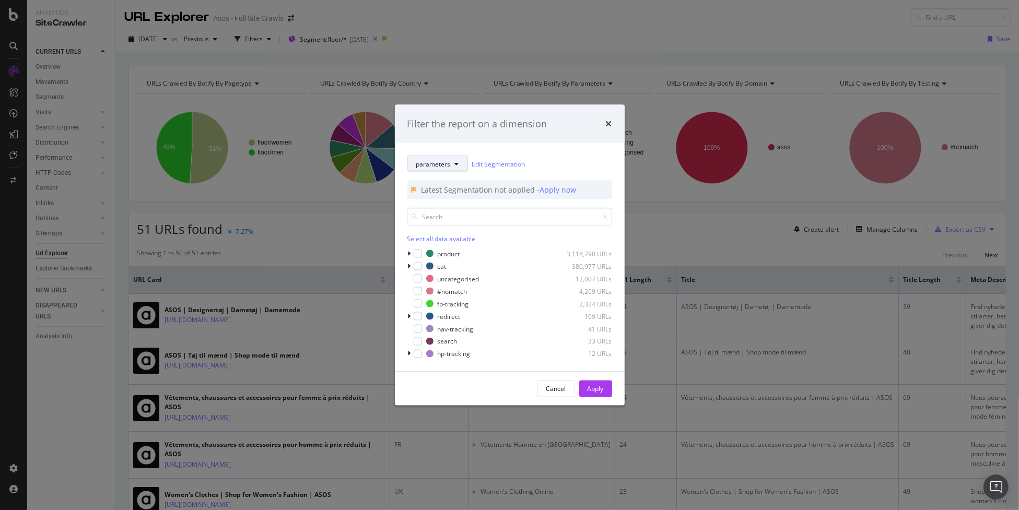
click at [428, 157] on button "parameters" at bounding box center [438, 164] width 61 height 17
click at [451, 296] on span "Category" at bounding box center [449, 297] width 67 height 9
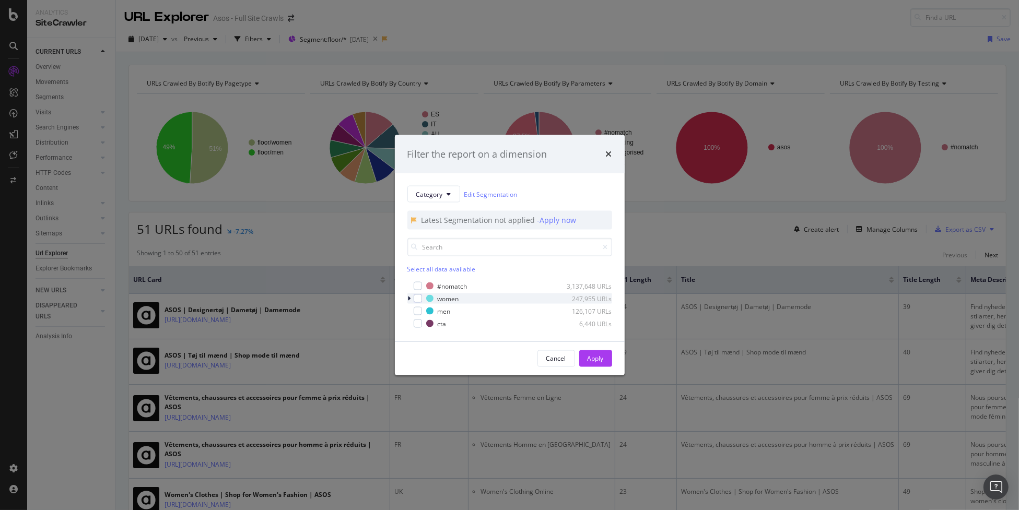
click at [411, 298] on div "modal" at bounding box center [411, 299] width 6 height 10
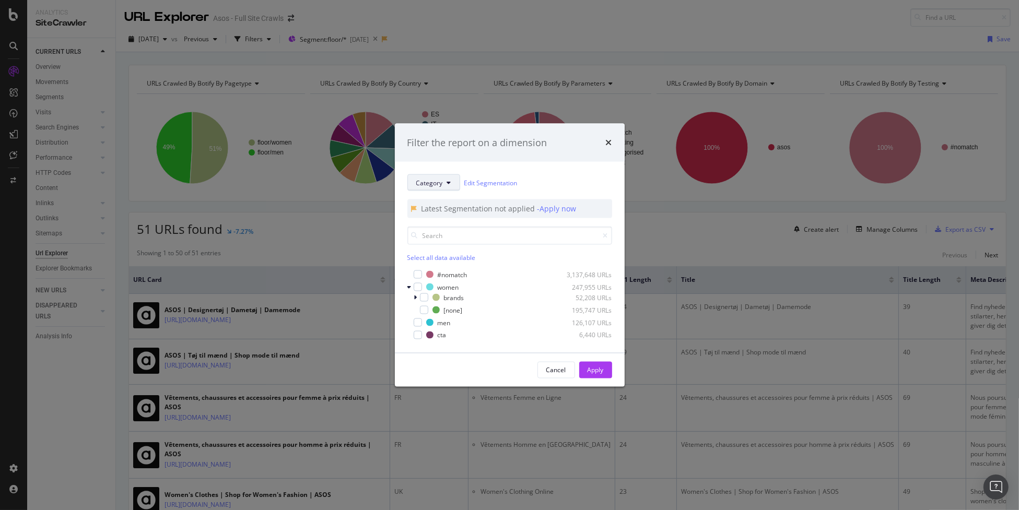
click at [422, 184] on span "Category" at bounding box center [429, 182] width 27 height 9
click at [432, 220] on span "pagetype" at bounding box center [449, 220] width 67 height 9
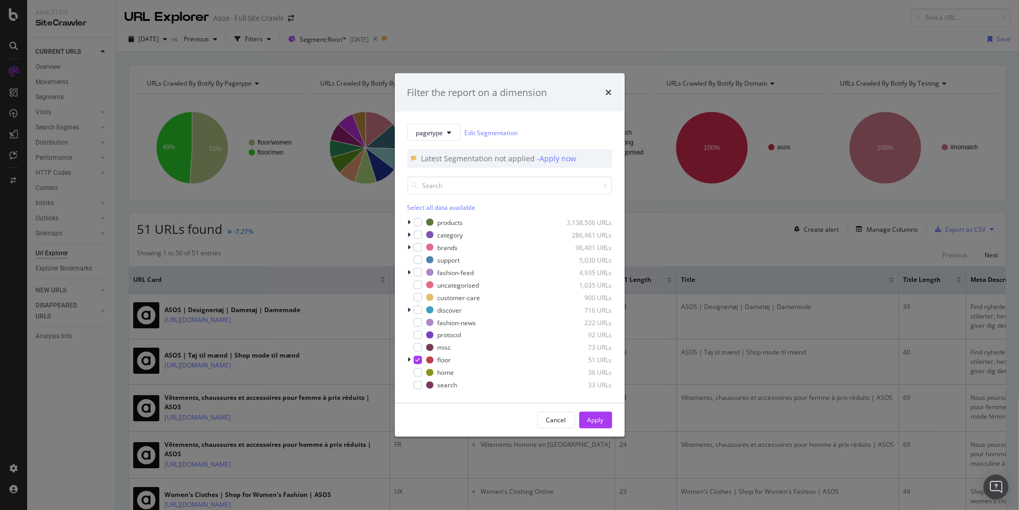
click at [406, 234] on div "pagetype Edit Segmentation Latest Segmentation not applied - Apply now Select a…" at bounding box center [510, 258] width 230 height 292
click at [408, 234] on icon "modal" at bounding box center [409, 235] width 3 height 6
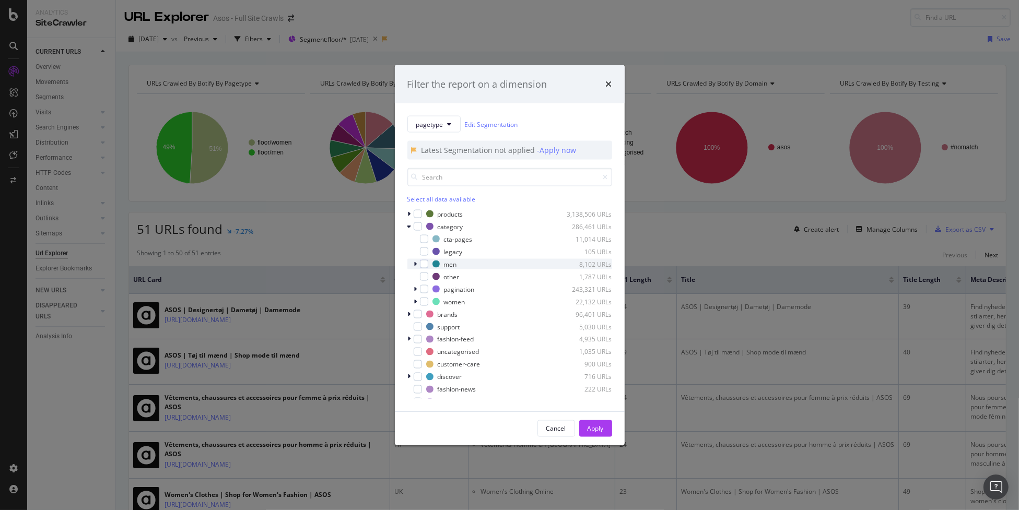
click at [411, 266] on div "men 8,102 URLs" at bounding box center [510, 264] width 205 height 10
click at [412, 265] on div "men 8,102 URLs" at bounding box center [510, 264] width 205 height 10
click at [412, 287] on div "pagination 243,321 URLs" at bounding box center [510, 289] width 205 height 10
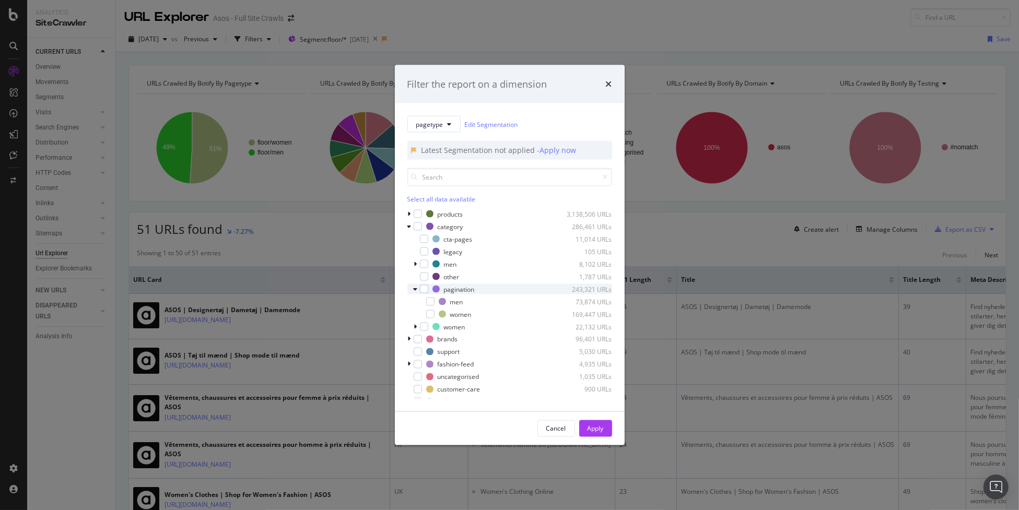
click at [412, 287] on div "pagination 243,321 URLs" at bounding box center [510, 289] width 205 height 10
click at [411, 263] on div "men 8,102 URLs" at bounding box center [510, 264] width 205 height 10
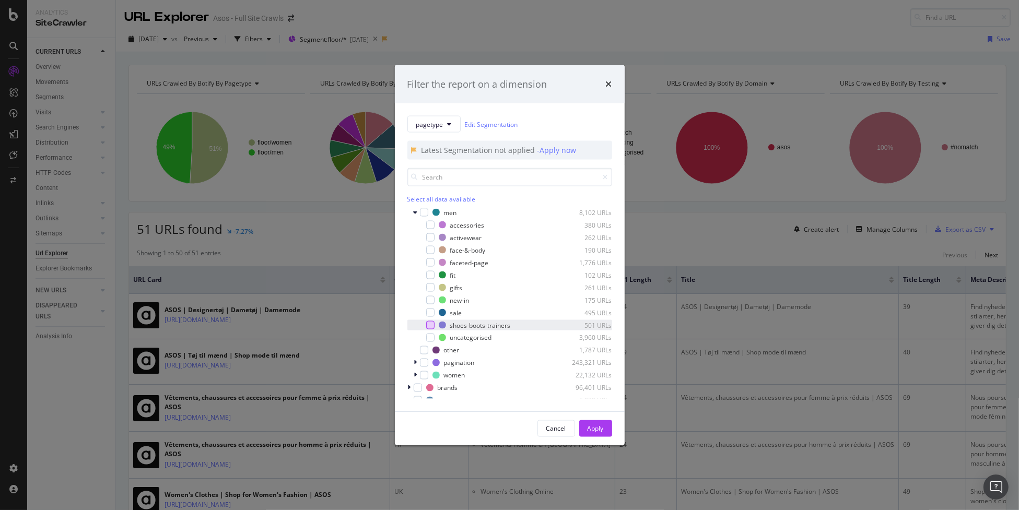
click at [431, 326] on div "modal" at bounding box center [430, 325] width 8 height 8
click at [593, 432] on div "Apply" at bounding box center [596, 428] width 16 height 9
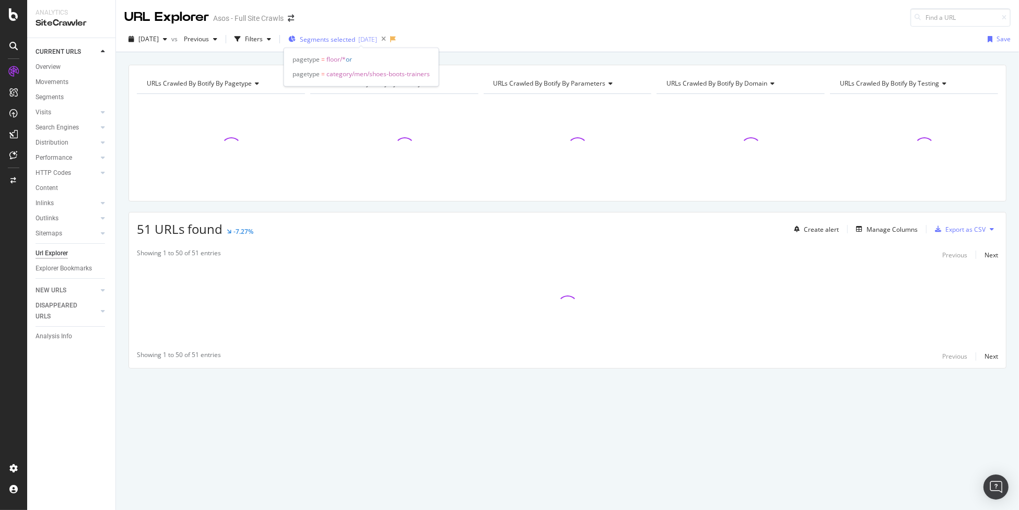
click at [354, 40] on span "Segments selected" at bounding box center [327, 39] width 55 height 9
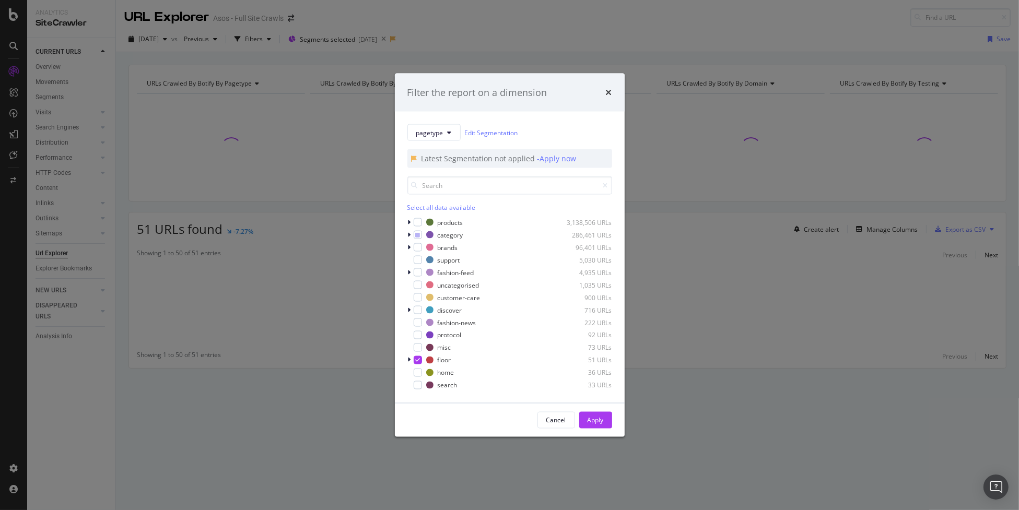
click at [516, 139] on div "pagetype Edit Segmentation" at bounding box center [510, 132] width 205 height 17
click at [507, 134] on link "Edit Segmentation" at bounding box center [491, 132] width 53 height 11
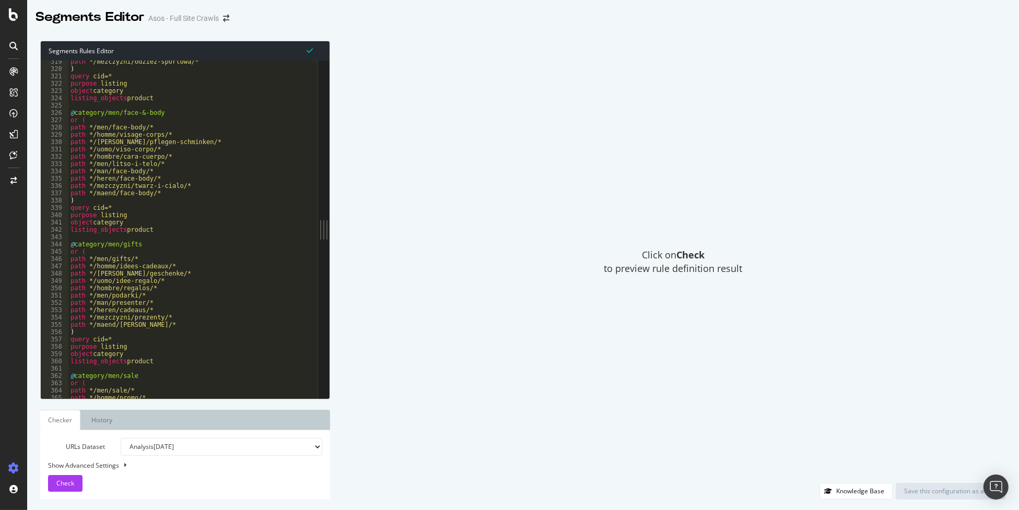
scroll to position [1934, 0]
type textarea "or ("
click at [231, 119] on div "path */mezczyzni/odziez-sportowa/* ) query cid=* purpose listing object categor…" at bounding box center [275, 231] width 414 height 346
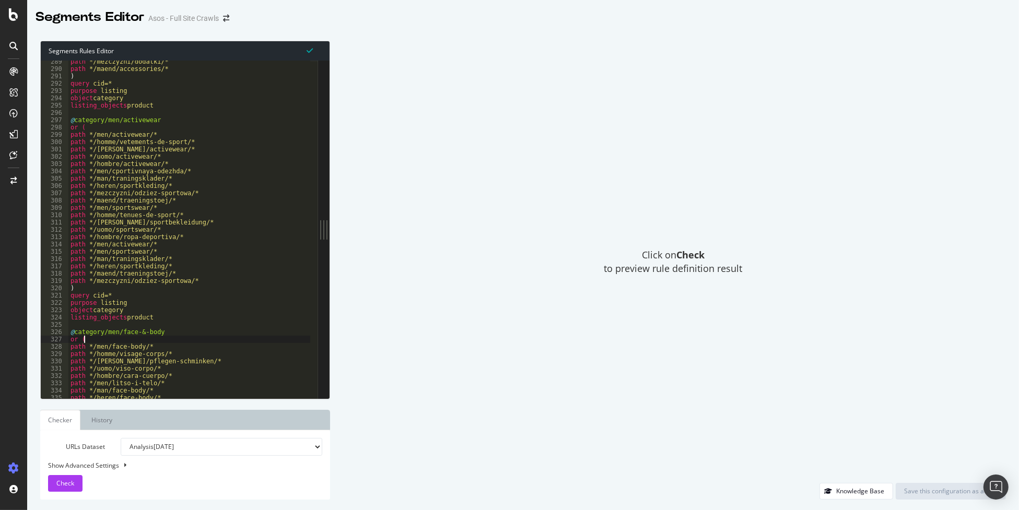
scroll to position [1732, 0]
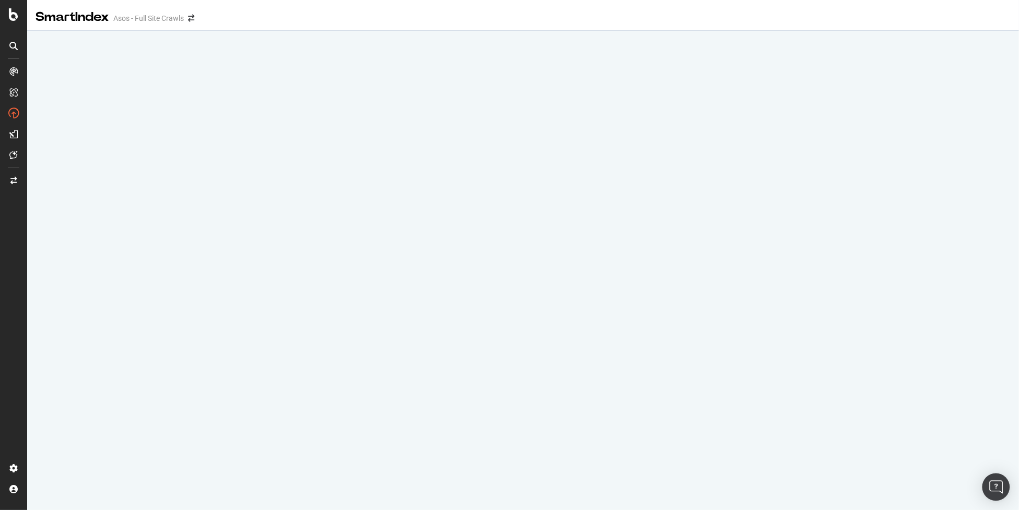
click at [994, 492] on img "Open Intercom Messenger" at bounding box center [997, 488] width 14 height 14
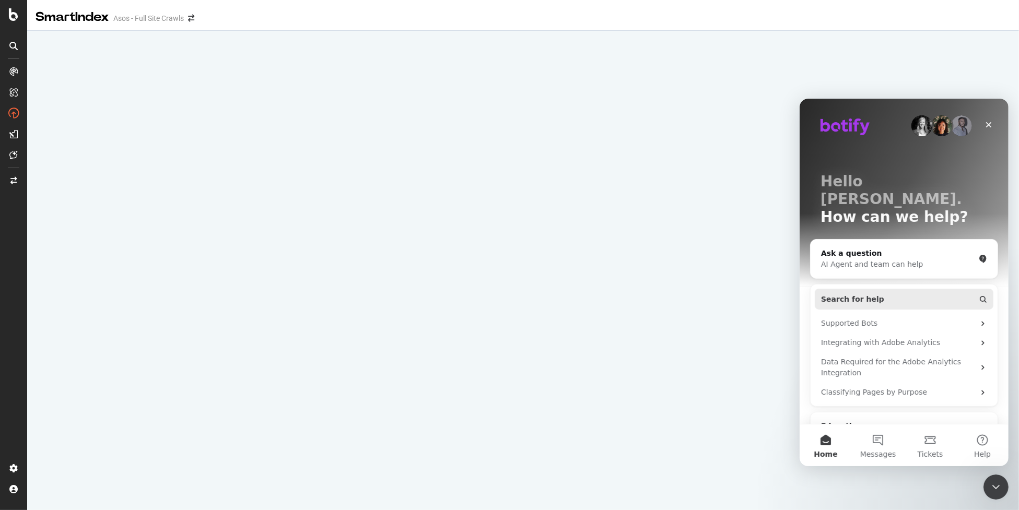
click at [881, 288] on button "Search for help" at bounding box center [903, 298] width 179 height 21
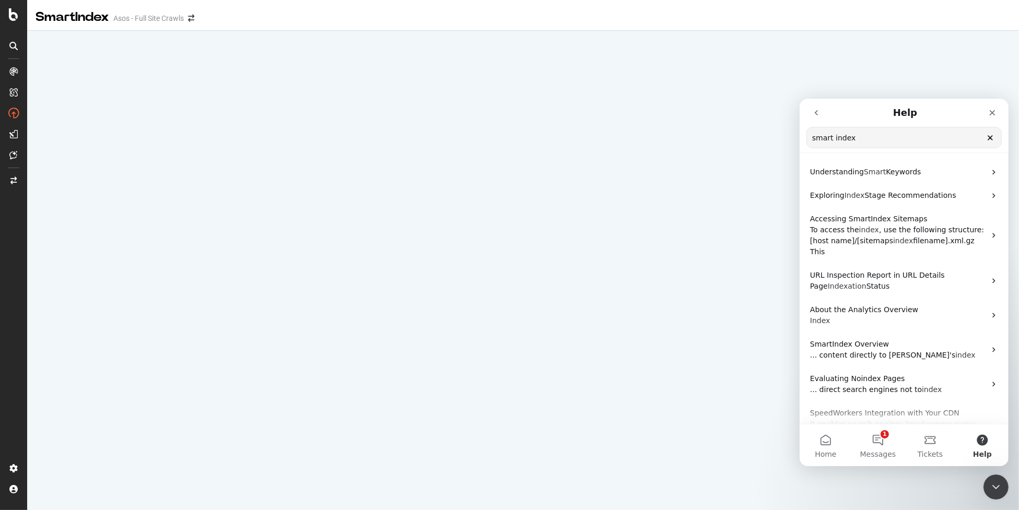
click at [890, 139] on input "smart index" at bounding box center [904, 137] width 194 height 20
type input "smart index"
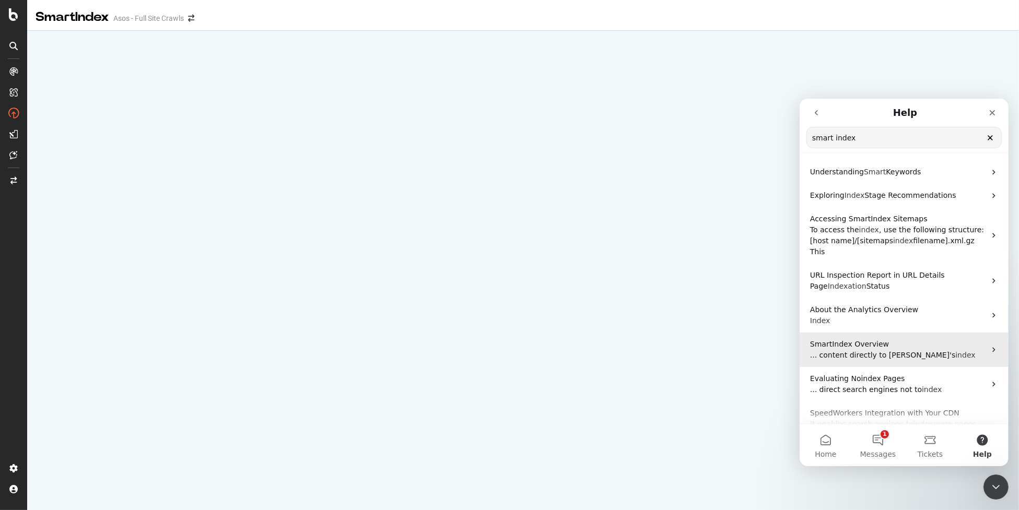
click at [883, 339] on p "SmartIndex Overview" at bounding box center [898, 344] width 176 height 11
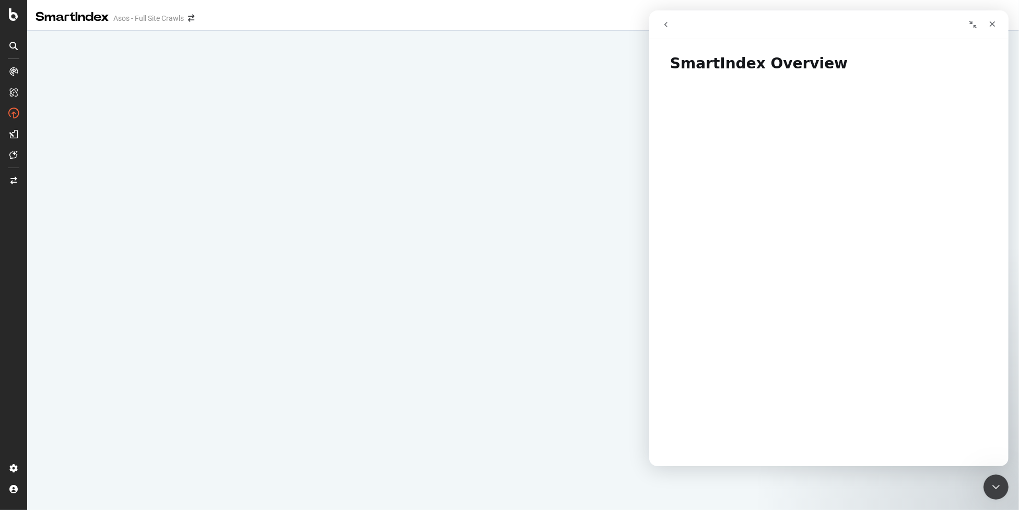
click at [970, 27] on icon "Collapse window" at bounding box center [973, 24] width 8 height 8
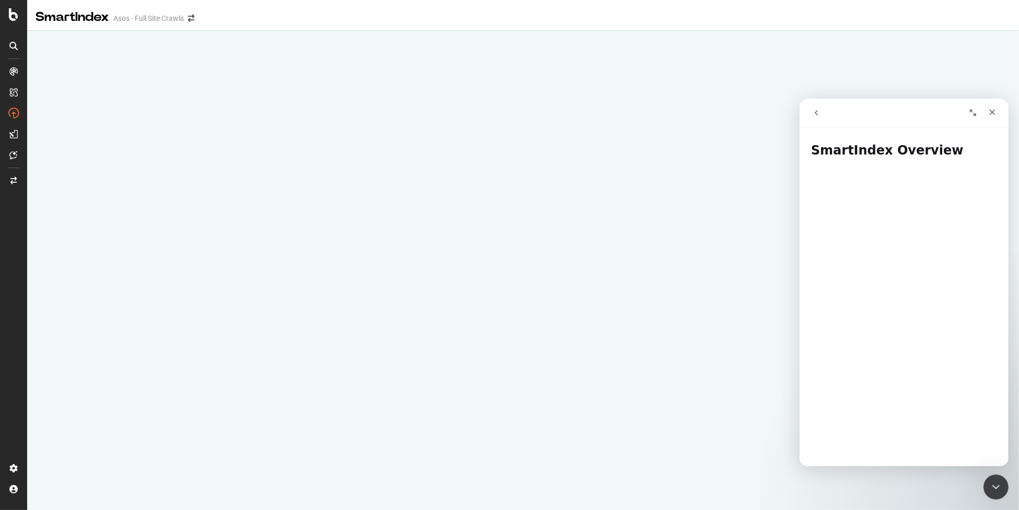
click at [974, 111] on icon "Expand window" at bounding box center [973, 112] width 8 height 8
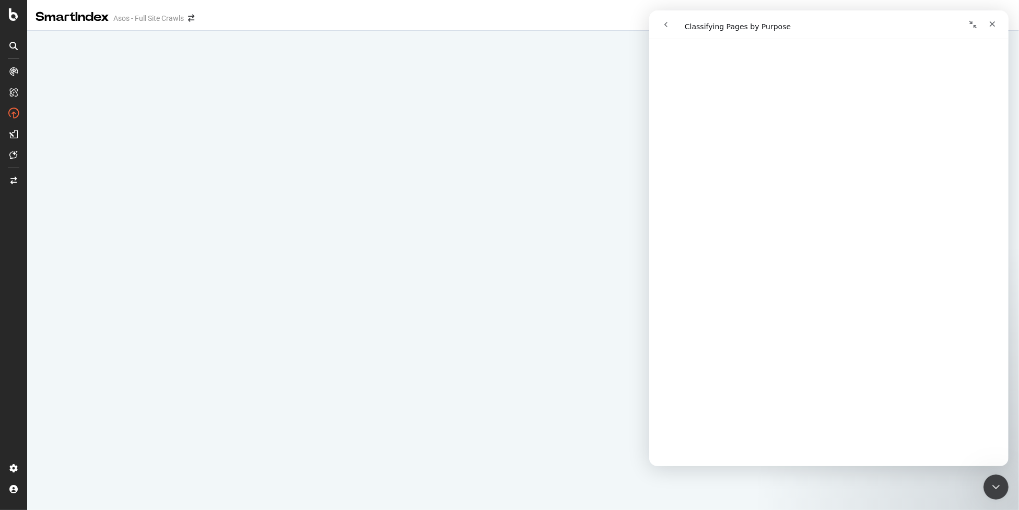
scroll to position [939, 0]
click at [999, 21] on div "Close" at bounding box center [992, 24] width 19 height 19
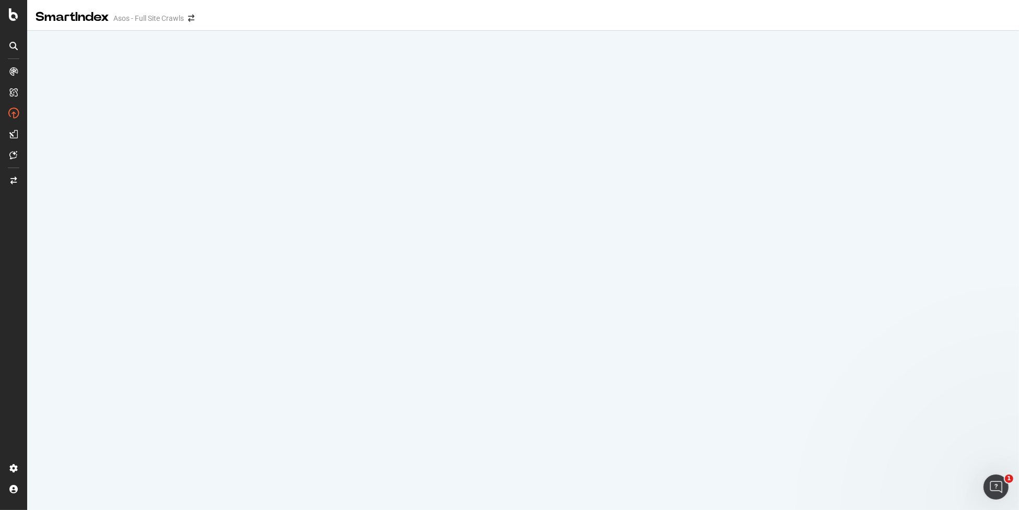
scroll to position [0, 0]
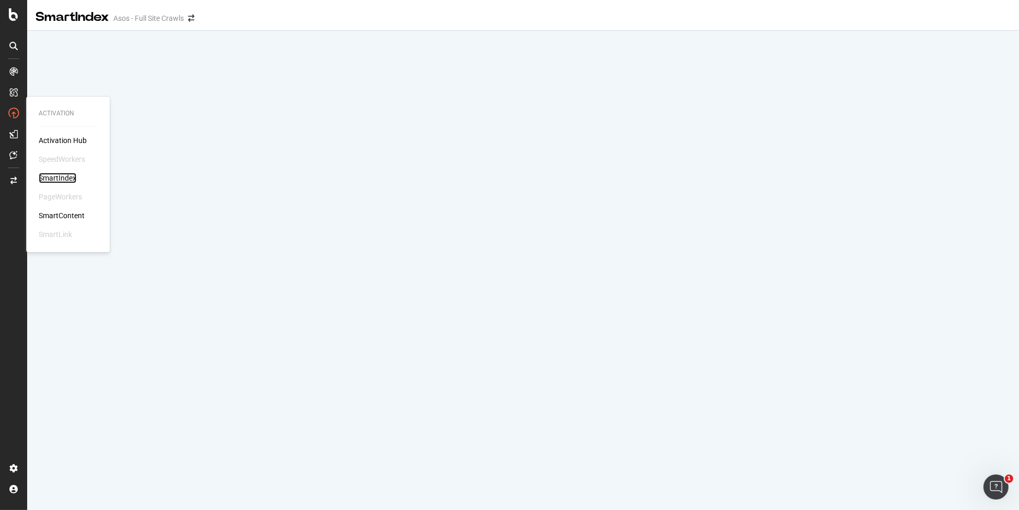
click at [65, 177] on div "SmartIndex" at bounding box center [58, 178] width 38 height 10
click at [65, 139] on div "Activation Hub" at bounding box center [63, 140] width 48 height 10
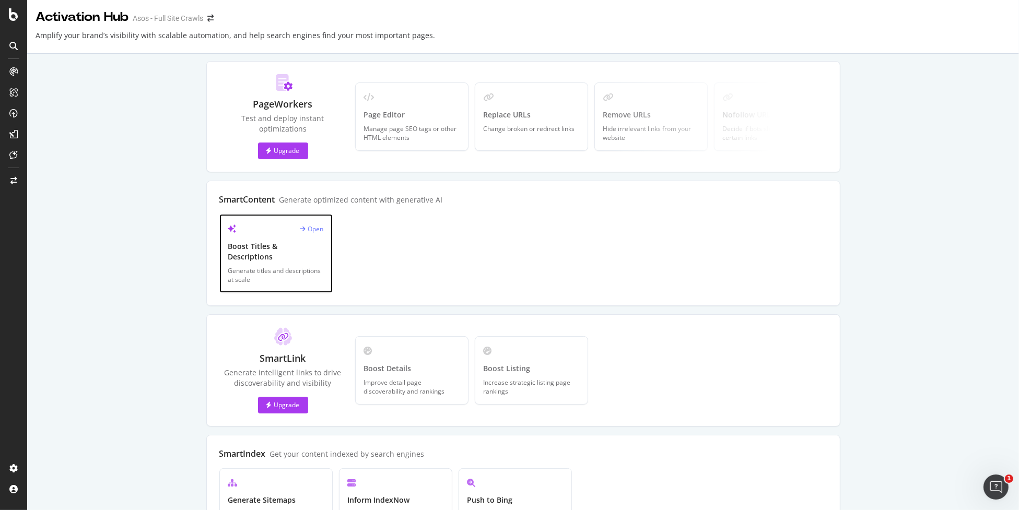
click at [270, 266] on div "Generate titles and descriptions at scale" at bounding box center [276, 275] width 96 height 18
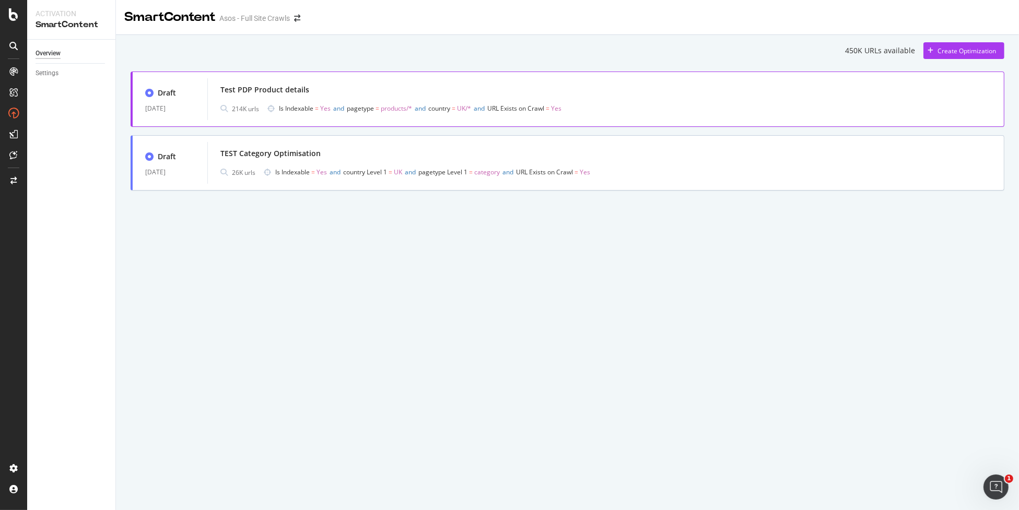
click at [324, 96] on div "Test PDP Product details" at bounding box center [605, 90] width 771 height 15
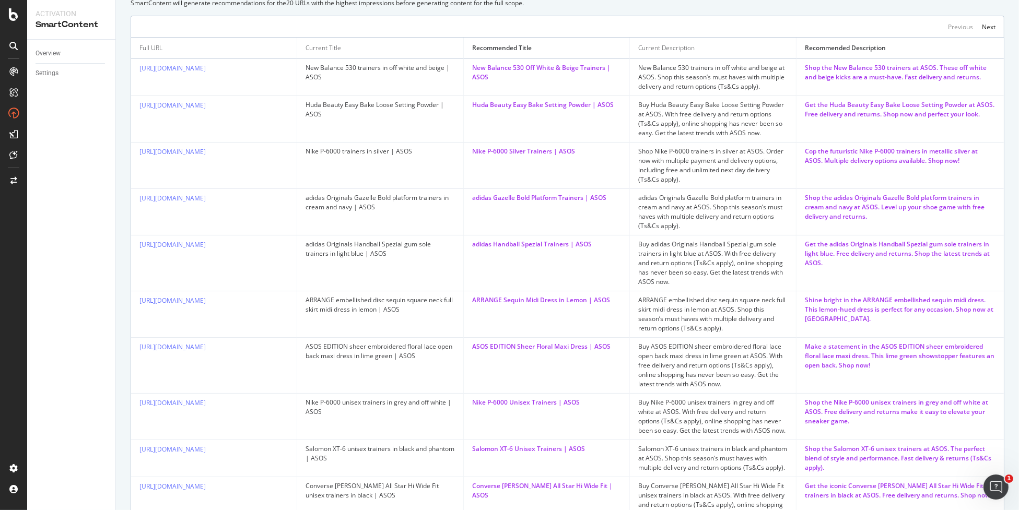
scroll to position [406, 0]
click at [206, 349] on link "https://www.asos.com/asos-edition/asos-edition-sheer-embroidered-floral-lace-op…" at bounding box center [172, 347] width 66 height 9
click at [50, 68] on div "Settings" at bounding box center [47, 73] width 23 height 11
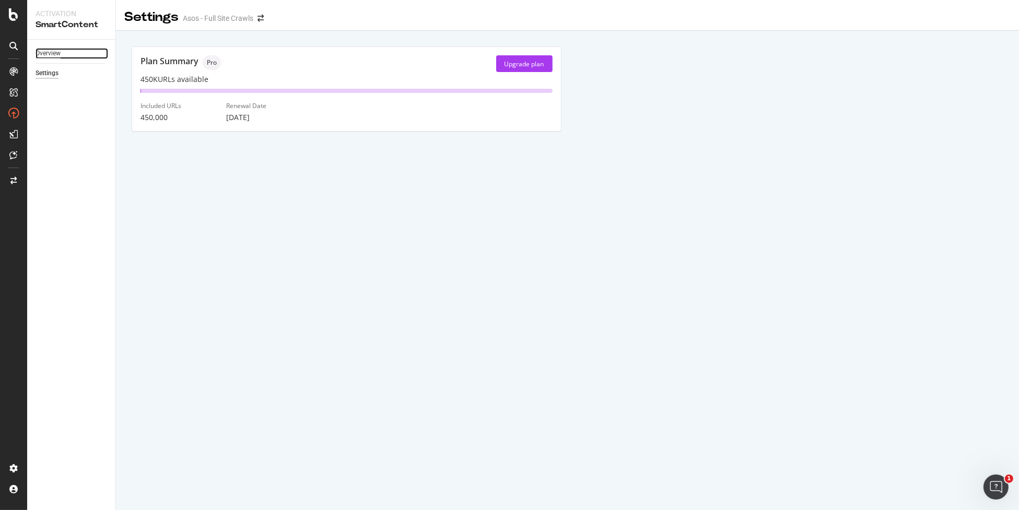
click at [57, 53] on div "Overview" at bounding box center [48, 53] width 25 height 11
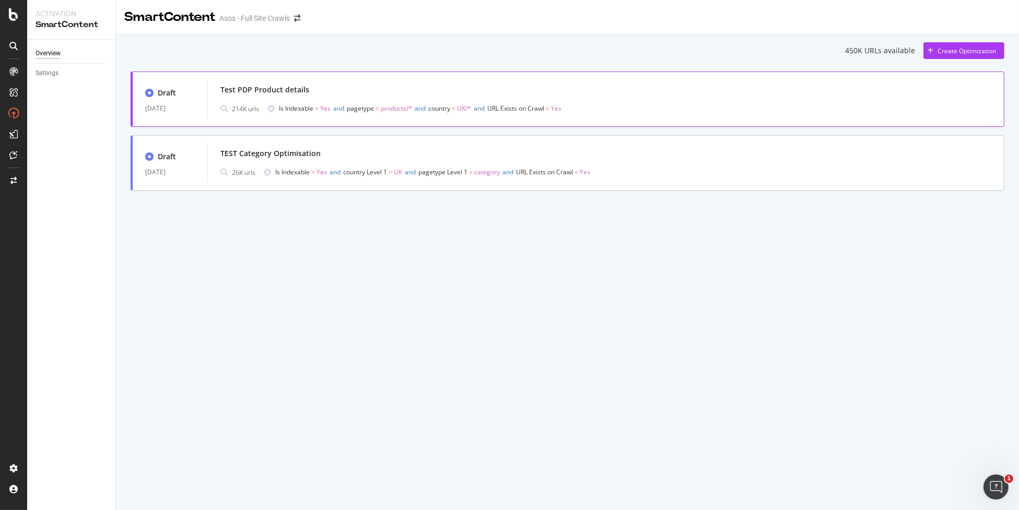
click at [301, 119] on div "Test PDP Product details 214K urls Is Indexable = Yes and pagetype = products/*…" at bounding box center [605, 99] width 797 height 42
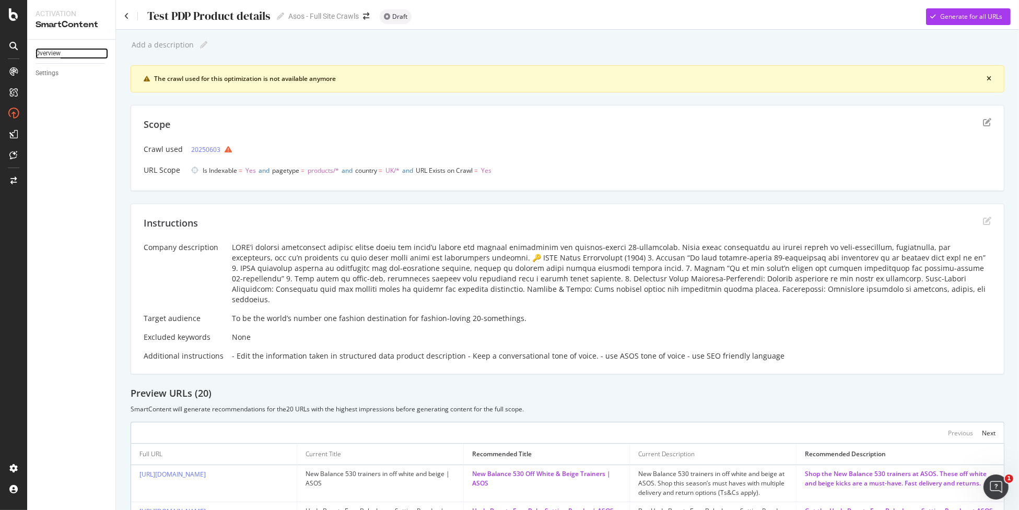
click at [56, 56] on div "Overview" at bounding box center [48, 53] width 25 height 11
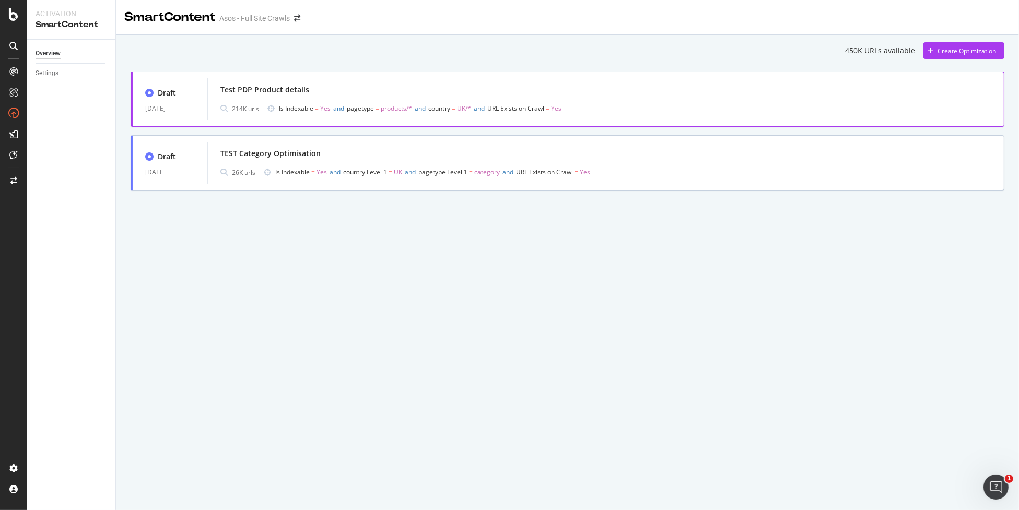
click at [207, 94] on div "Test PDP Product details 214K urls Is Indexable = Yes and pagetype = products/*…" at bounding box center [605, 99] width 797 height 42
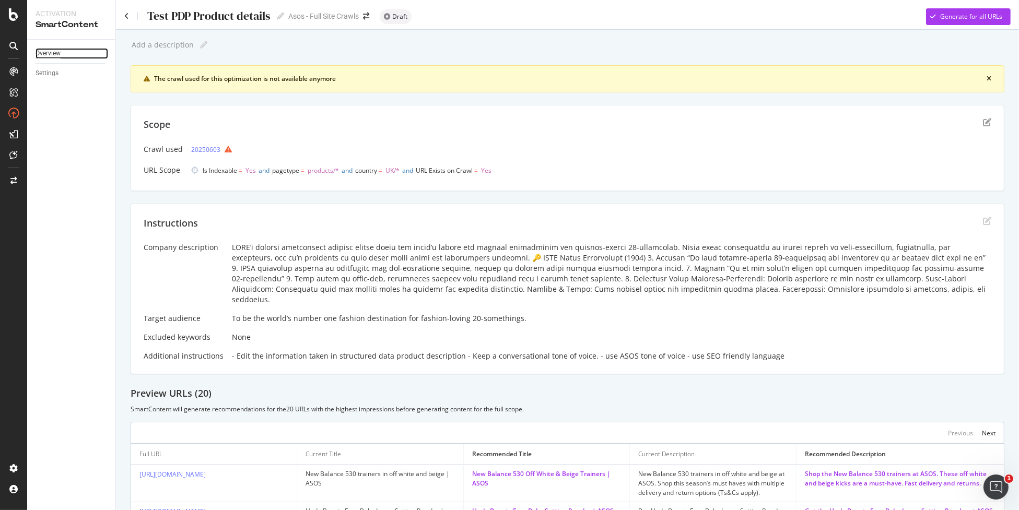
click at [54, 56] on div "Overview" at bounding box center [48, 53] width 25 height 11
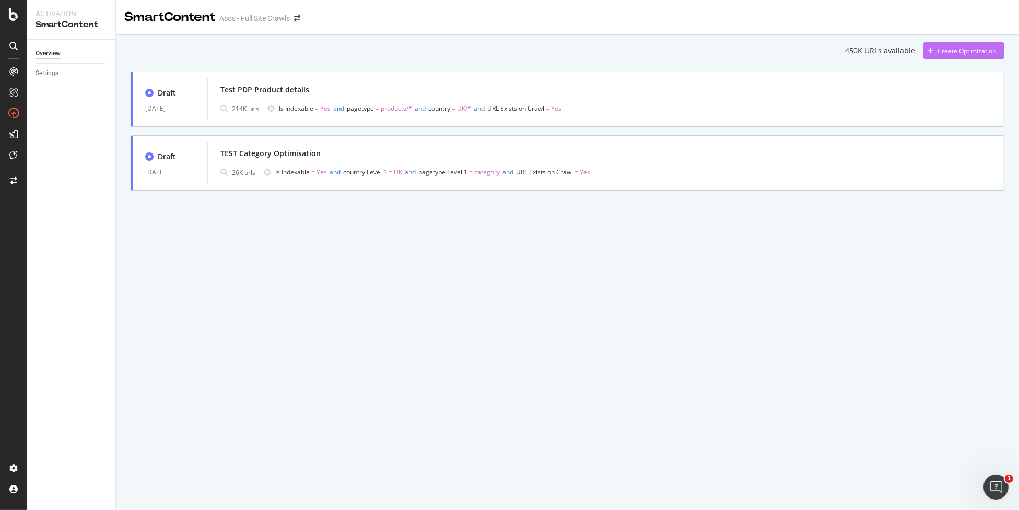
click at [946, 49] on div "Create Optimization" at bounding box center [967, 50] width 59 height 9
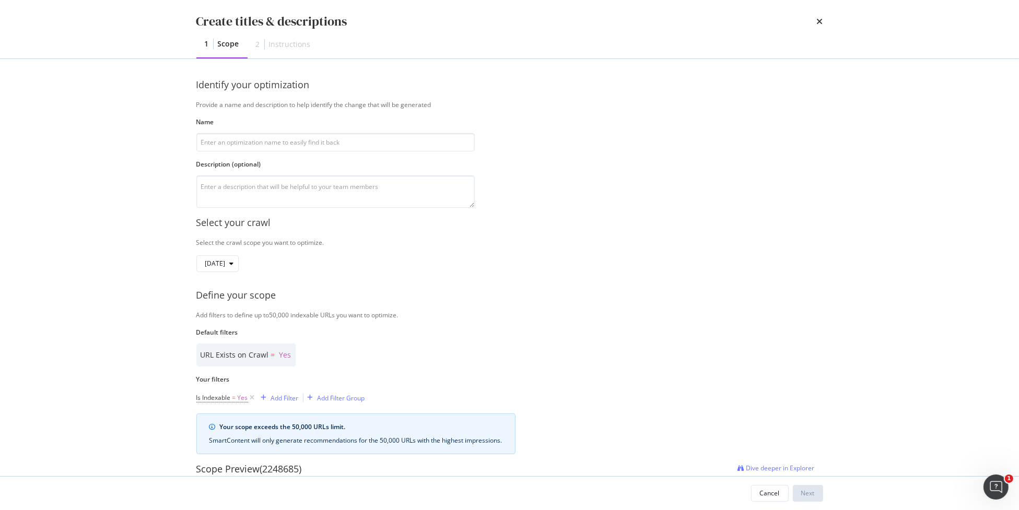
scroll to position [1, 0]
click at [220, 265] on span "[DATE]" at bounding box center [215, 264] width 20 height 9
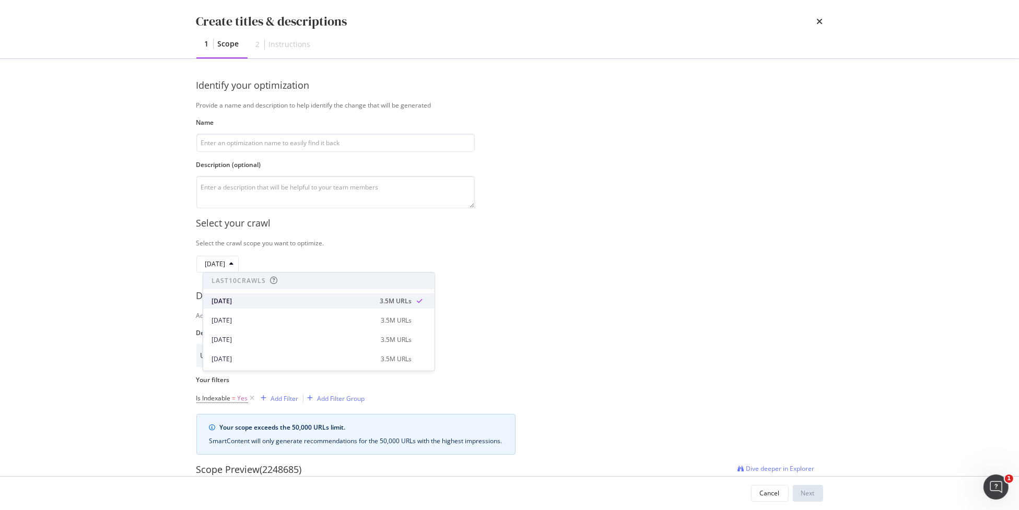
click at [278, 297] on div "[DATE]" at bounding box center [293, 301] width 162 height 9
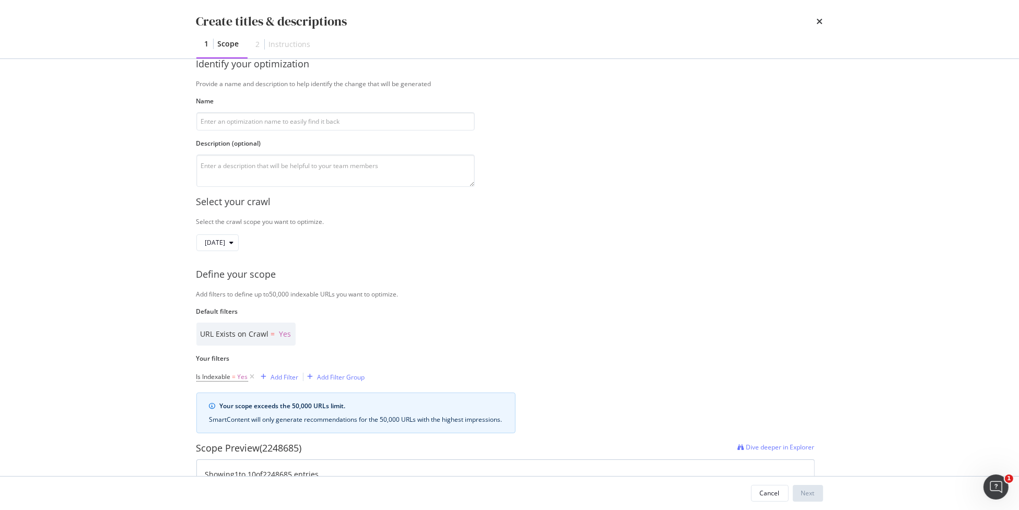
scroll to position [0, 0]
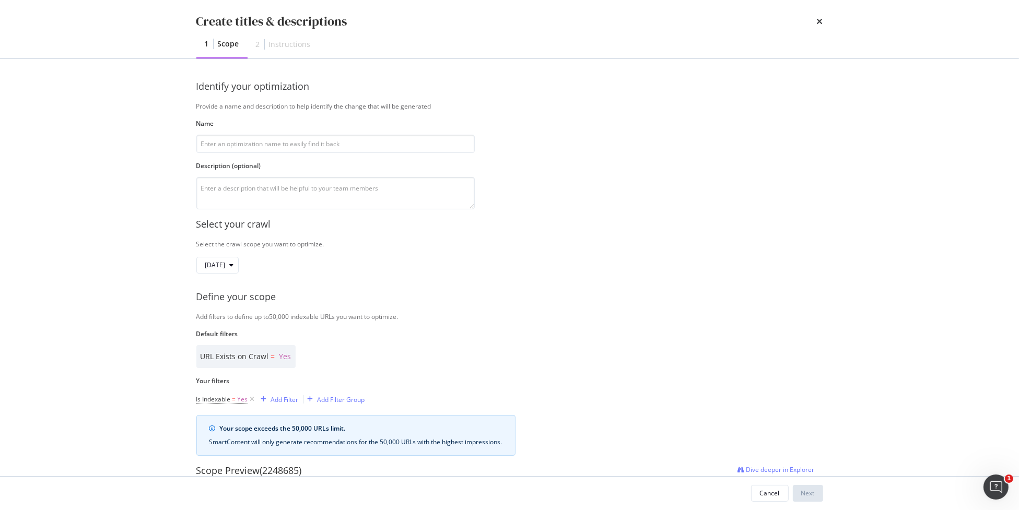
click at [273, 55] on div "2 Instructions" at bounding box center [284, 44] width 72 height 27
click at [246, 143] on input "modal" at bounding box center [335, 144] width 278 height 18
type input "Test PLP"
click at [812, 495] on div "Next" at bounding box center [808, 493] width 14 height 9
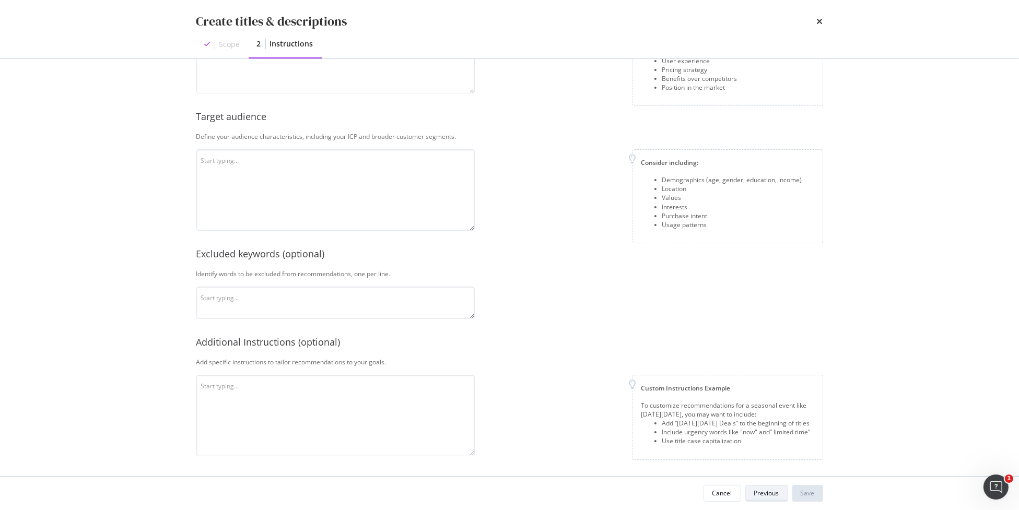
click at [775, 495] on div "Previous" at bounding box center [766, 493] width 25 height 9
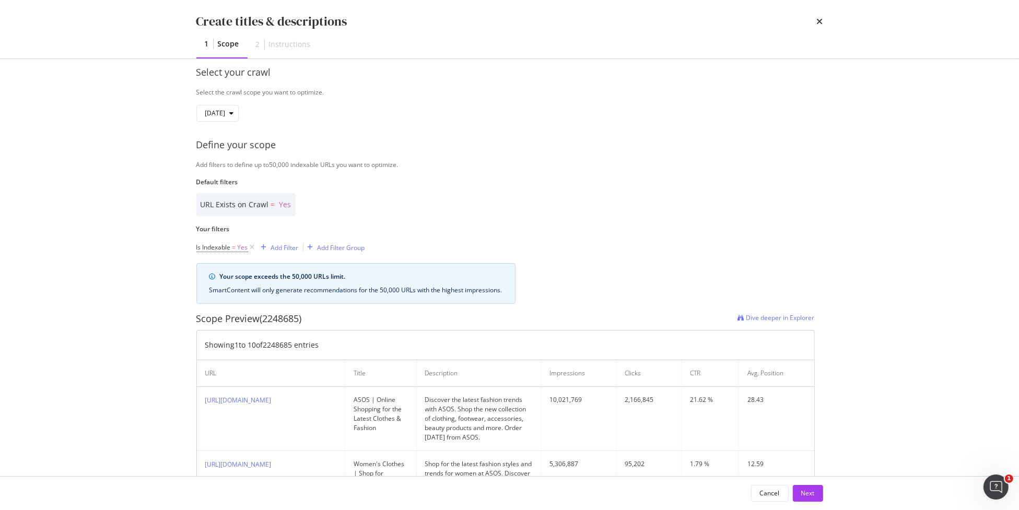
scroll to position [144, 0]
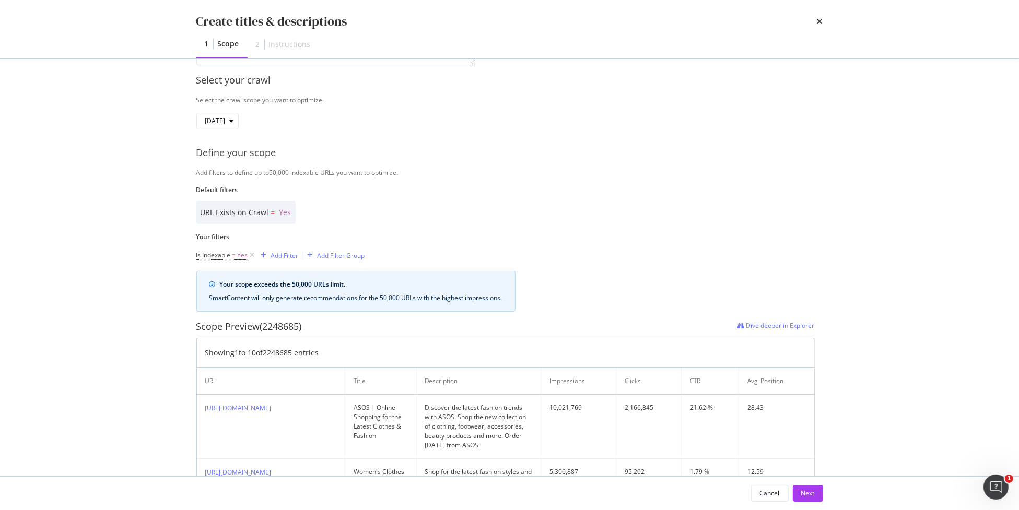
drag, startPoint x: 137, startPoint y: 231, endPoint x: 194, endPoint y: 234, distance: 56.5
click at [141, 231] on div "Create titles & descriptions 1 Scope 2 Instructions Identify your optimization …" at bounding box center [509, 255] width 1019 height 510
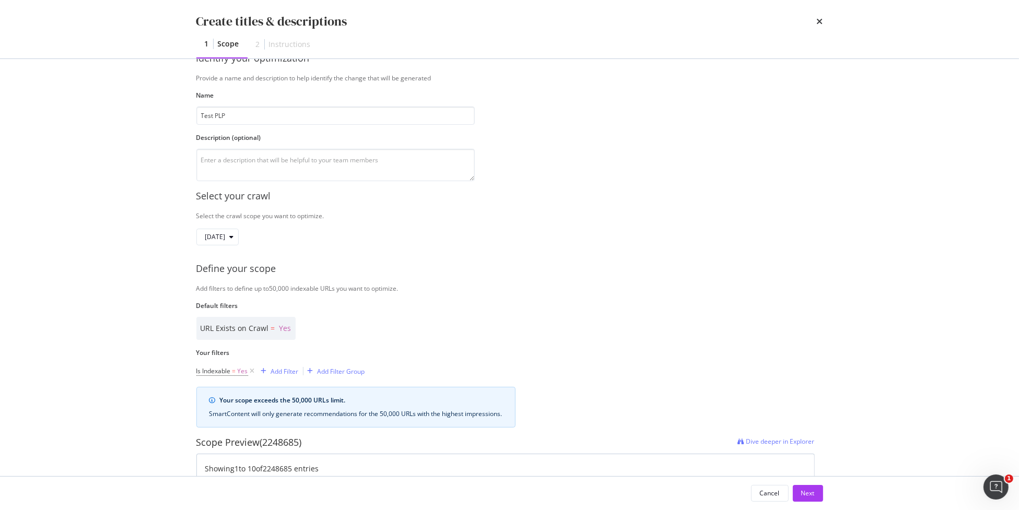
scroll to position [0, 0]
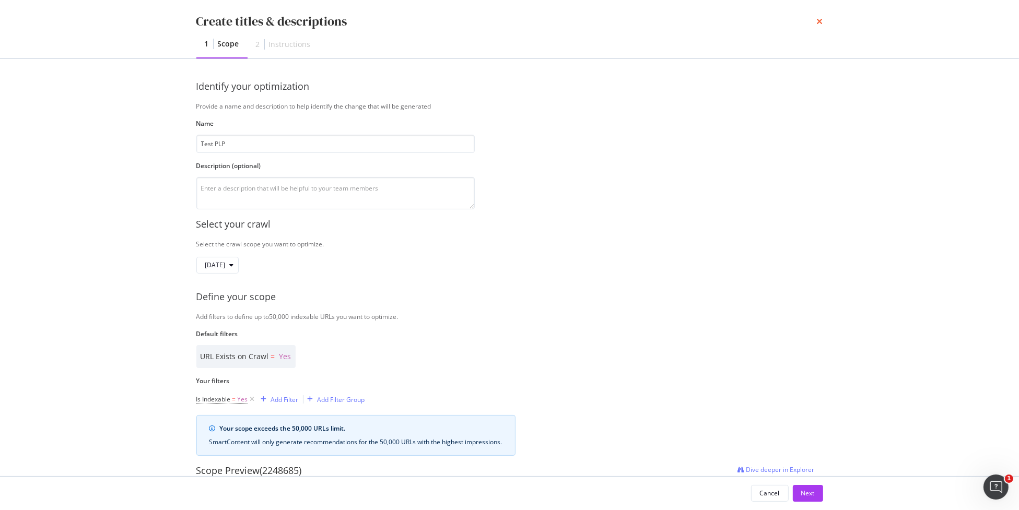
click at [818, 21] on icon "times" at bounding box center [820, 21] width 6 height 8
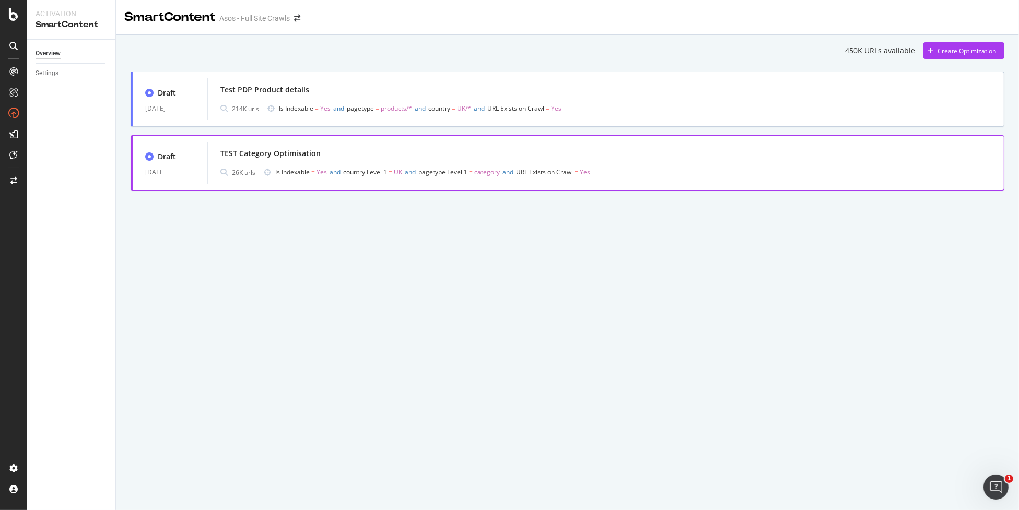
click at [346, 155] on div "TEST Category Optimisation" at bounding box center [605, 153] width 771 height 15
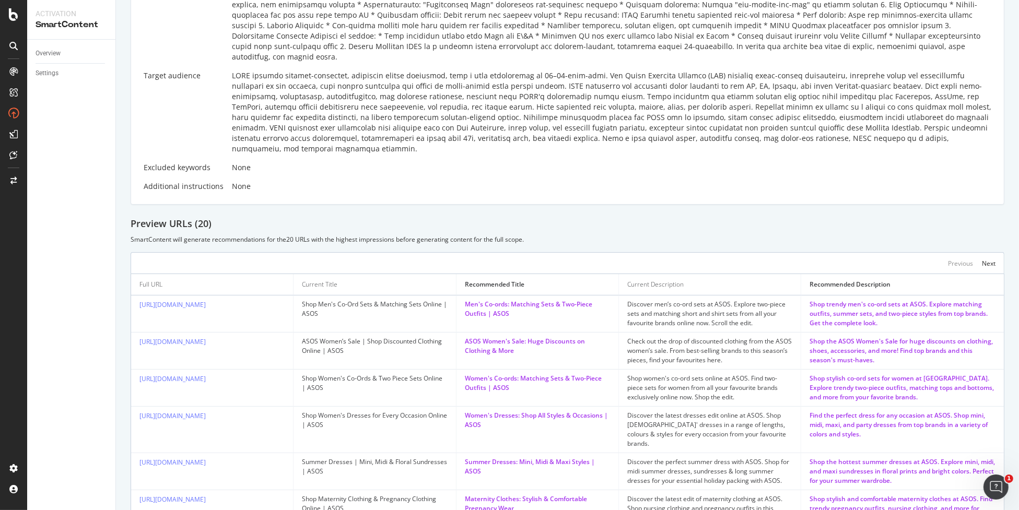
scroll to position [186, 0]
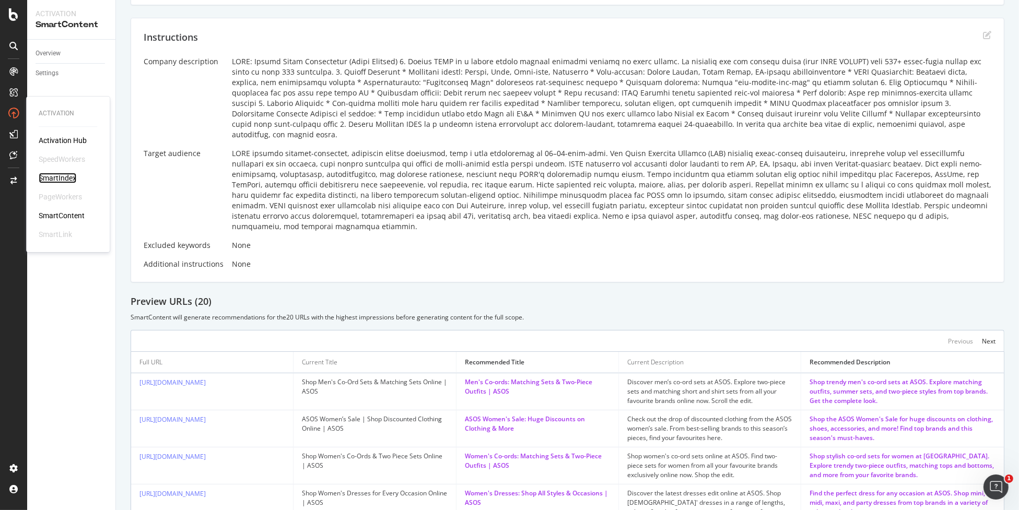
click at [59, 179] on div "SmartIndex" at bounding box center [58, 178] width 38 height 10
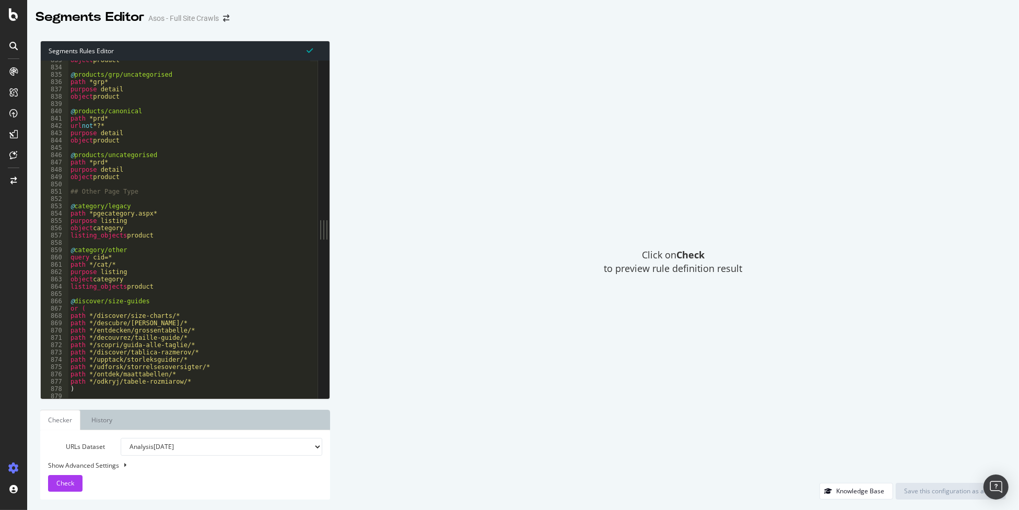
scroll to position [5076, 0]
drag, startPoint x: 152, startPoint y: 287, endPoint x: 62, endPoint y: 273, distance: 91.5
click at [62, 273] on div "listing_objects product 833 834 835 836 837 838 839 840 841 842 843 844 845 846…" at bounding box center [179, 230] width 277 height 338
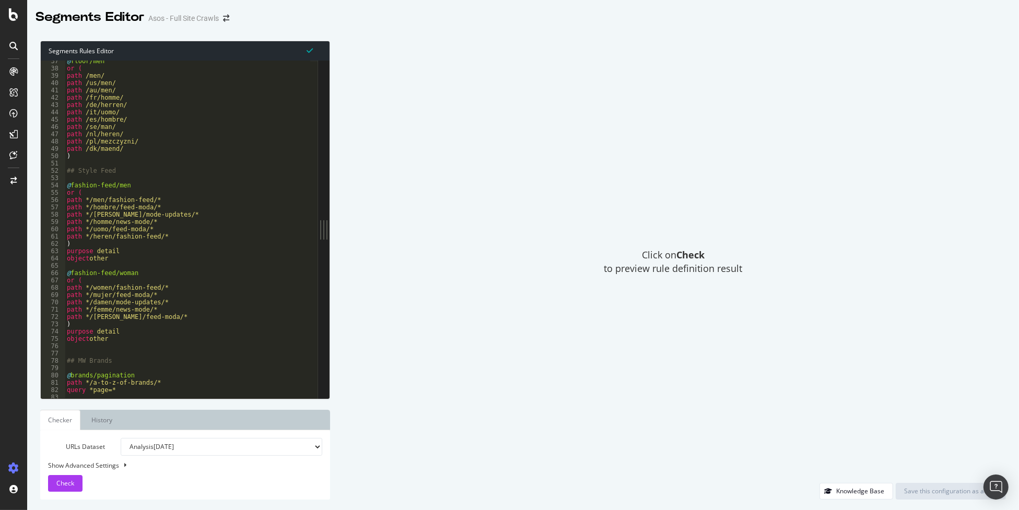
scroll to position [265, 0]
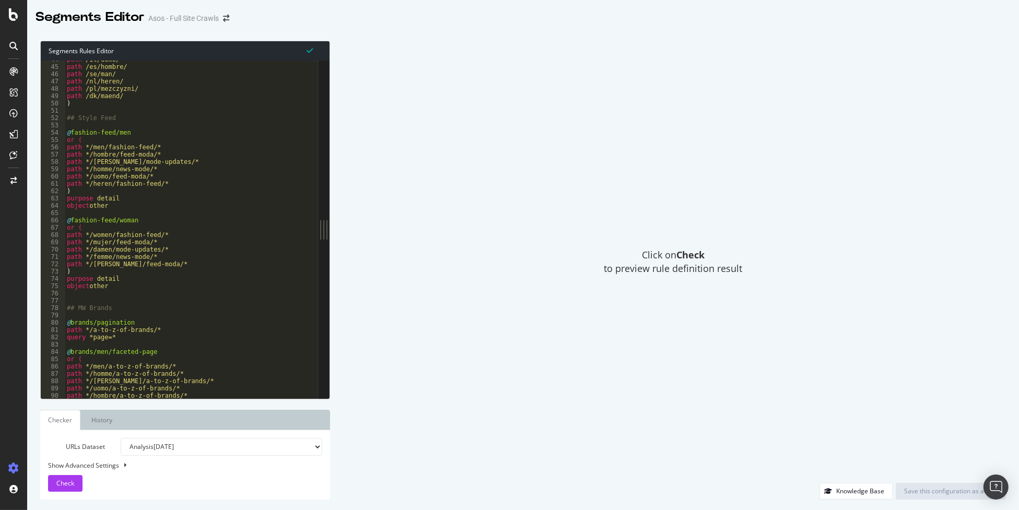
click at [162, 201] on div "path /it/uomo/ path /es/hombre/ path /se/man/ path /nl/heren/ path /pl/mezczyzn…" at bounding box center [272, 229] width 414 height 346
click at [152, 207] on div "path /it/uomo/ path /es/hombre/ path /se/man/ path /nl/heren/ path /pl/mezczyzn…" at bounding box center [272, 229] width 414 height 346
drag, startPoint x: 110, startPoint y: 208, endPoint x: 91, endPoint y: 206, distance: 18.9
click at [91, 206] on div "path /it/uomo/ path /es/hombre/ path /se/man/ path /nl/heren/ path /pl/mezczyzn…" at bounding box center [272, 229] width 414 height 346
paste textarea "Article"
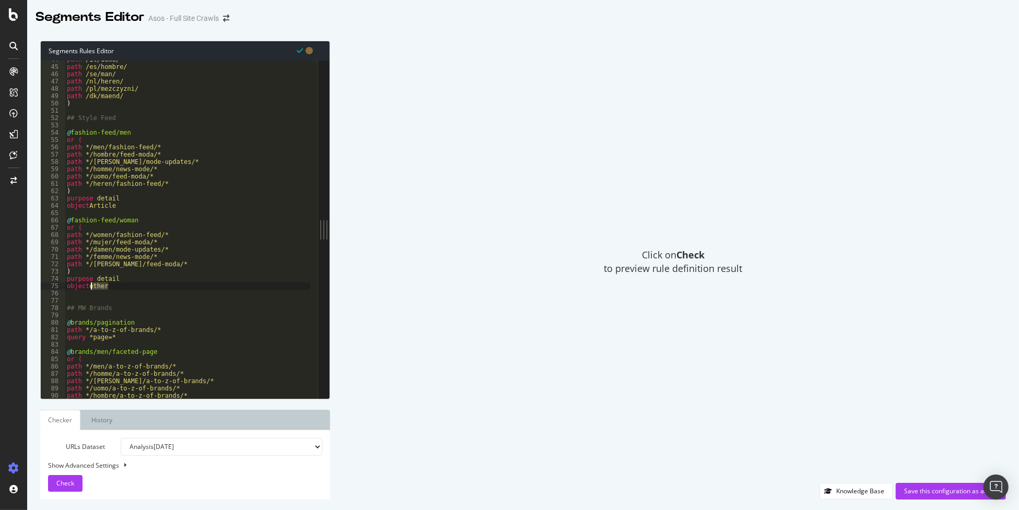
drag, startPoint x: 112, startPoint y: 286, endPoint x: 92, endPoint y: 286, distance: 19.9
click at [92, 286] on div "path /it/uomo/ path /es/hombre/ path /se/man/ path /nl/heren/ path /pl/mezczyzn…" at bounding box center [272, 229] width 414 height 346
paste textarea "Article"
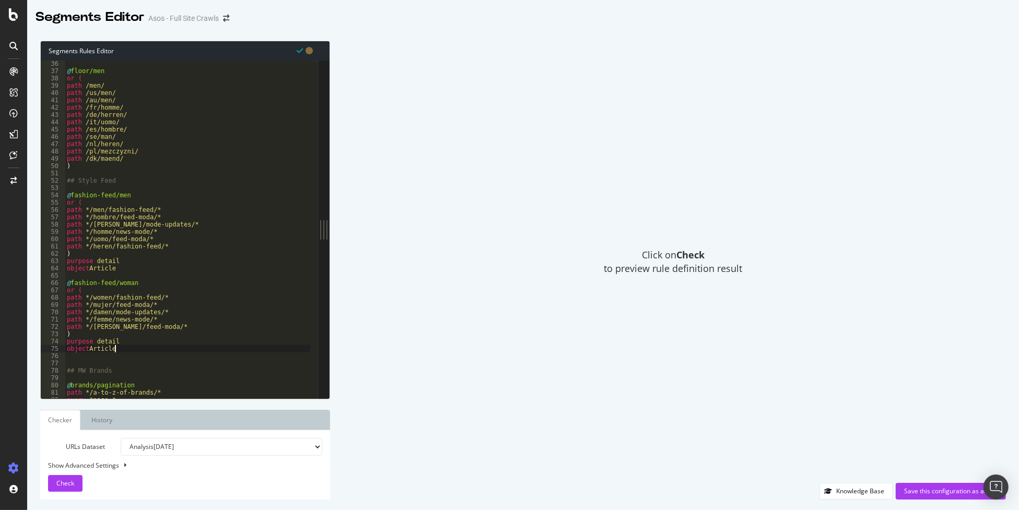
scroll to position [240, 0]
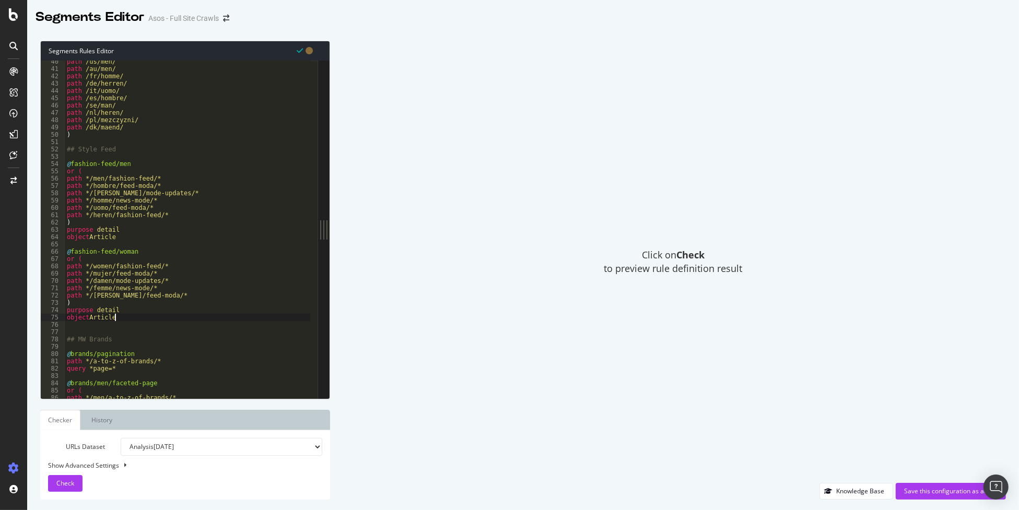
type textarea "object other"
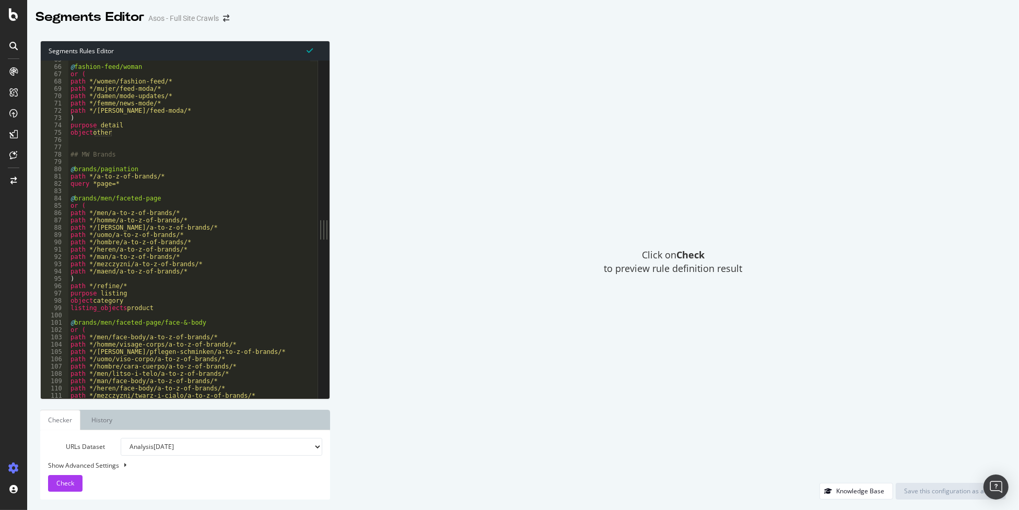
scroll to position [0, 0]
